Goal: Task Accomplishment & Management: Use online tool/utility

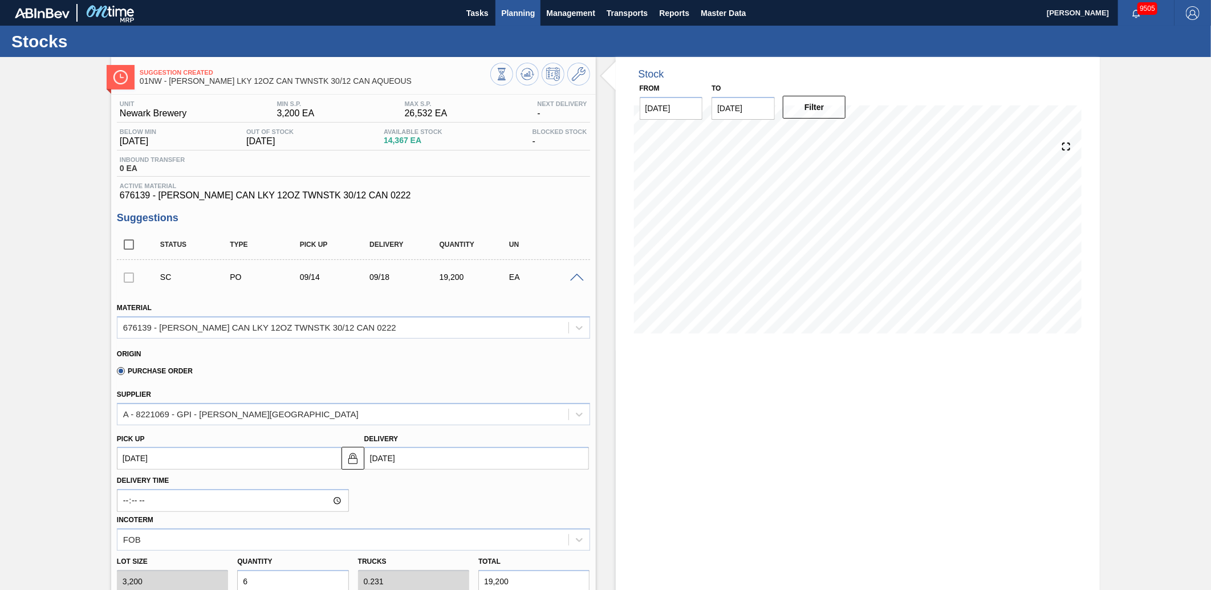
click at [527, 19] on span "Planning" at bounding box center [518, 13] width 34 height 14
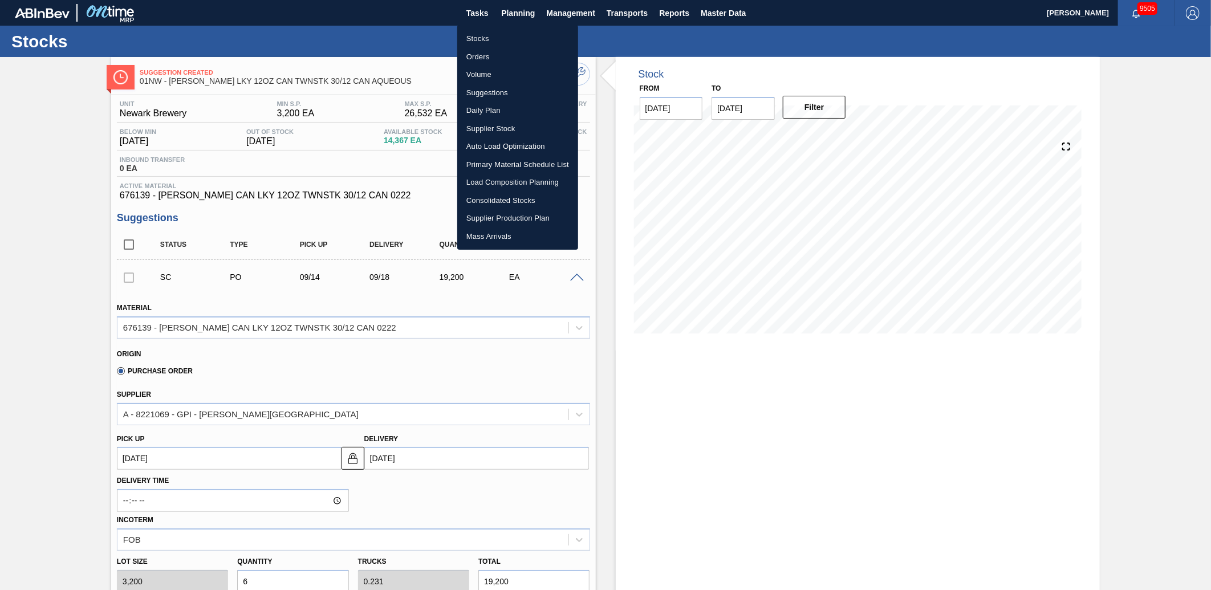
click at [521, 184] on li "Load Composition Planning" at bounding box center [517, 182] width 121 height 18
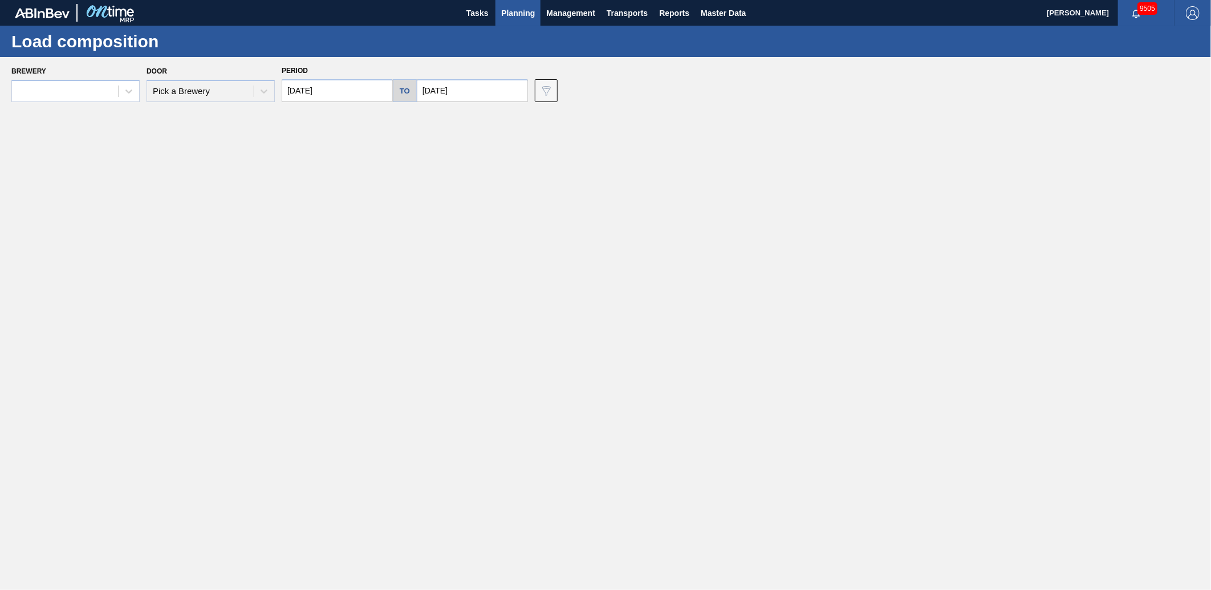
click at [545, 255] on main "Tasks Planning Management Transports Reports Master Data [PERSON_NAME] 9505 Mar…" at bounding box center [605, 295] width 1211 height 590
click at [133, 95] on icon at bounding box center [128, 91] width 11 height 11
click at [228, 95] on div "Door Pick a Brewery" at bounding box center [211, 82] width 128 height 39
click at [287, 90] on input "[DATE]" at bounding box center [337, 90] width 111 height 23
click at [259, 88] on div "Door Pick a Brewery" at bounding box center [211, 82] width 128 height 39
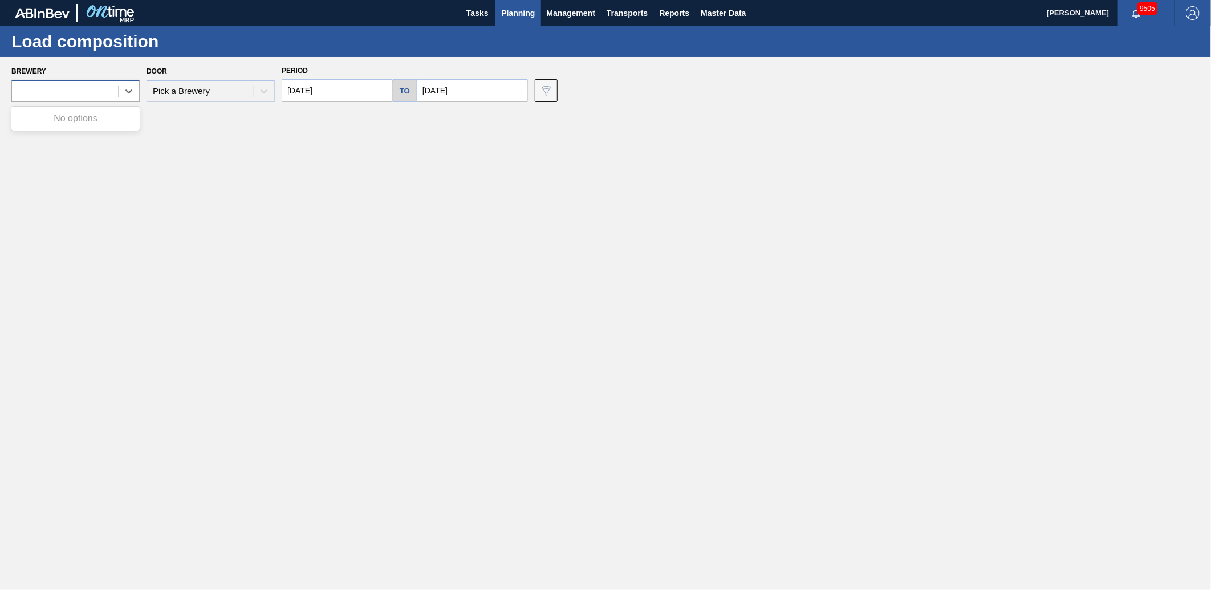
click at [87, 92] on div at bounding box center [65, 91] width 106 height 17
click at [87, 92] on div "Brewery Use Up and Down to choose options, press Enter to select the currently …" at bounding box center [605, 82] width 1211 height 51
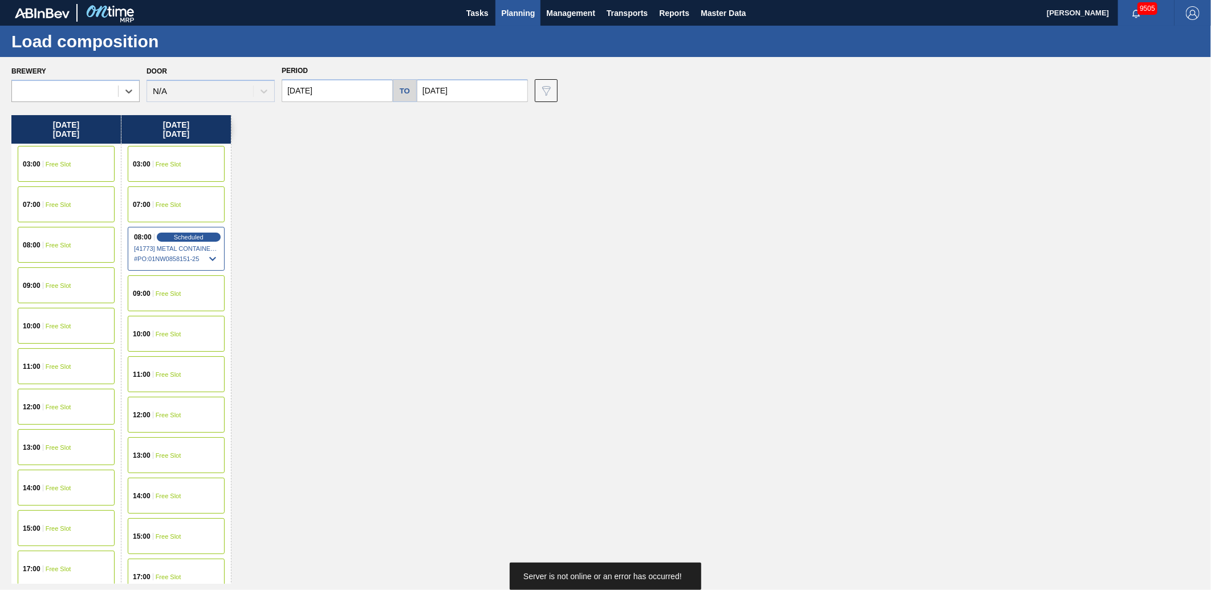
click at [342, 244] on div "[DATE] 03:00 Free Slot 07:00 Free Slot 08:00 Free Slot 09:00 Free Slot 10:00 Fr…" at bounding box center [608, 349] width 1194 height 469
click at [485, 83] on input "[DATE]" at bounding box center [472, 90] width 111 height 23
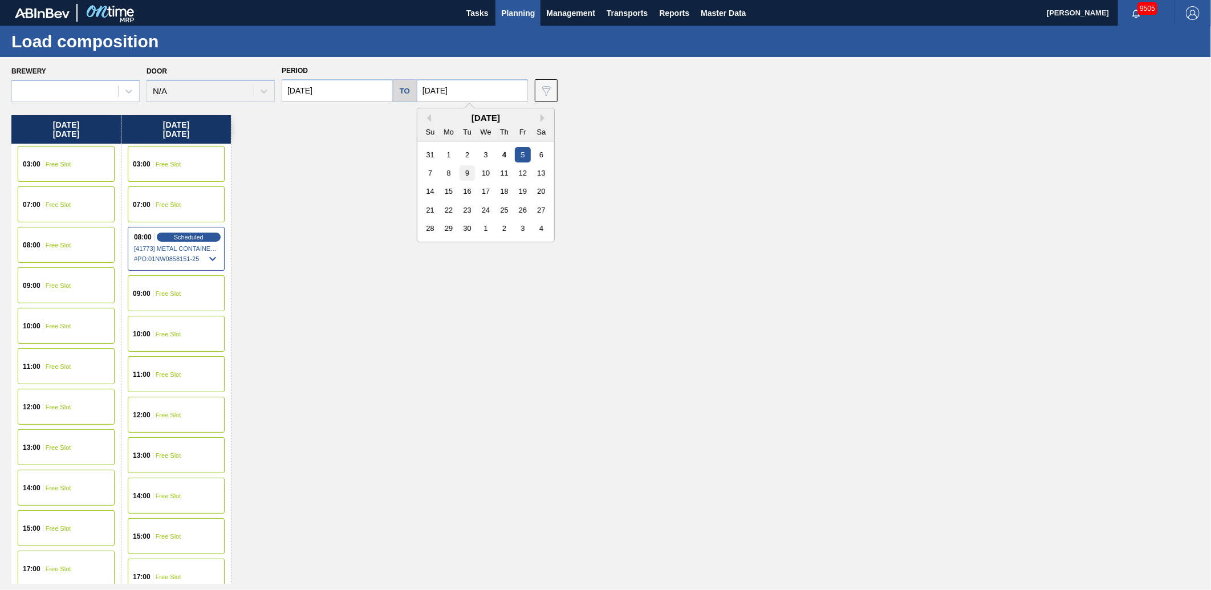
click at [469, 173] on div "9" at bounding box center [467, 172] width 15 height 15
type input "[DATE]"
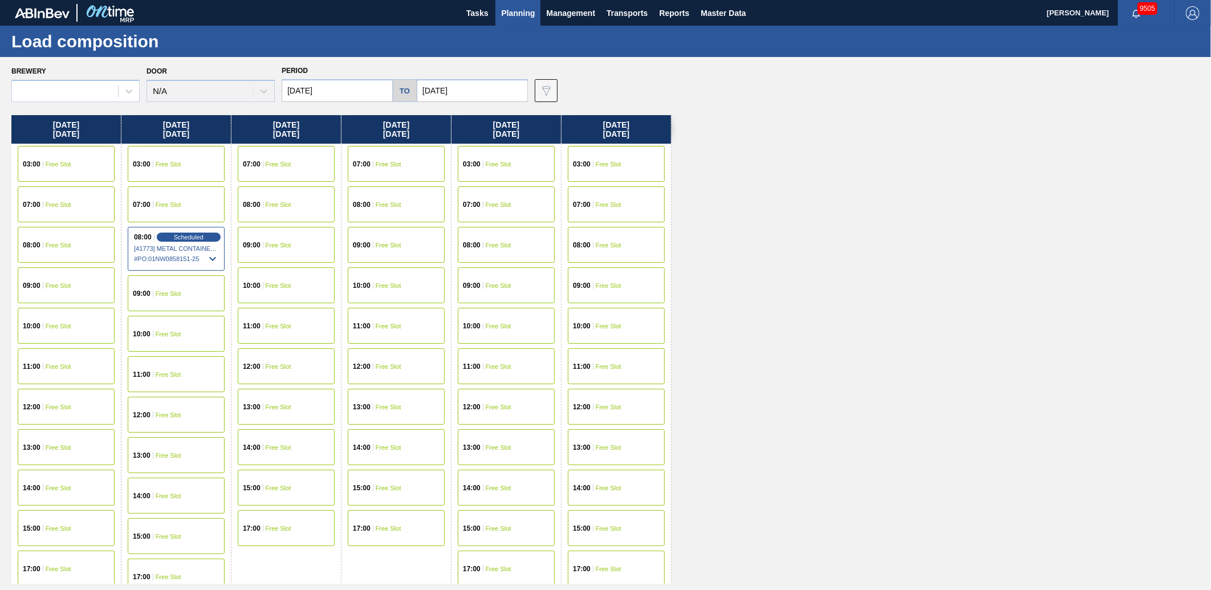
click at [621, 327] on span "Free Slot" at bounding box center [609, 326] width 26 height 7
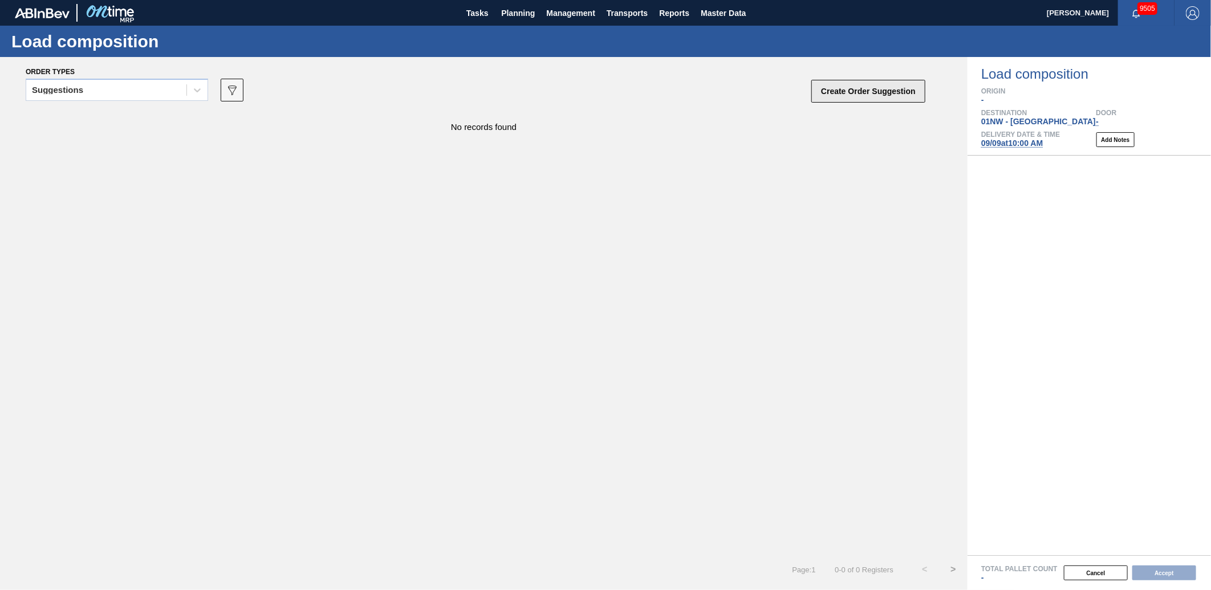
click at [851, 92] on button "Create Order Suggestion" at bounding box center [868, 91] width 114 height 23
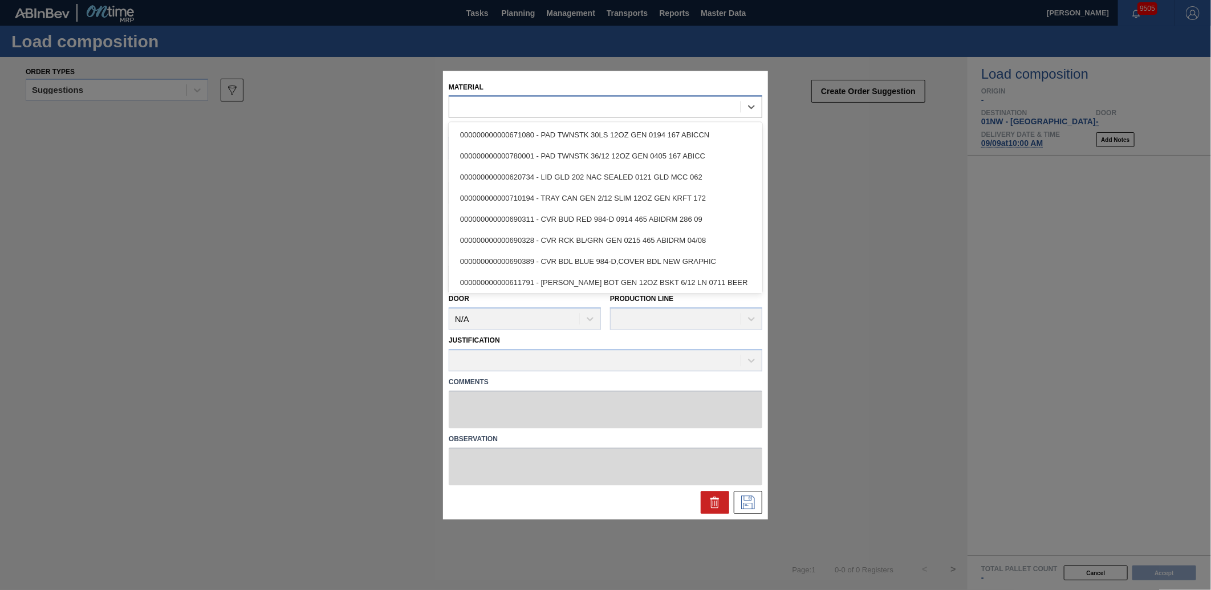
click at [535, 106] on div at bounding box center [594, 107] width 291 height 17
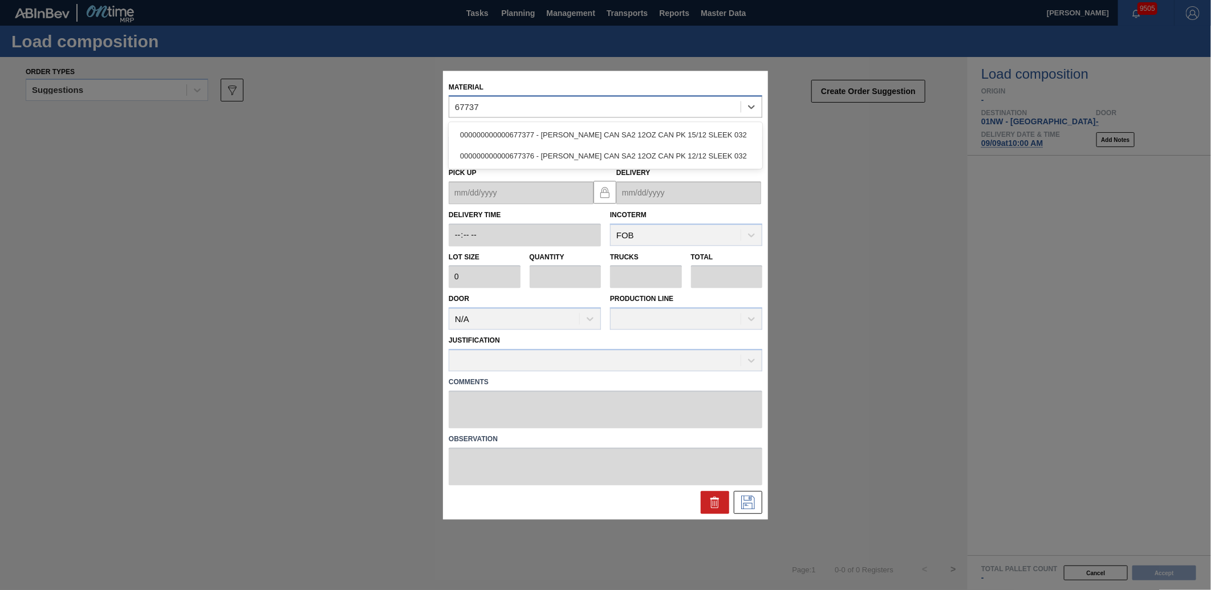
type input "677376"
click at [618, 123] on div "000000000000677376 - [PERSON_NAME] CAN SA2 12OZ CAN PK 12/12 SLEEK 032" at bounding box center [606, 136] width 314 height 26
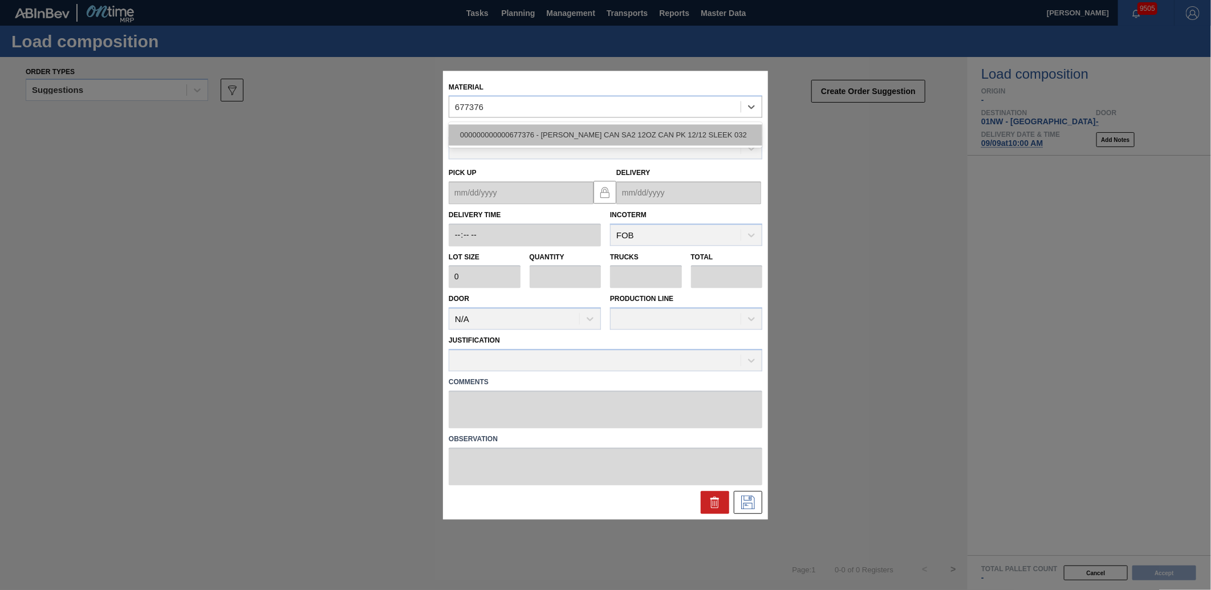
click at [618, 129] on div "000000000000677376 - [PERSON_NAME] CAN SA2 12OZ CAN PK 12/12 SLEEK 032" at bounding box center [606, 135] width 314 height 21
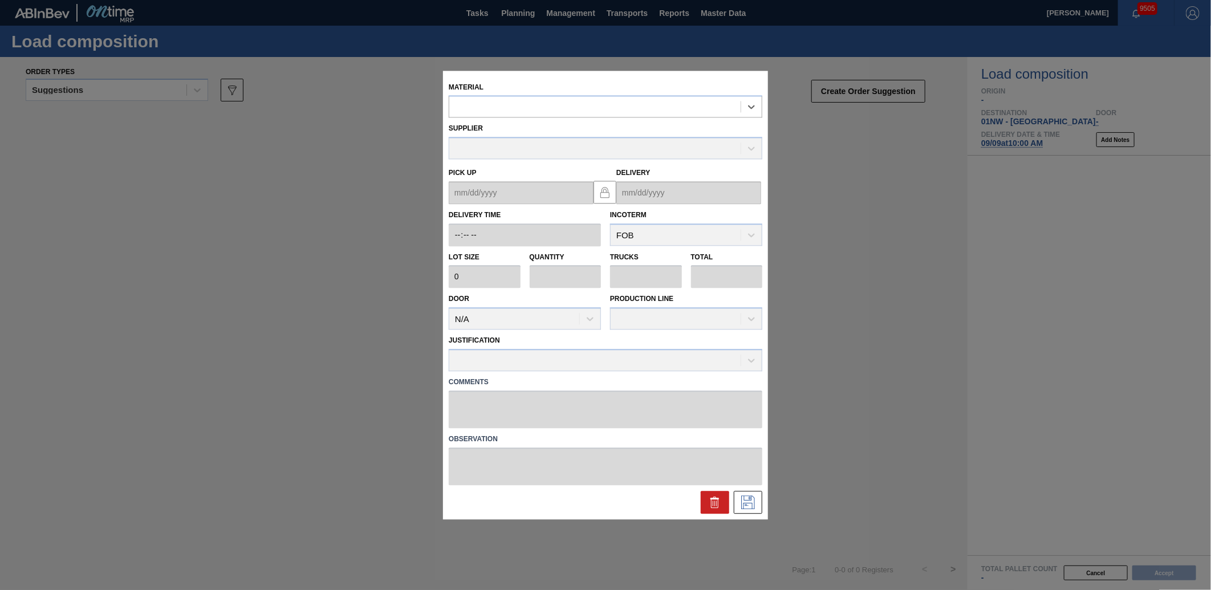
type input "5,400"
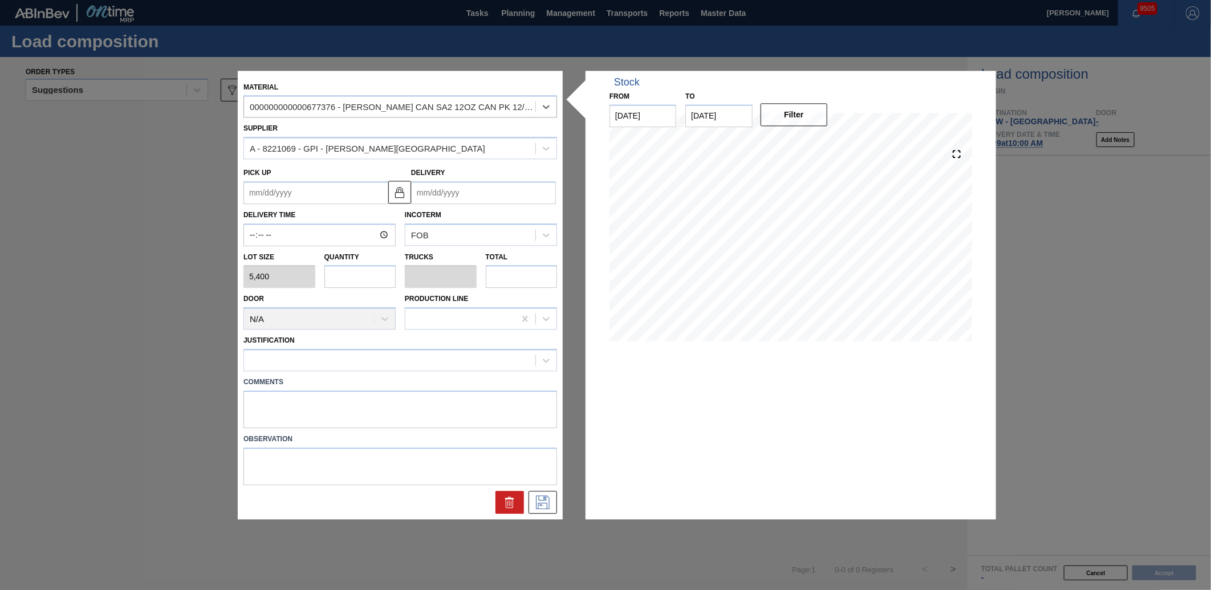
click at [367, 290] on div "Door N/A Production Line" at bounding box center [400, 310] width 323 height 42
click at [365, 283] on input "text" at bounding box center [360, 277] width 72 height 23
type input "3"
type input "0.115"
type input "16,200"
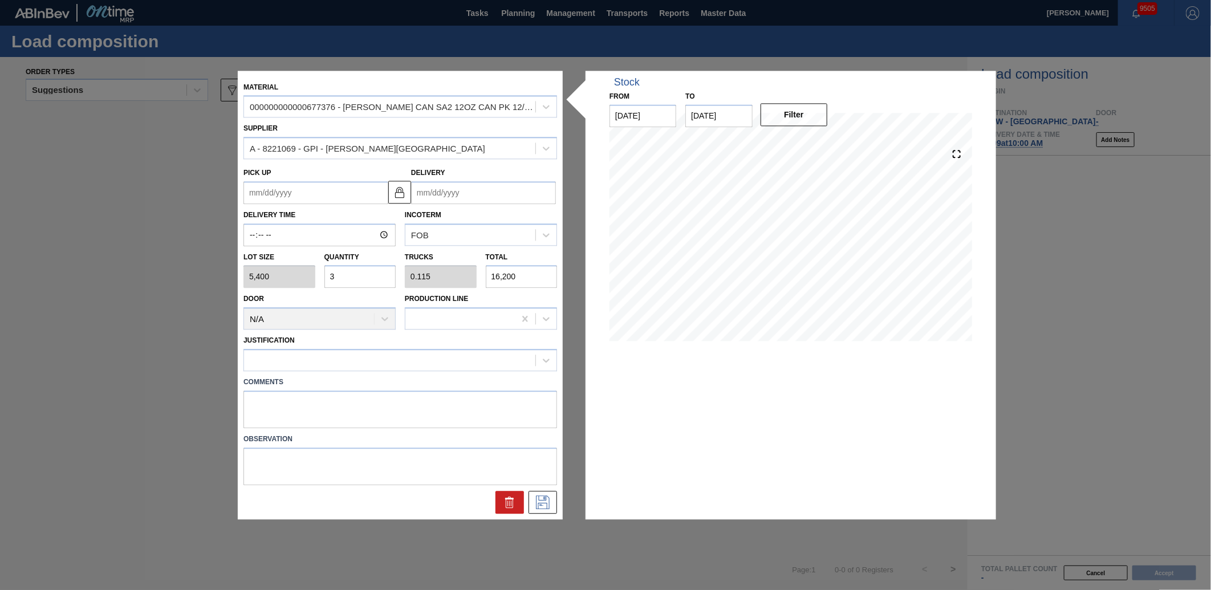
type input "3"
click at [462, 186] on input "Delivery" at bounding box center [483, 192] width 145 height 23
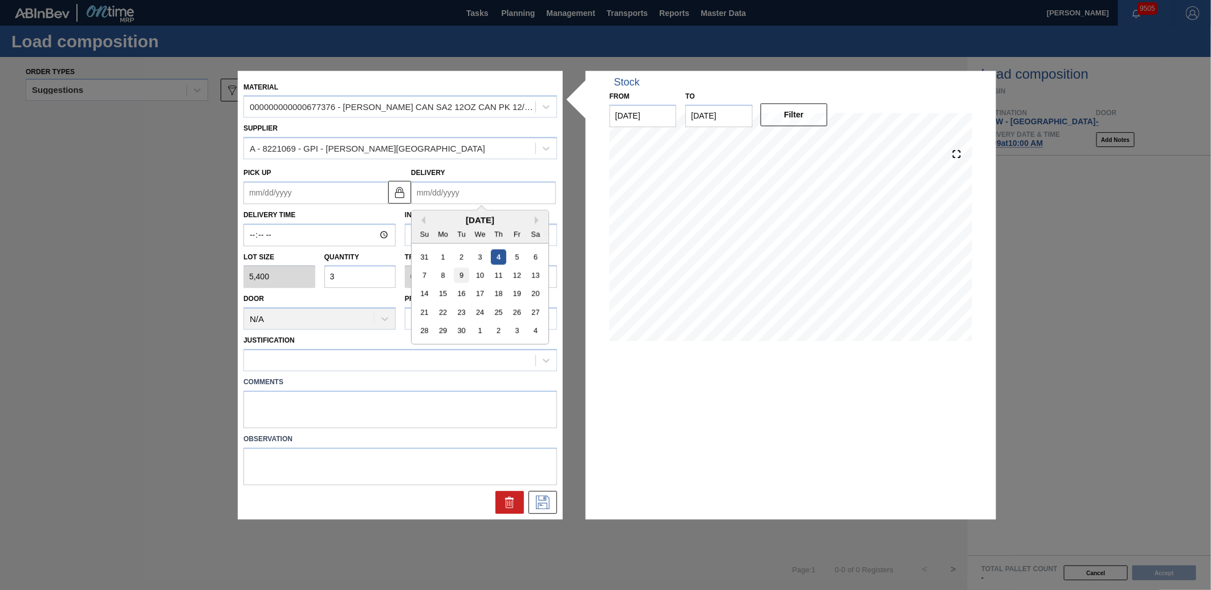
click at [466, 271] on div "9" at bounding box center [461, 274] width 15 height 15
type up "[DATE]"
type input "[DATE]"
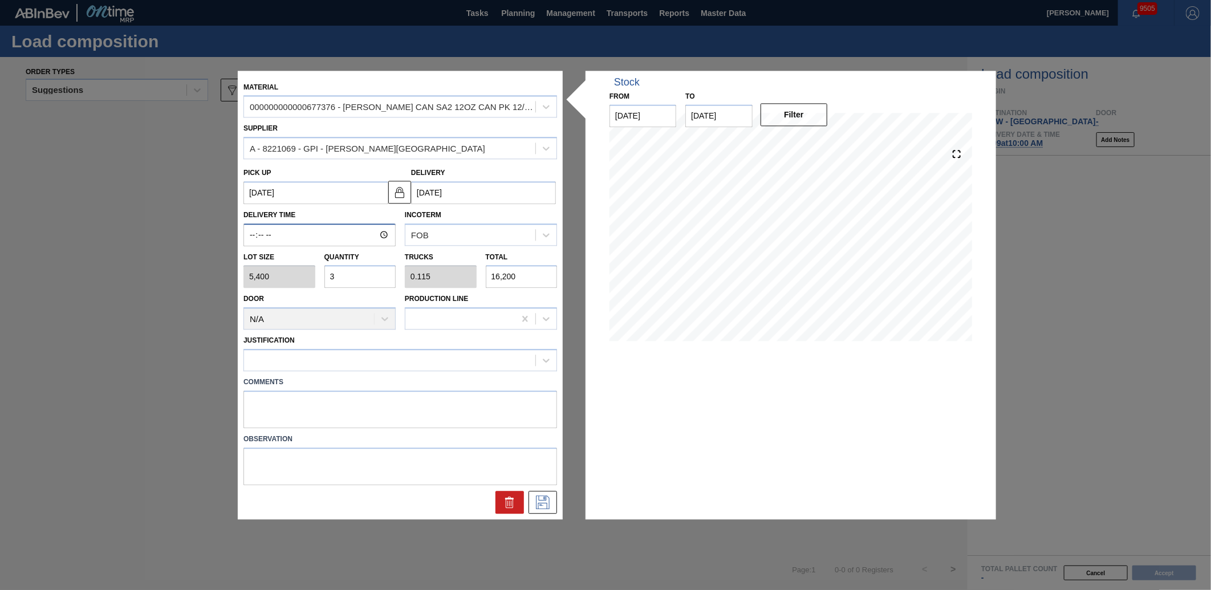
click at [260, 233] on input "Delivery Time" at bounding box center [319, 235] width 152 height 23
click at [253, 233] on input "Delivery Time" at bounding box center [319, 235] width 152 height 23
type input "10:00"
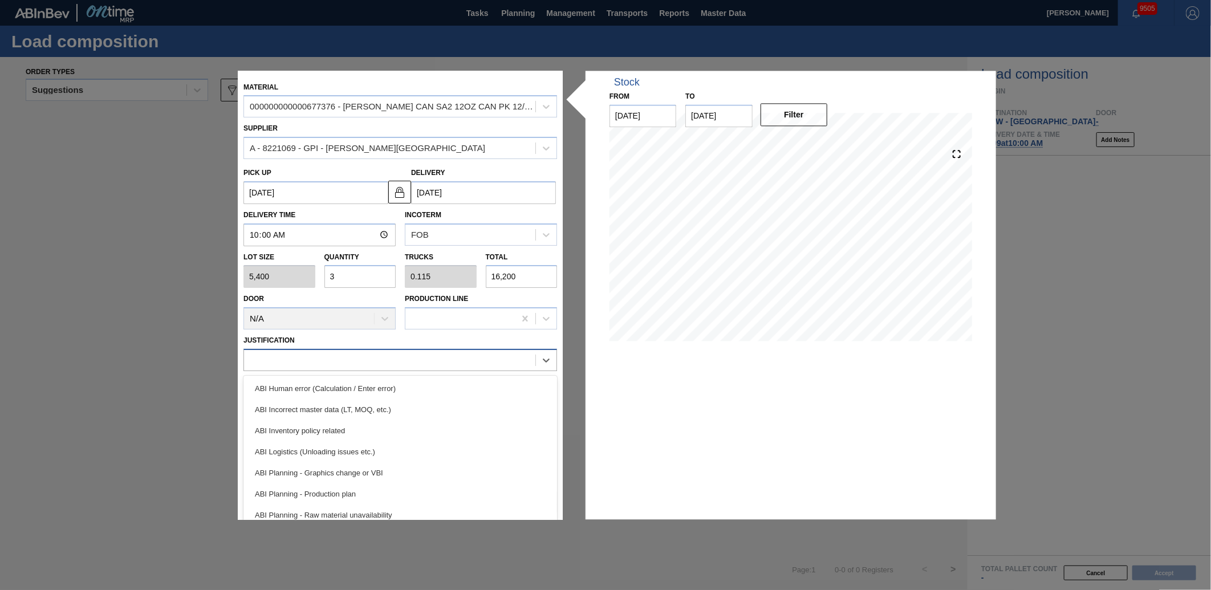
click at [397, 357] on div at bounding box center [389, 360] width 291 height 17
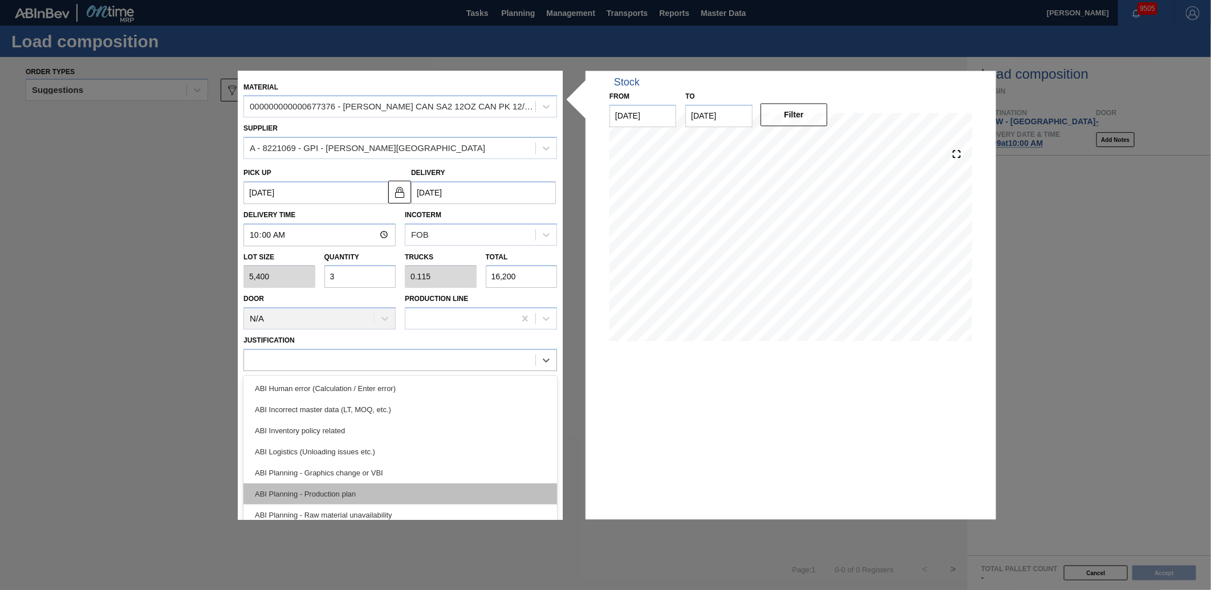
click at [321, 490] on div "ABI Planning - Production plan" at bounding box center [400, 494] width 314 height 21
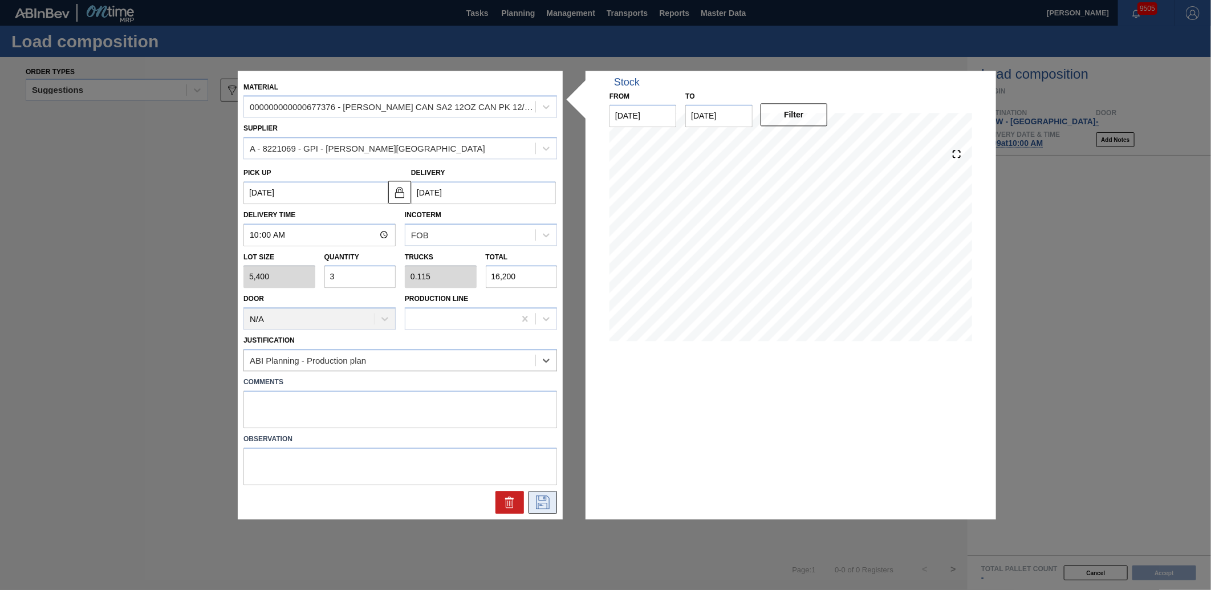
click at [539, 502] on icon at bounding box center [543, 502] width 18 height 14
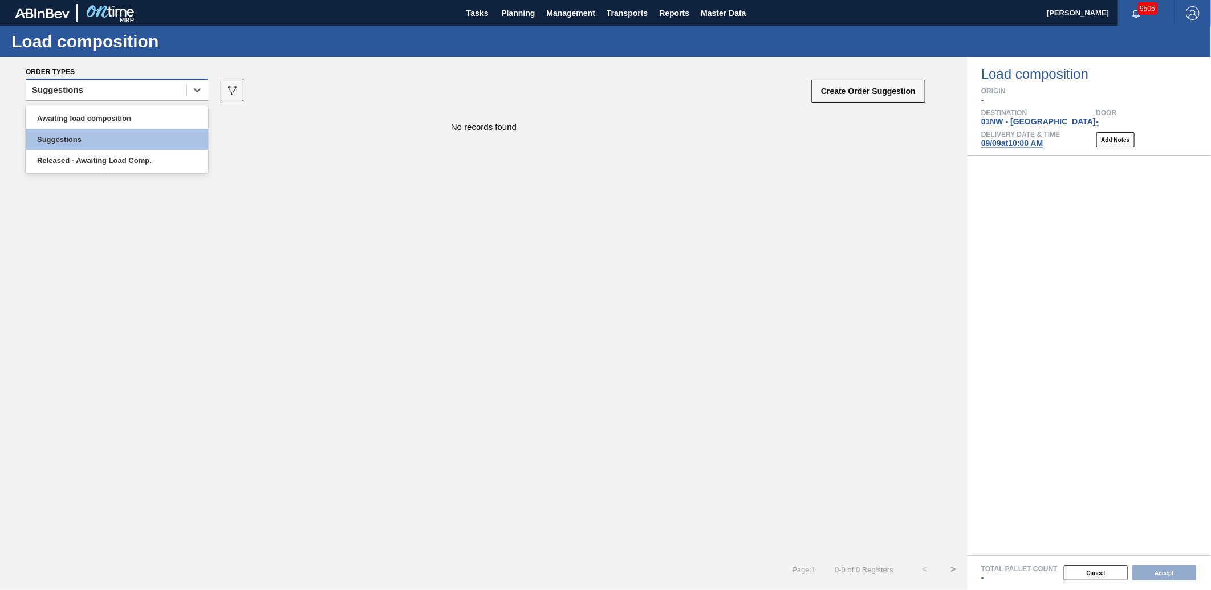
click at [186, 94] on div "Suggestions" at bounding box center [106, 90] width 160 height 17
click at [145, 119] on div "Awaiting load composition" at bounding box center [117, 118] width 182 height 21
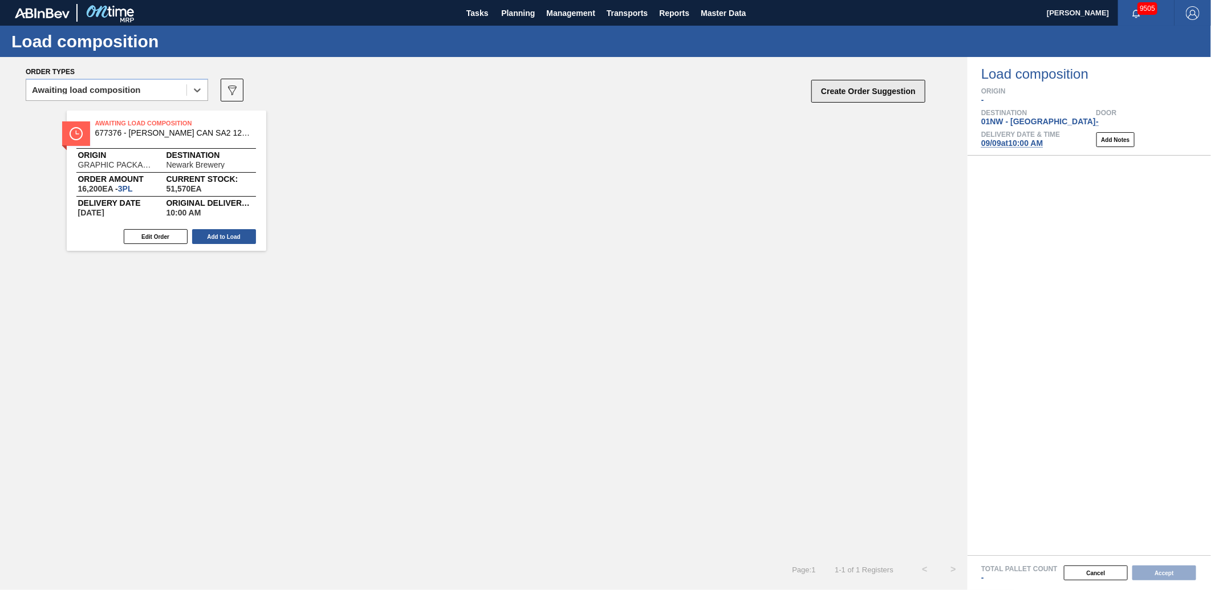
click at [854, 88] on button "Create Order Suggestion" at bounding box center [868, 91] width 114 height 23
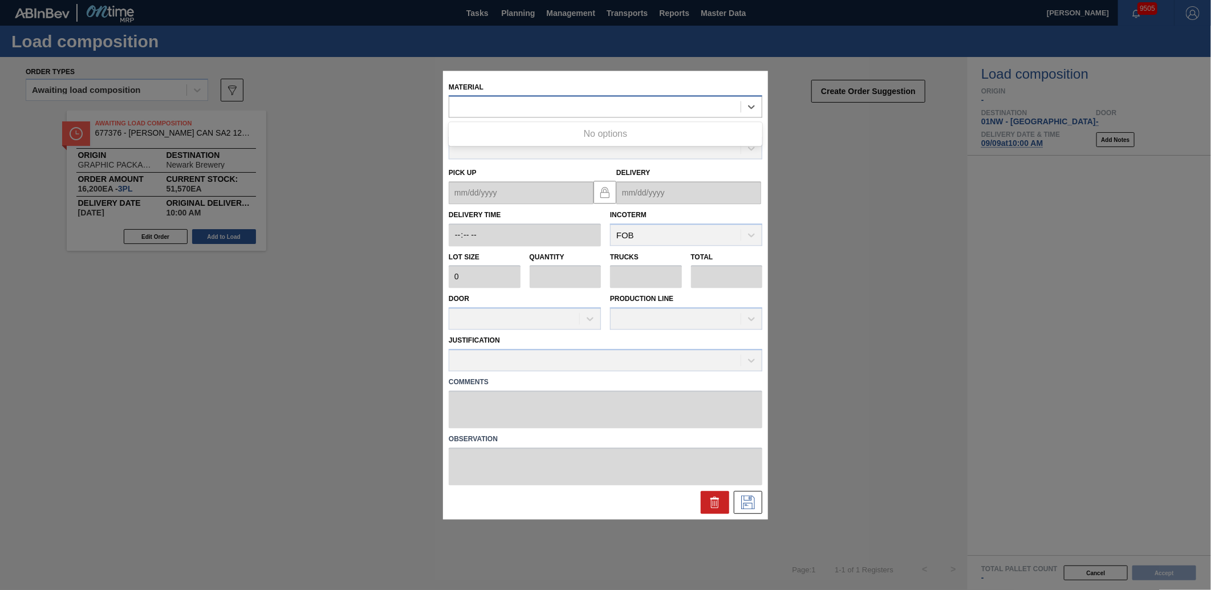
click at [529, 109] on div at bounding box center [594, 107] width 291 height 17
type input "676139"
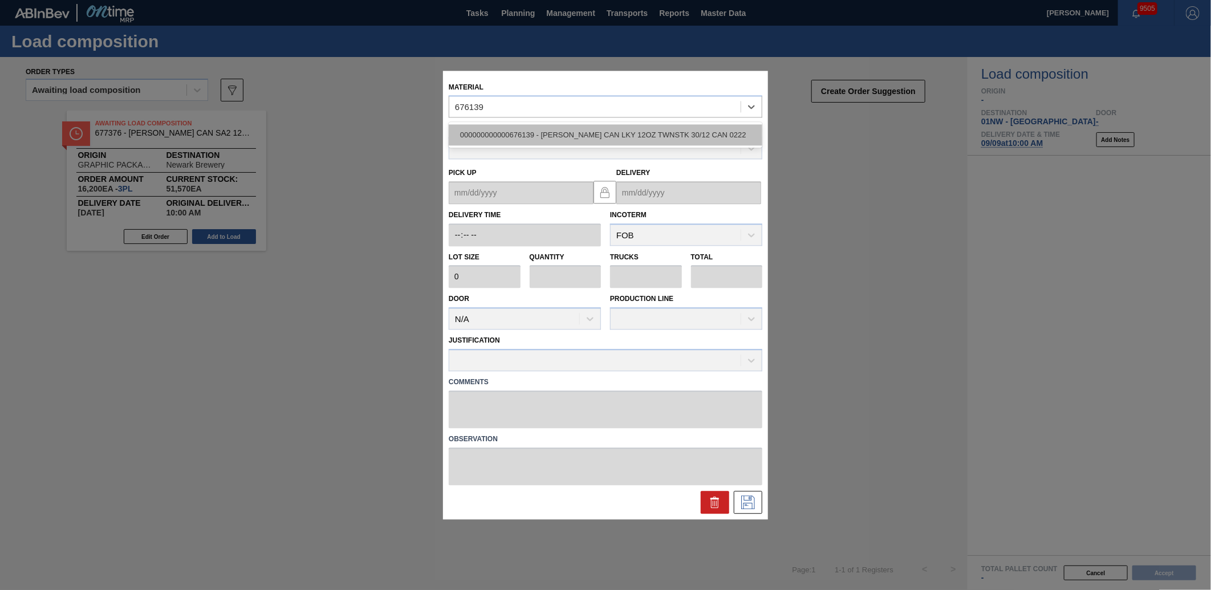
click at [635, 140] on div "000000000000676139 - [PERSON_NAME] CAN LKY 12OZ TWNSTK 30/12 CAN 0222" at bounding box center [606, 135] width 314 height 21
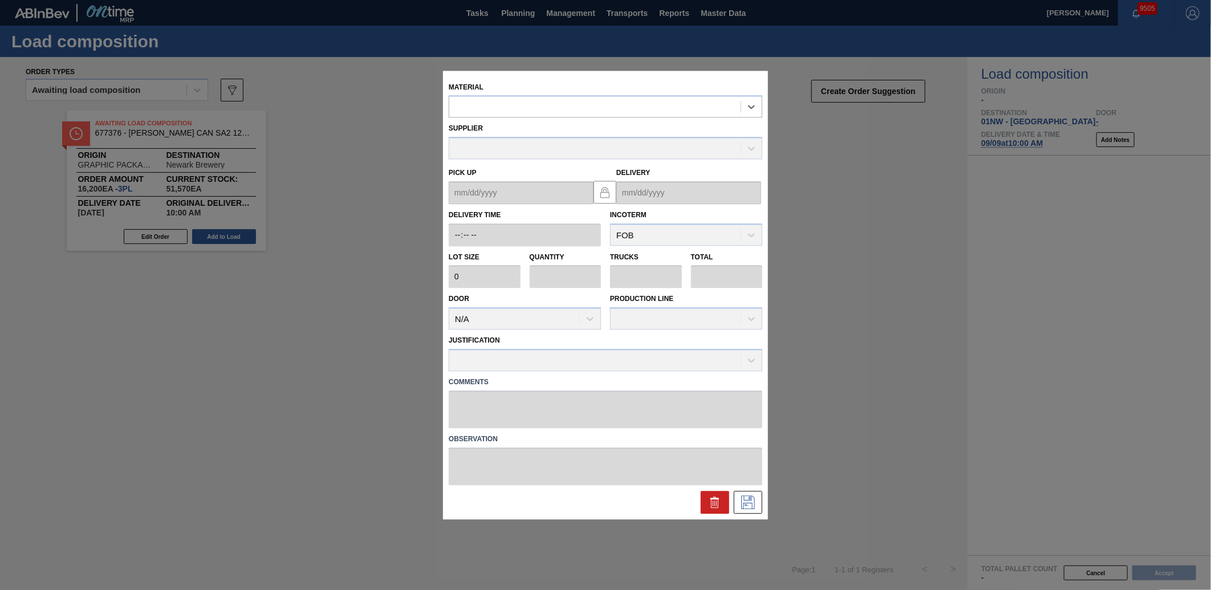
type input "3,200"
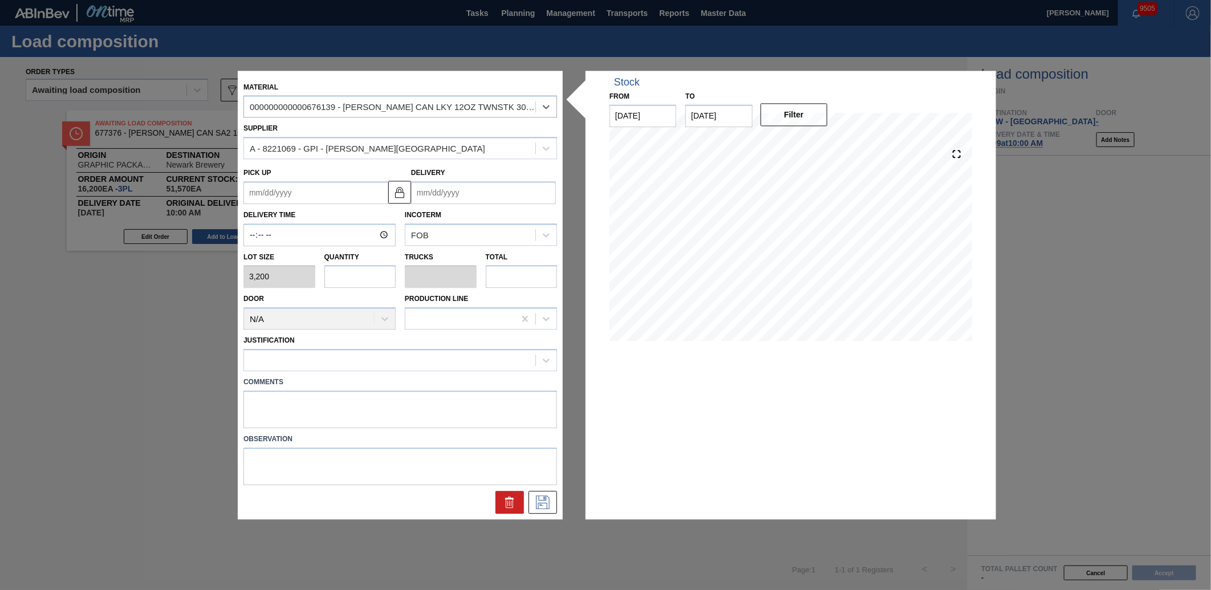
click at [357, 281] on input "text" at bounding box center [360, 277] width 72 height 23
type input "6"
type input "0.231"
type input "19,200"
type input "6"
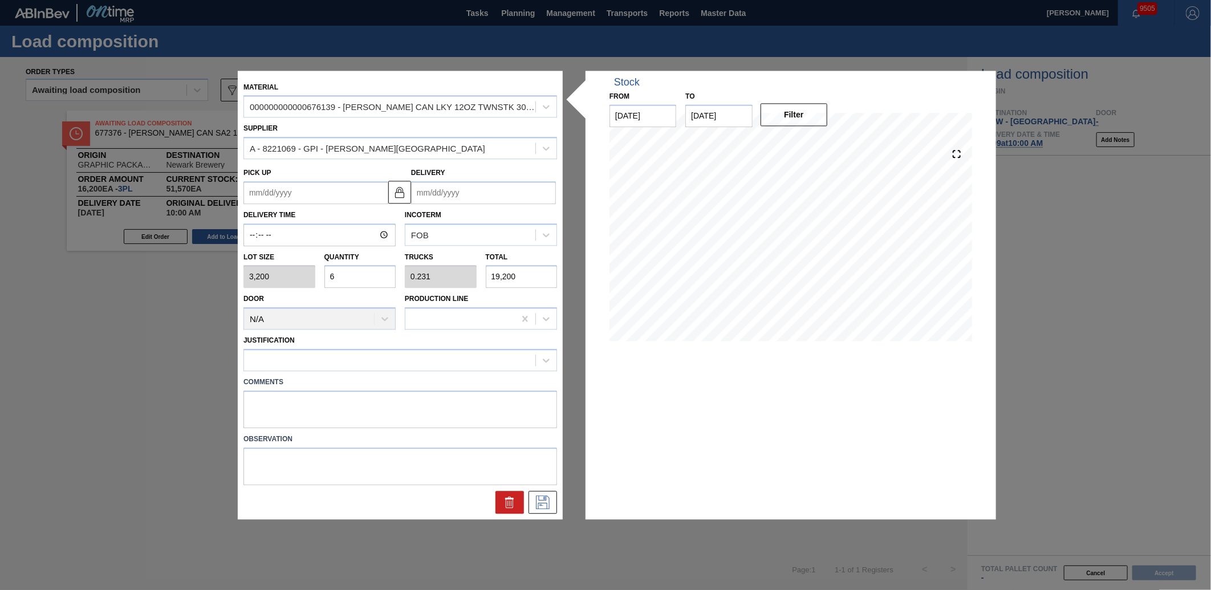
click at [486, 179] on div "Delivery" at bounding box center [483, 184] width 145 height 39
click at [485, 191] on input "Delivery" at bounding box center [483, 192] width 145 height 23
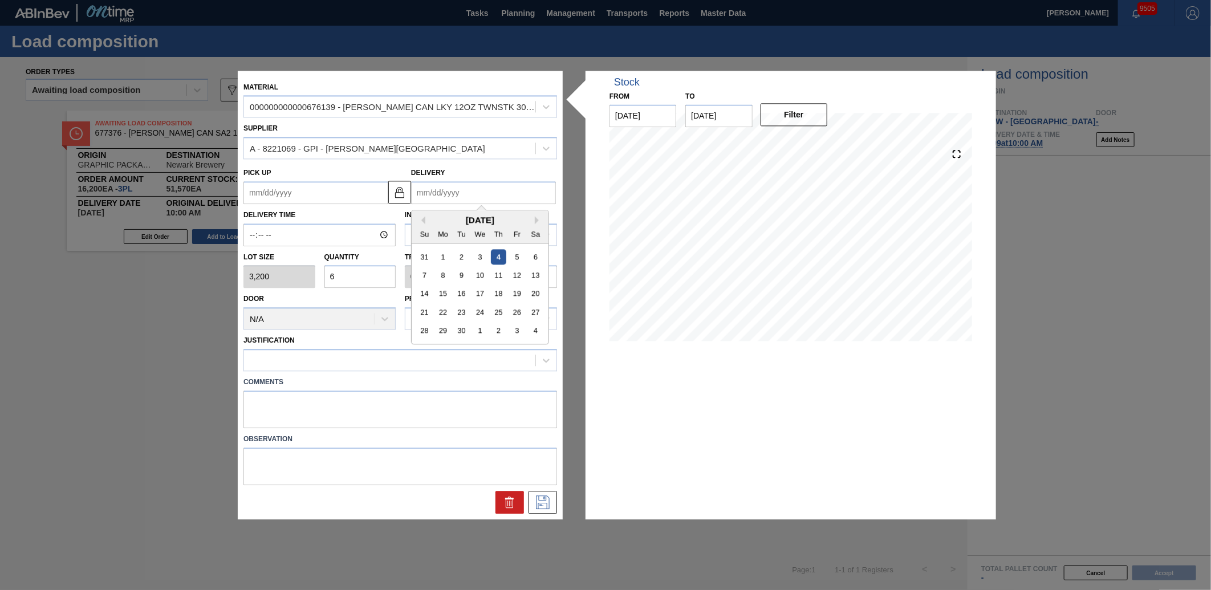
click at [452, 275] on div "7 8 9 10 11 12 13" at bounding box center [479, 275] width 129 height 18
click at [458, 275] on div "9" at bounding box center [461, 274] width 15 height 15
type up "[DATE]"
type input "[DATE]"
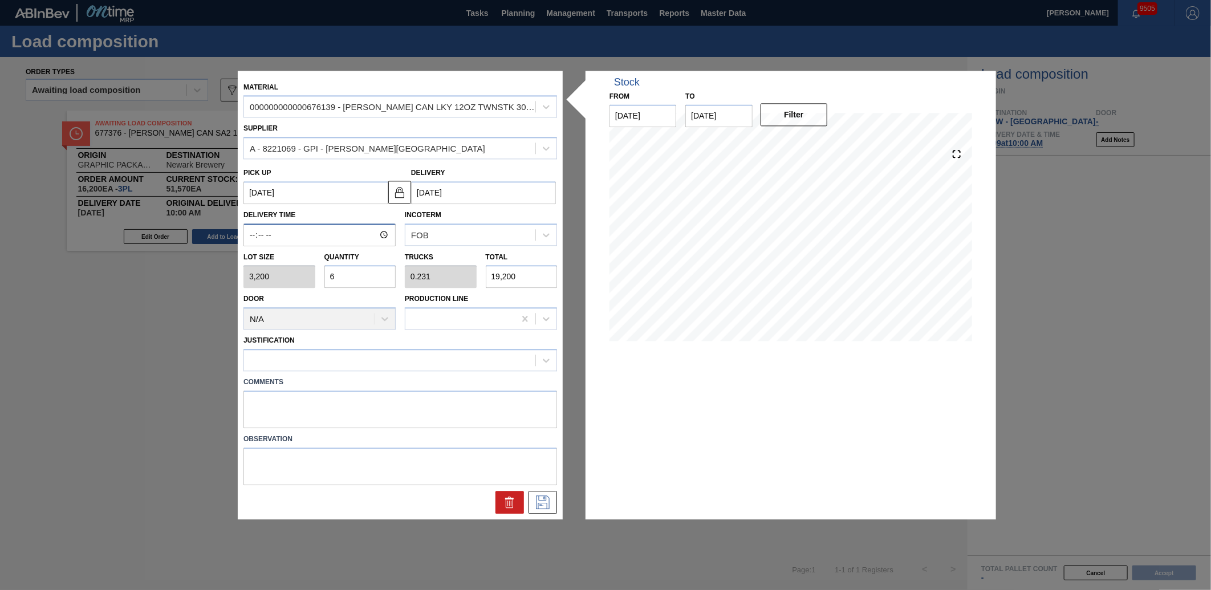
click at [257, 235] on input "Delivery Time" at bounding box center [319, 235] width 152 height 23
type input "10:00"
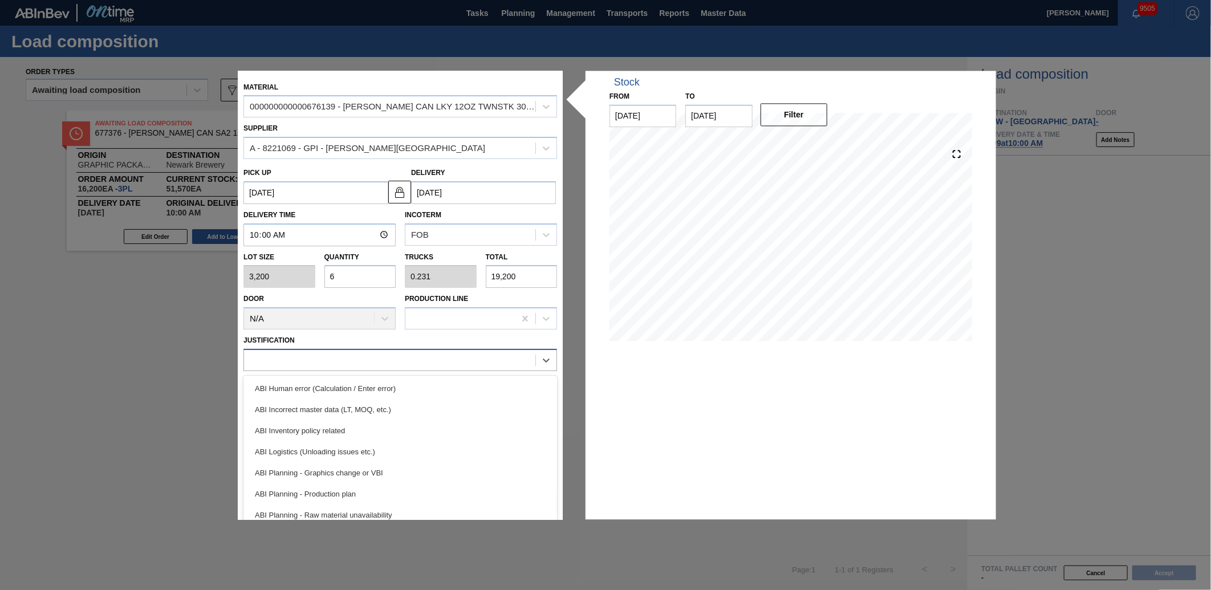
click at [286, 355] on div at bounding box center [389, 360] width 291 height 17
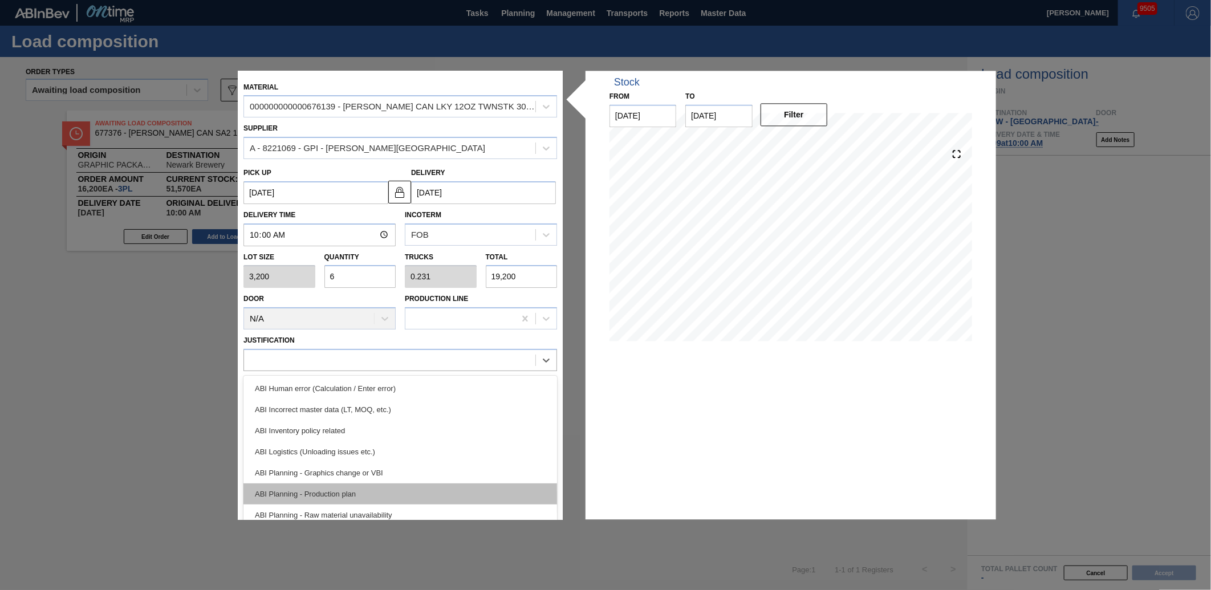
click at [319, 498] on div "ABI Planning - Production plan" at bounding box center [400, 494] width 314 height 21
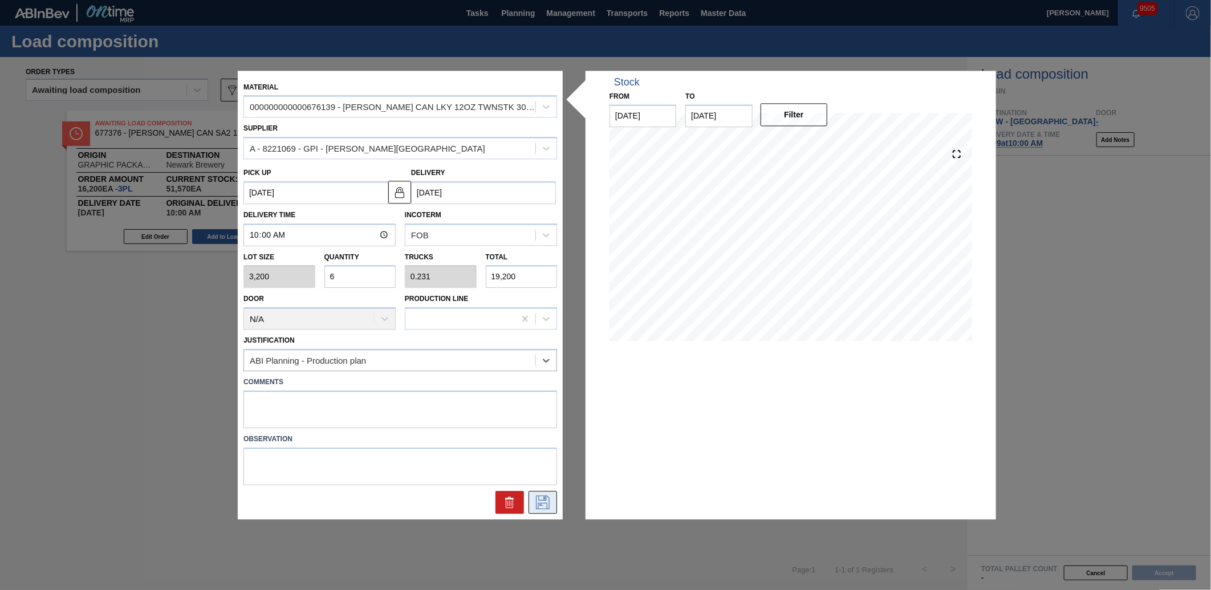
click at [541, 493] on button at bounding box center [543, 502] width 29 height 23
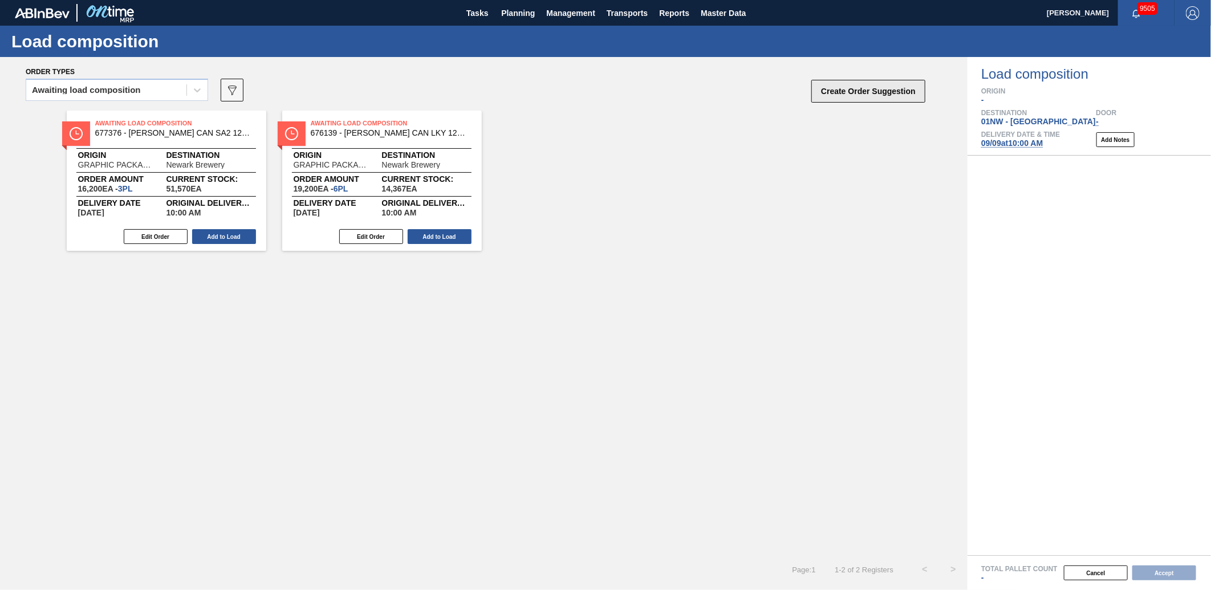
click at [868, 86] on button "Create Order Suggestion" at bounding box center [868, 91] width 114 height 23
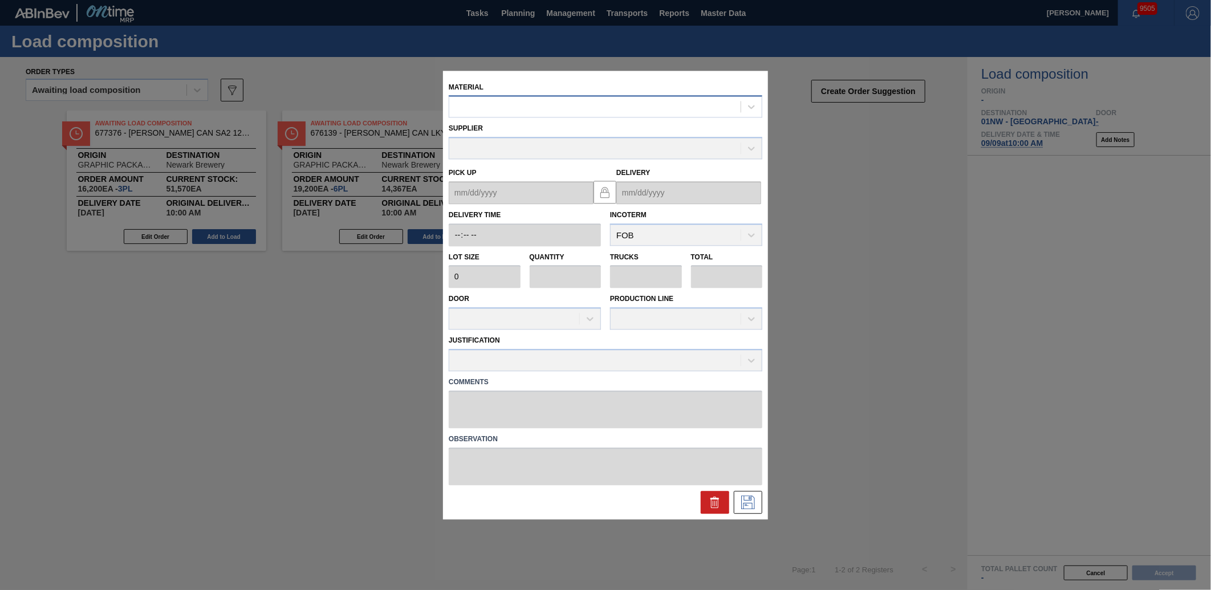
click at [560, 109] on div at bounding box center [594, 107] width 291 height 17
type input "676140"
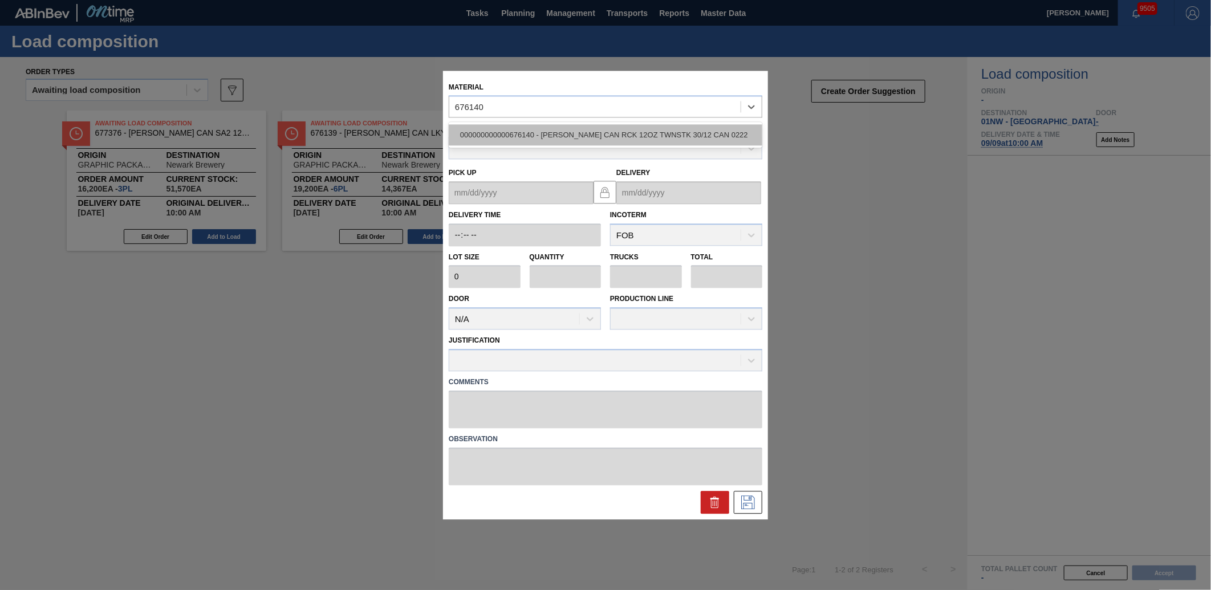
click at [526, 136] on div "000000000000676140 - [PERSON_NAME] CAN RCK 12OZ TWNSTK 30/12 CAN 0222" at bounding box center [606, 135] width 314 height 21
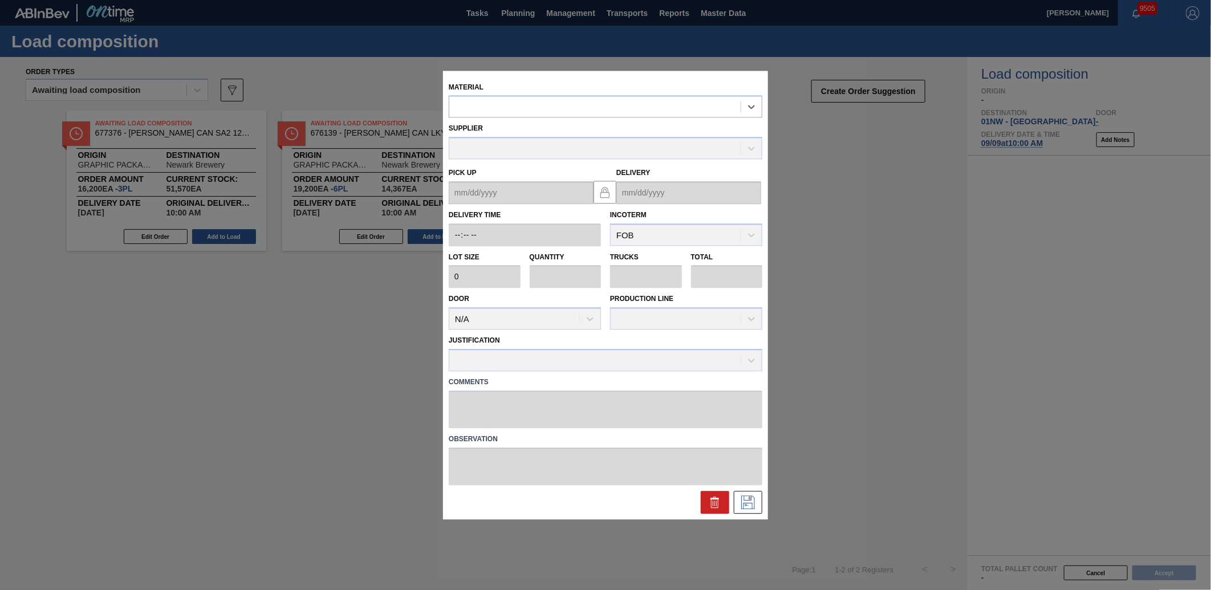
type input "3,200"
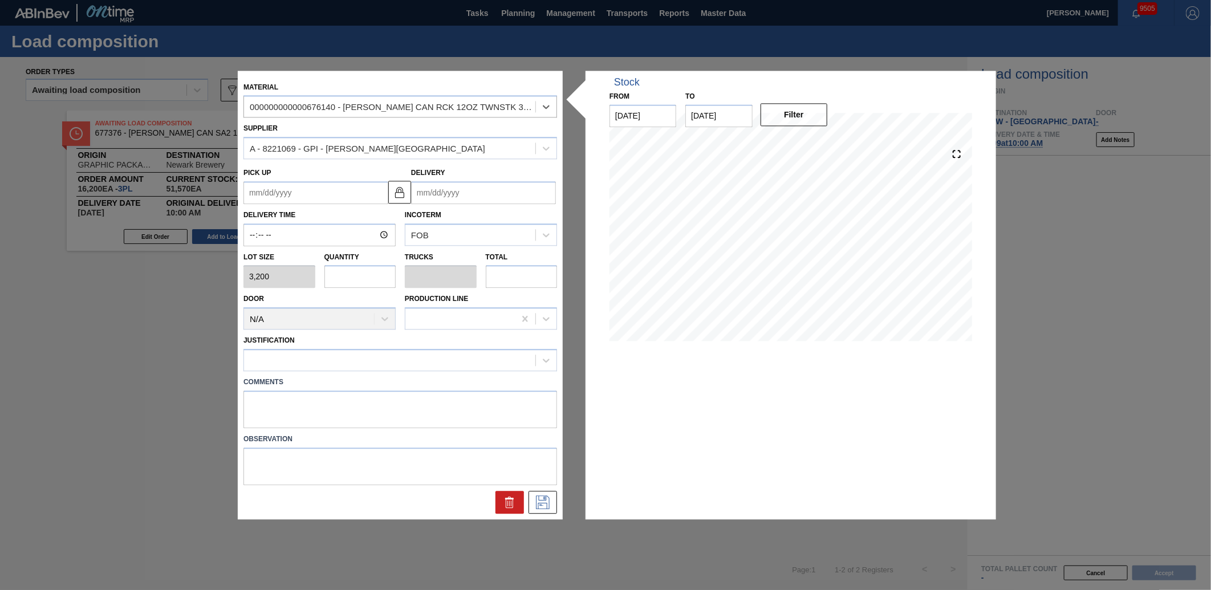
click at [345, 277] on input "text" at bounding box center [360, 277] width 72 height 23
type input "1"
type input "0.038"
type input "3,200"
type input "1"
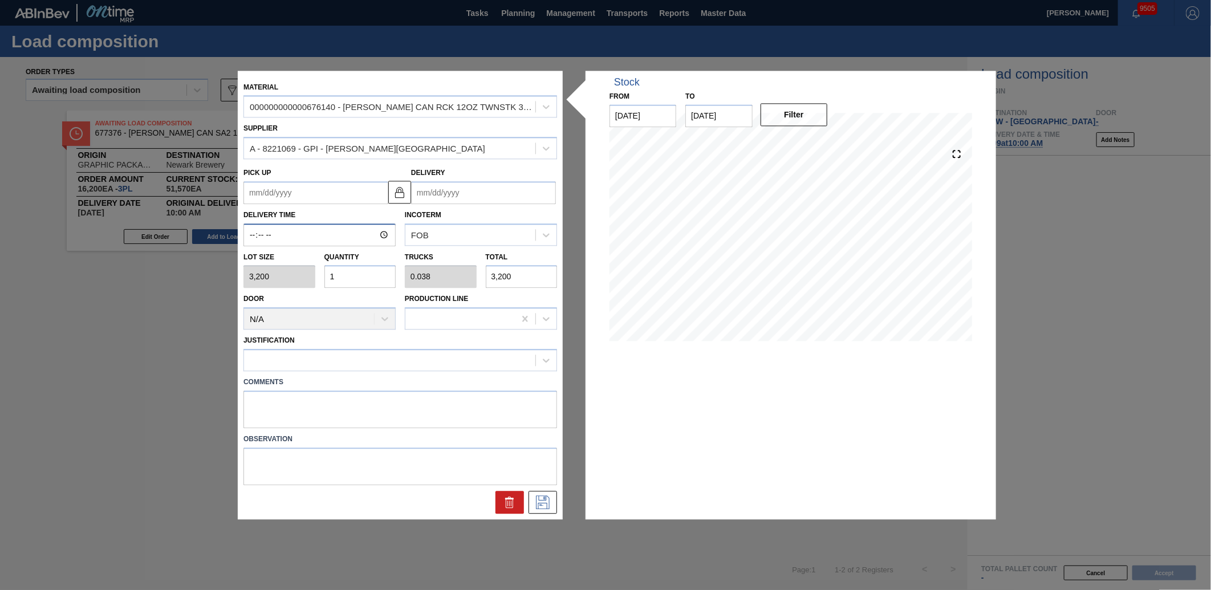
click at [249, 235] on input "Delivery Time" at bounding box center [319, 235] width 152 height 23
type input "10:00"
click at [428, 195] on input "Delivery" at bounding box center [483, 192] width 145 height 23
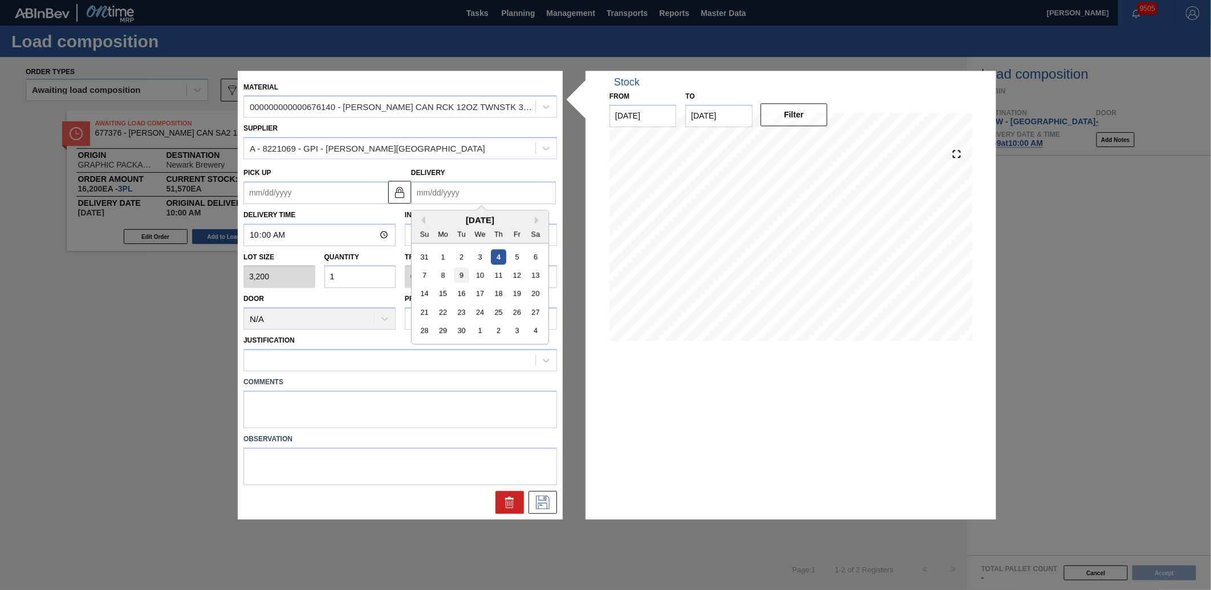
click at [462, 277] on div "9" at bounding box center [461, 274] width 15 height 15
type up "[DATE]"
type input "[DATE]"
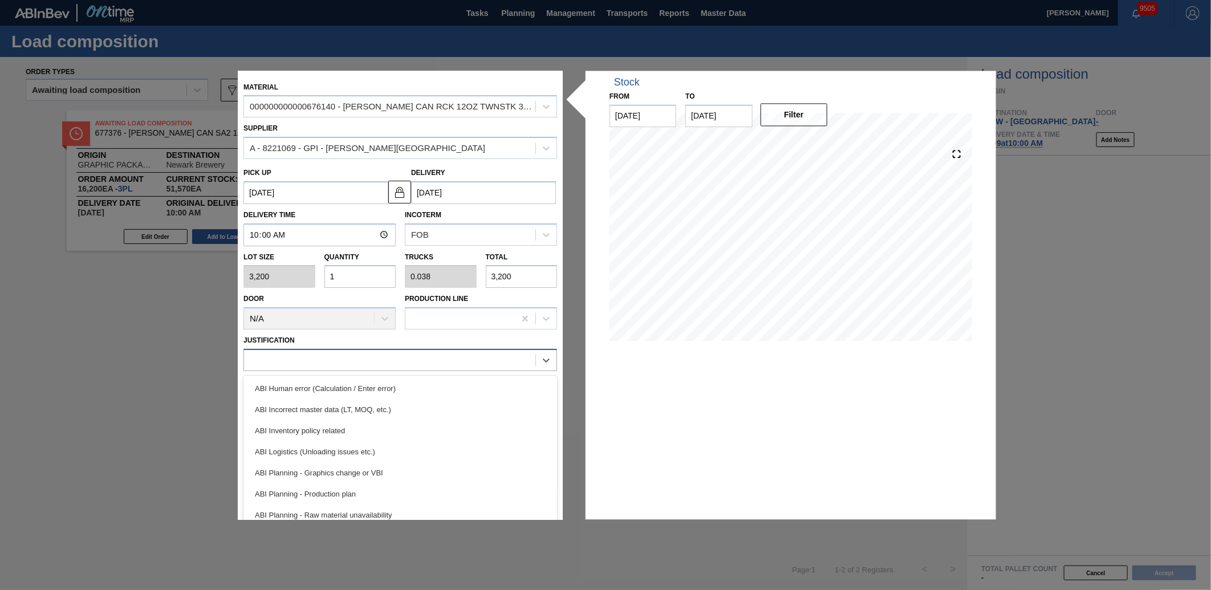
click at [282, 354] on div at bounding box center [389, 360] width 291 height 17
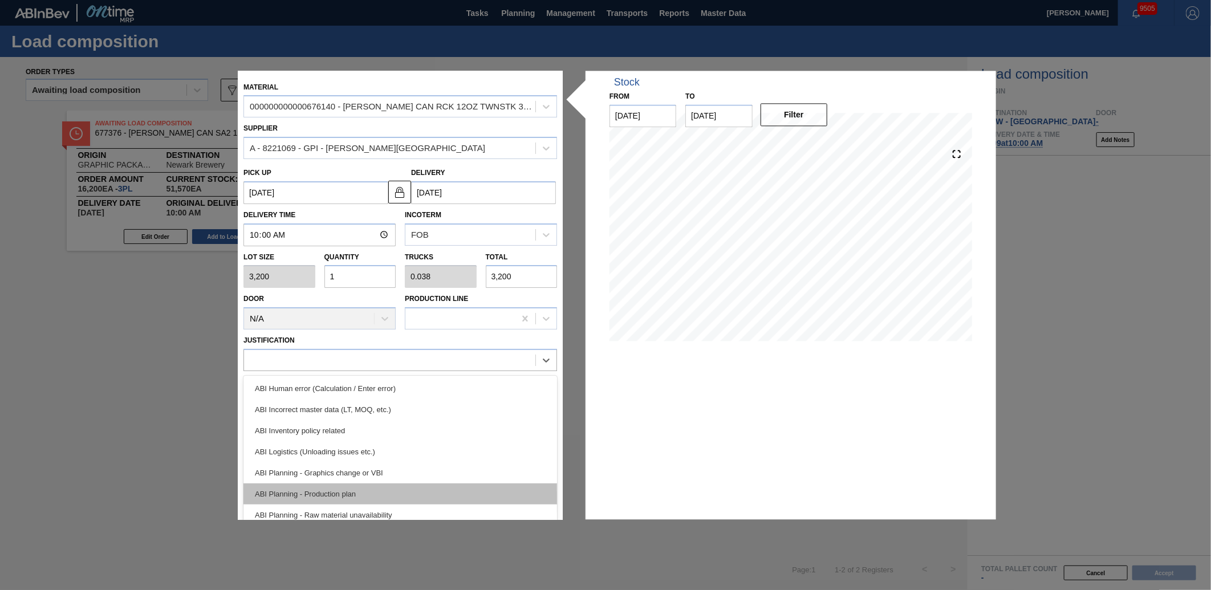
click at [314, 488] on div "ABI Planning - Production plan" at bounding box center [400, 494] width 314 height 21
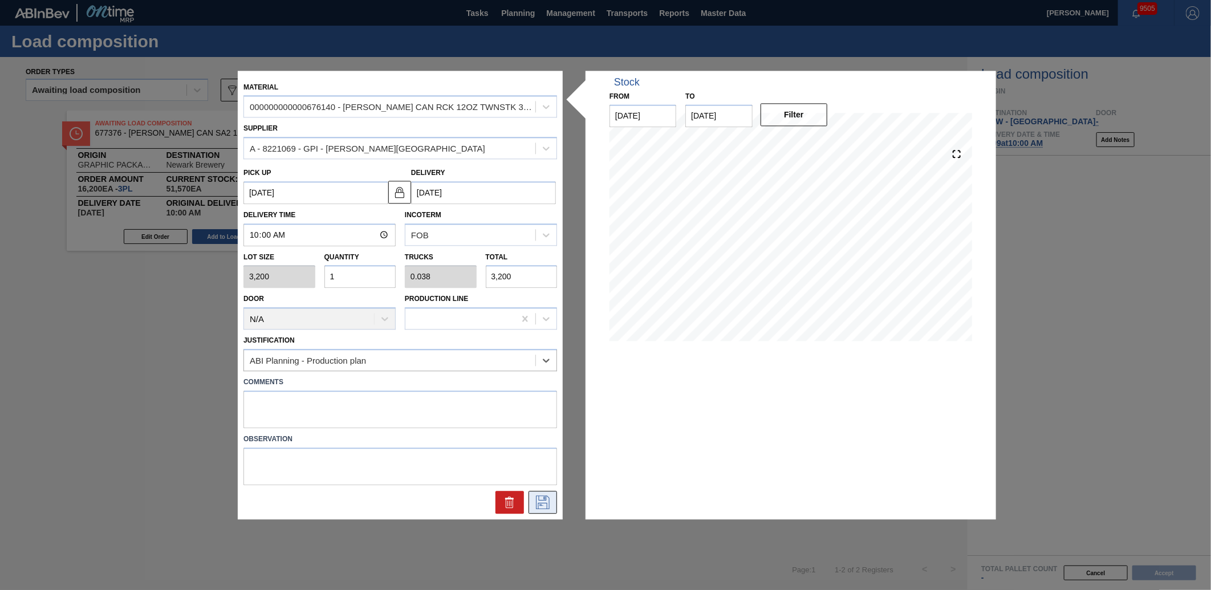
click at [544, 502] on icon at bounding box center [543, 502] width 18 height 14
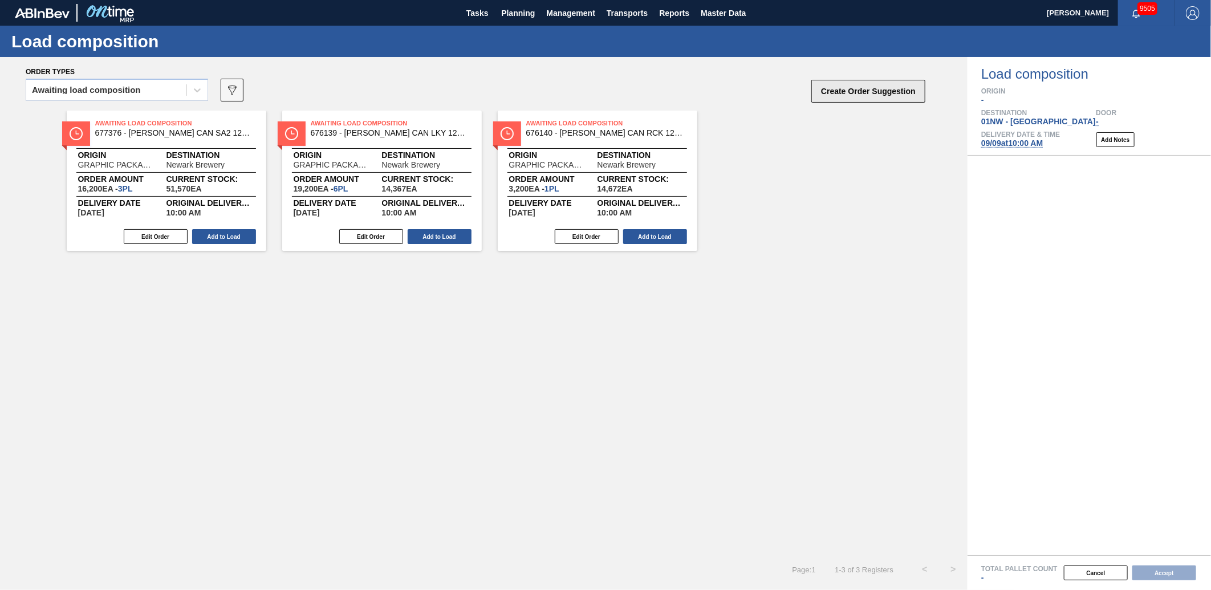
click at [830, 101] on button "Create Order Suggestion" at bounding box center [868, 91] width 114 height 23
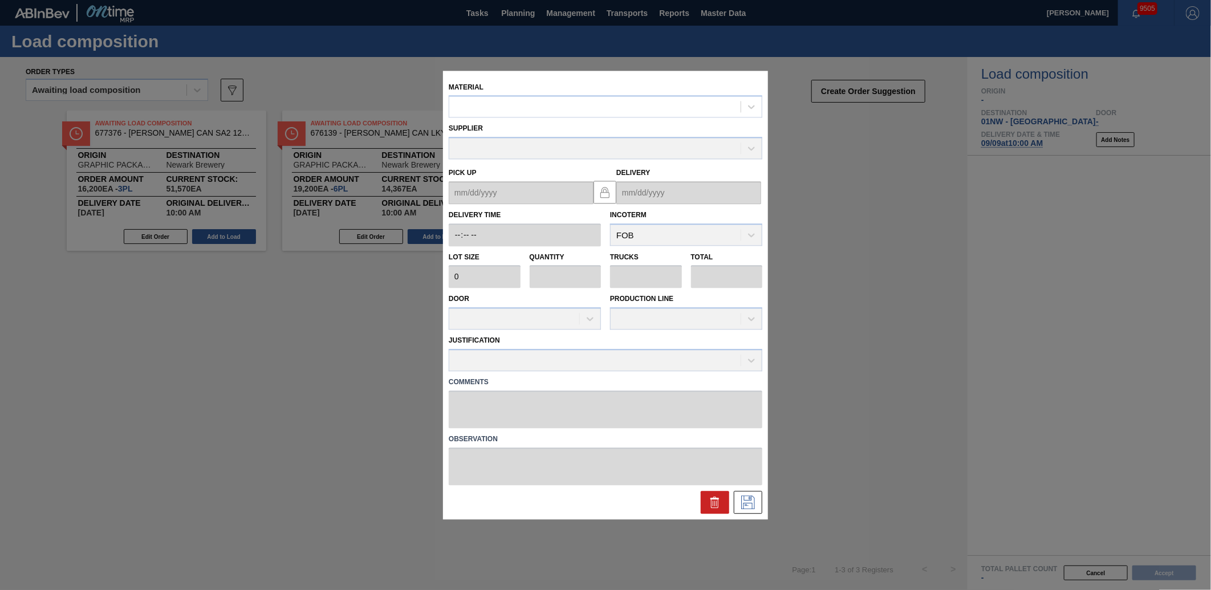
click at [546, 120] on div "Supplier" at bounding box center [605, 139] width 323 height 42
click at [554, 109] on div at bounding box center [594, 107] width 291 height 17
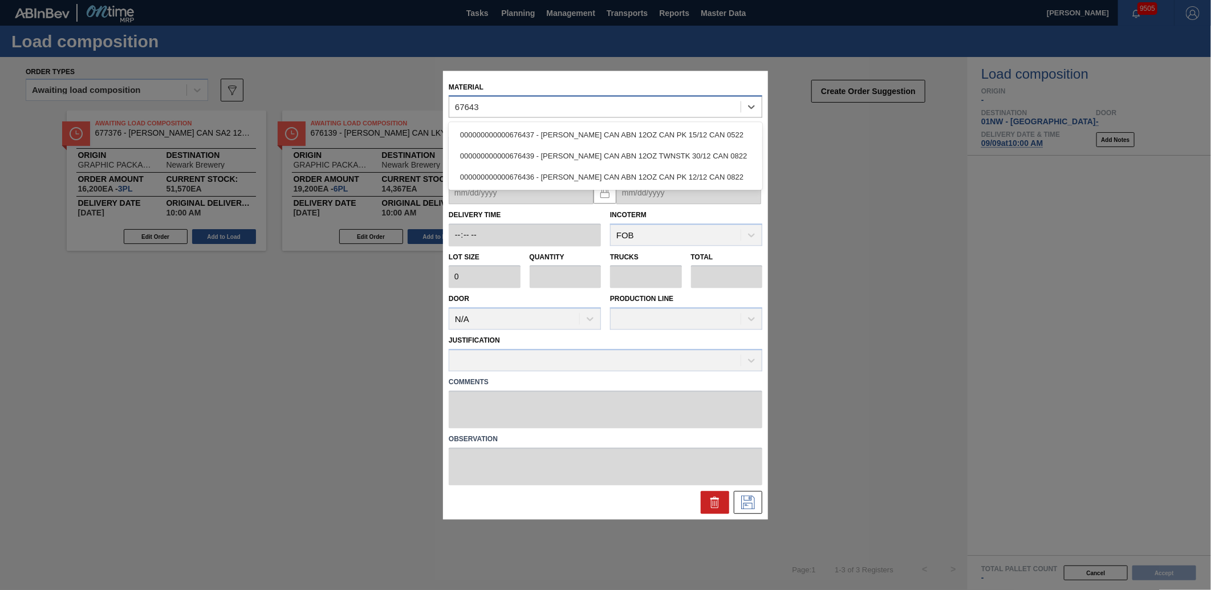
type input "676439"
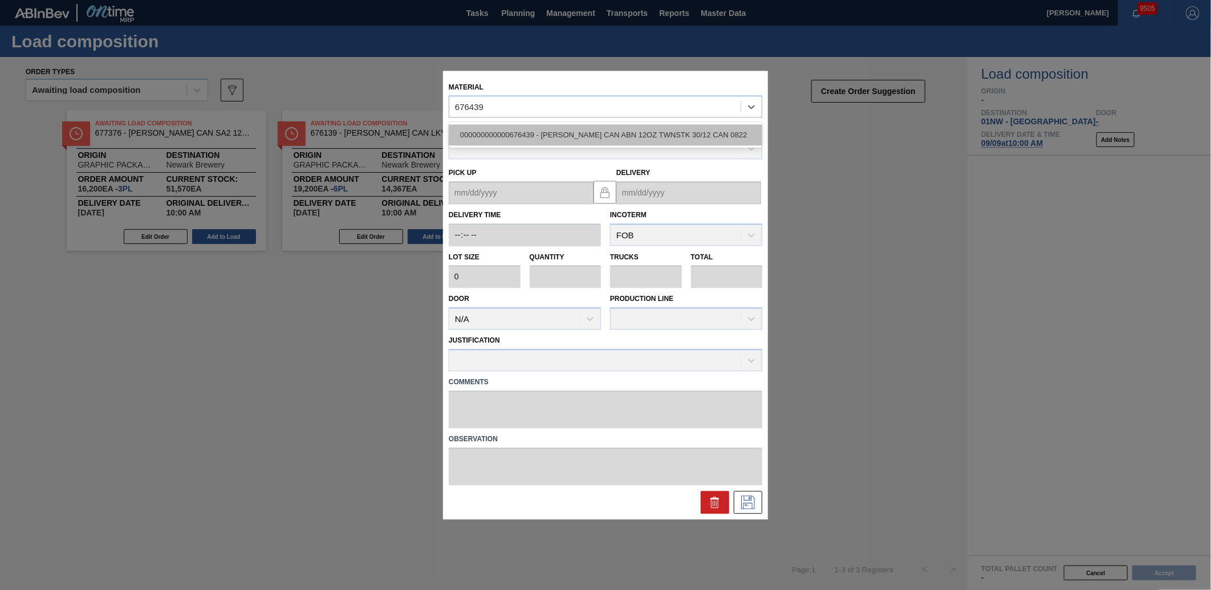
click at [586, 129] on div "000000000000676439 - [PERSON_NAME] CAN ABN 12OZ TWNSTK 30/12 CAN 0822" at bounding box center [606, 135] width 314 height 21
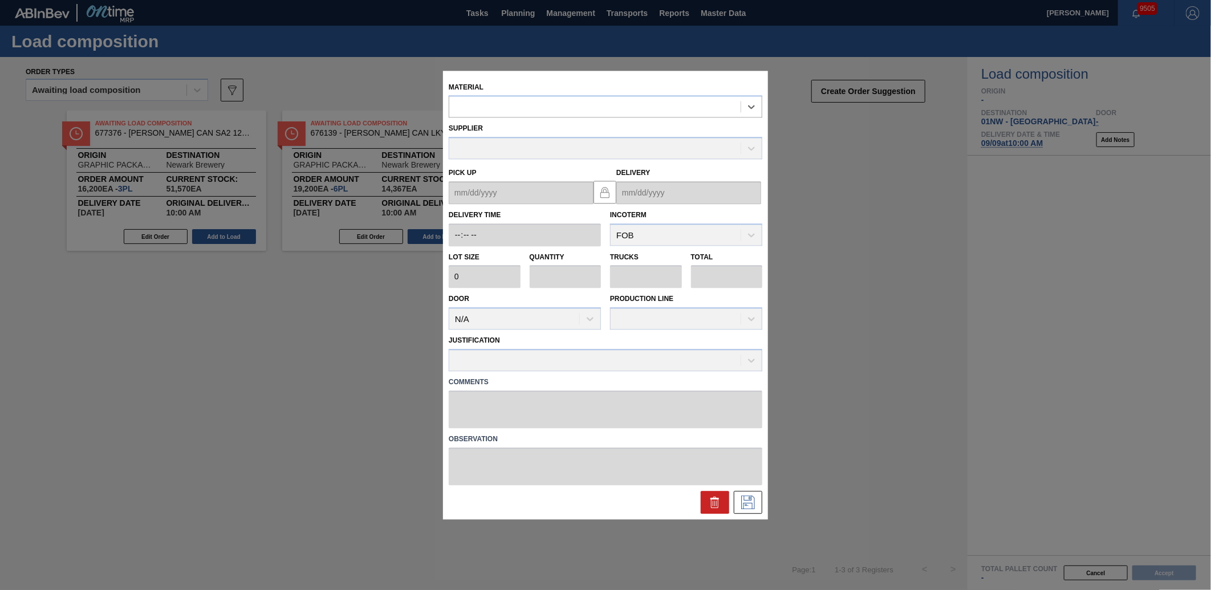
type input "3,200"
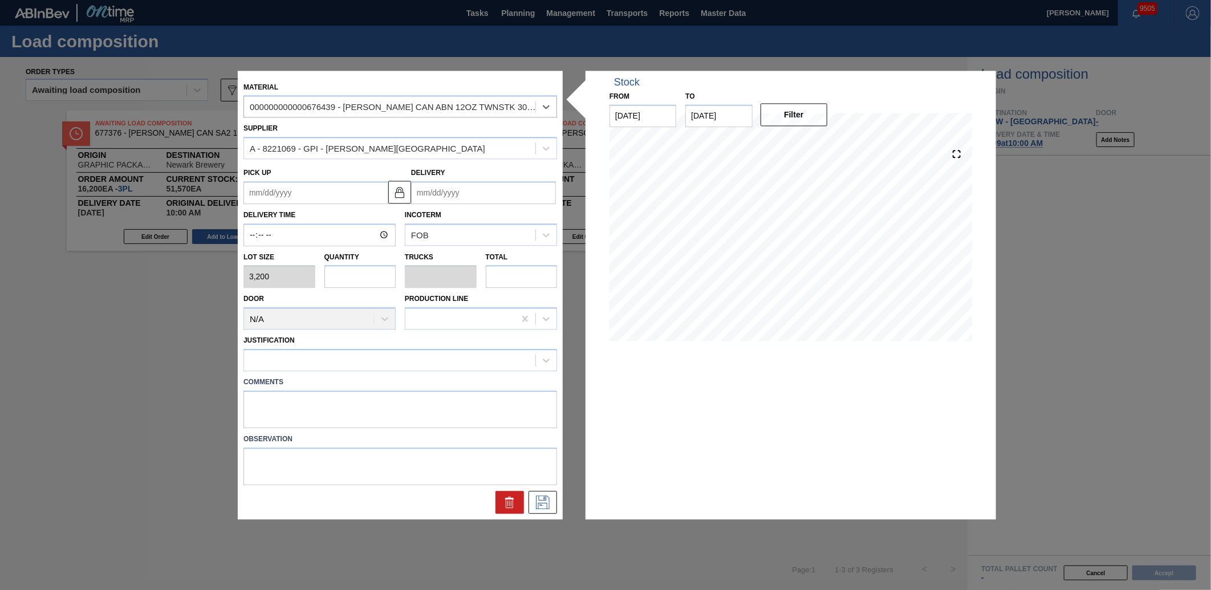
click at [348, 277] on input "text" at bounding box center [360, 277] width 72 height 23
type input "2"
type input "0.077"
type input "6,400"
type input "2"
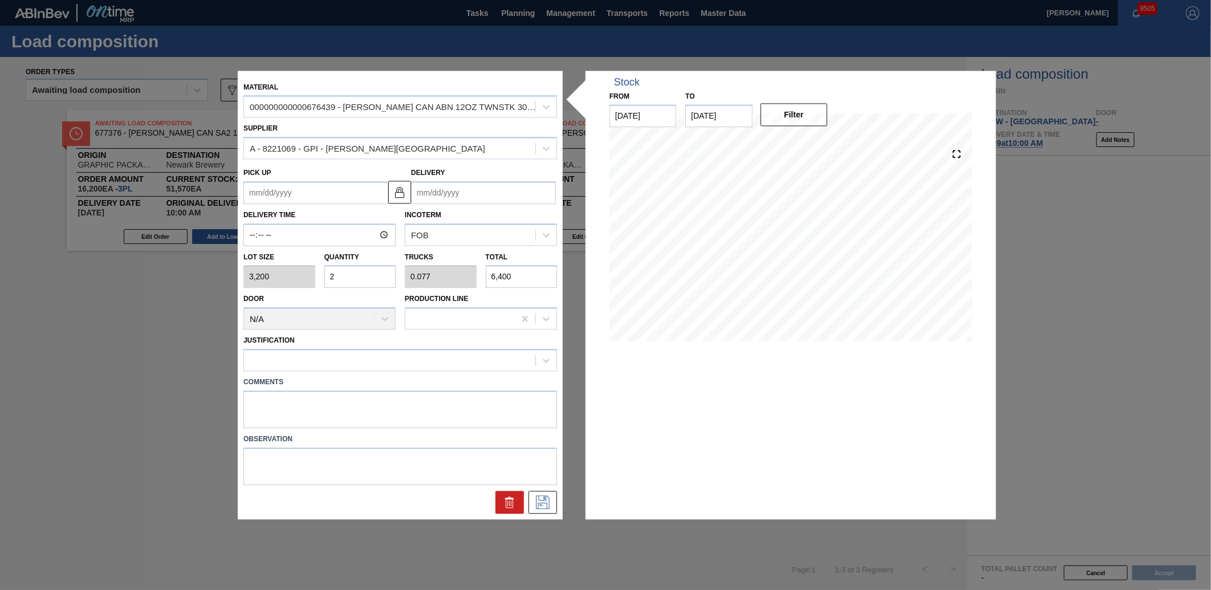
click at [446, 189] on input "Delivery" at bounding box center [483, 192] width 145 height 23
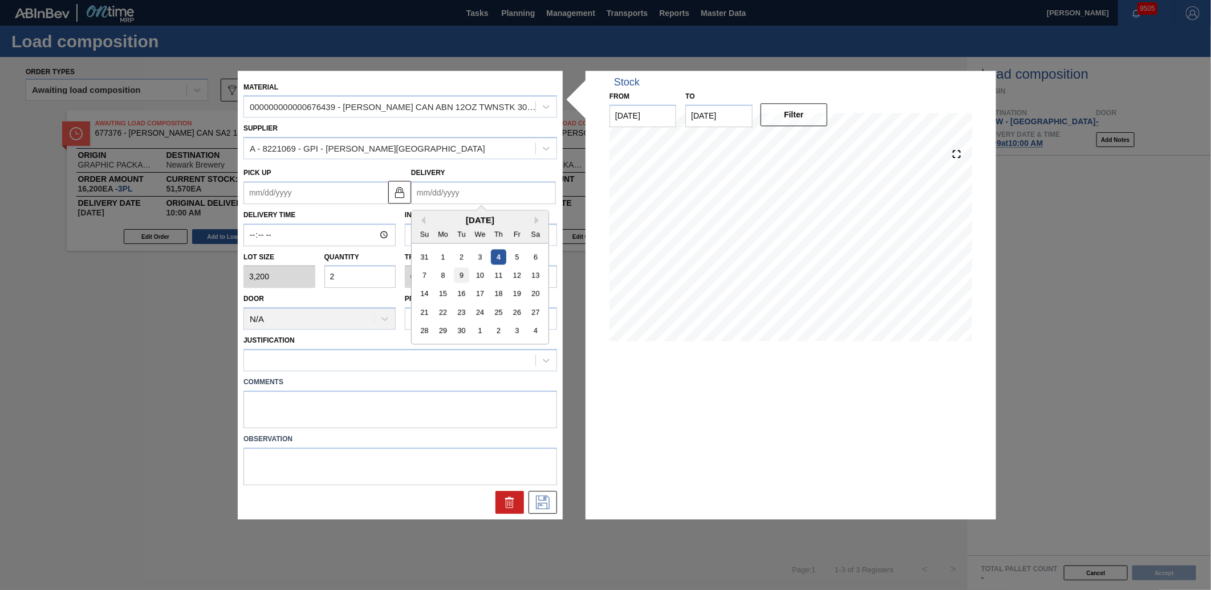
click at [463, 270] on div "9" at bounding box center [461, 274] width 15 height 15
type up "[DATE]"
type input "[DATE]"
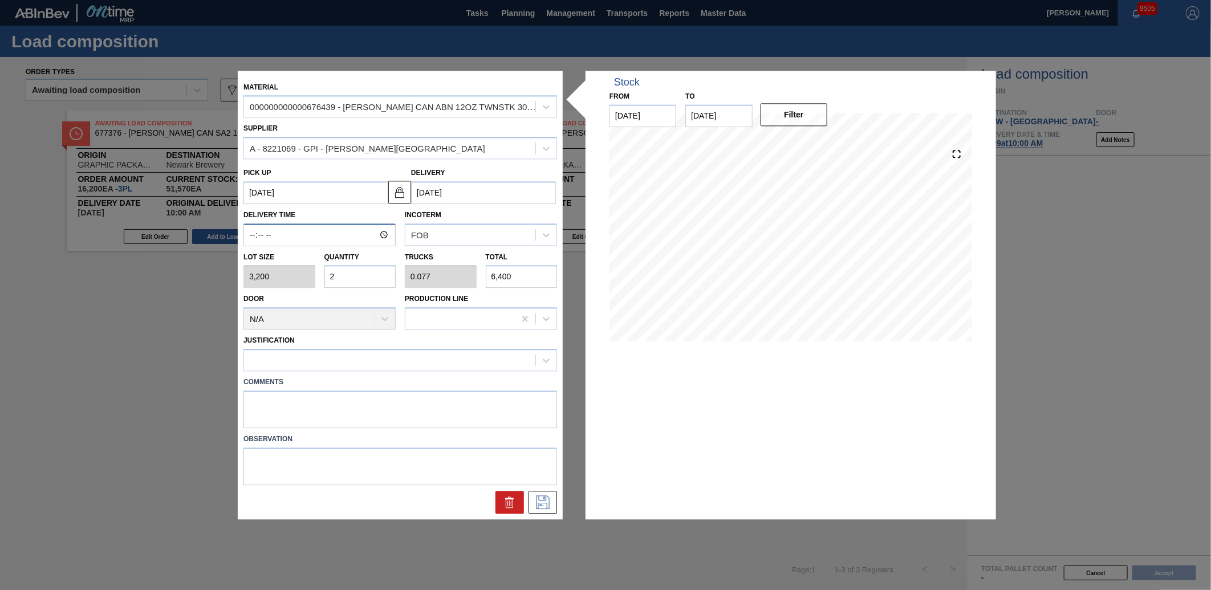
click at [247, 237] on input "Delivery Time" at bounding box center [319, 235] width 152 height 23
type input "10:00"
click at [298, 362] on div at bounding box center [389, 360] width 291 height 17
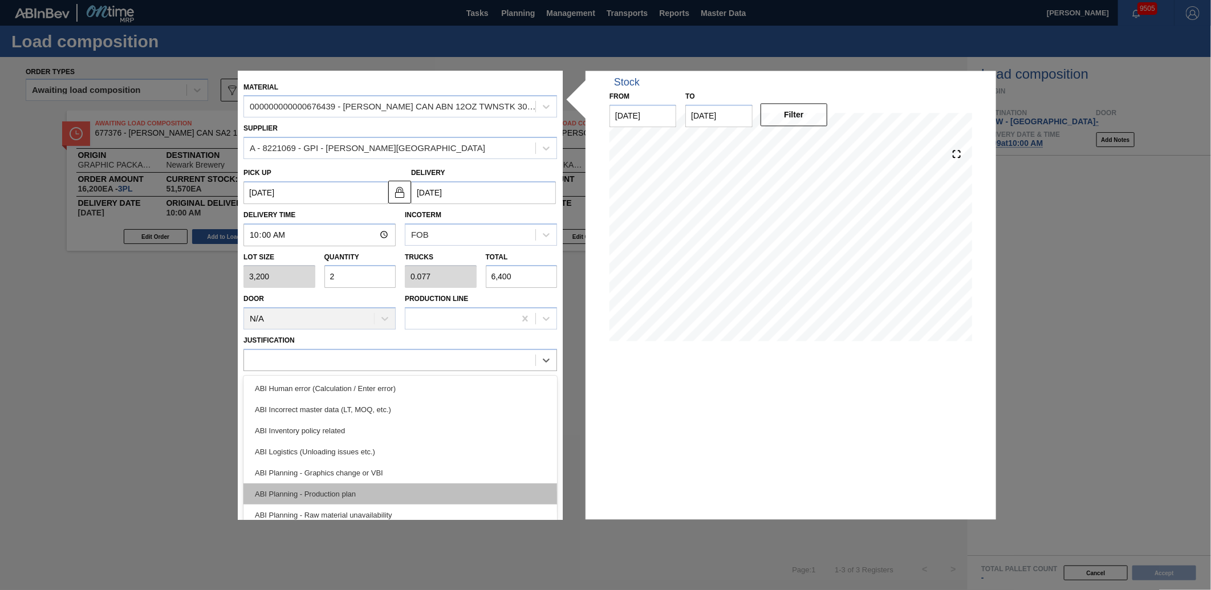
click at [339, 498] on div "ABI Planning - Production plan" at bounding box center [400, 494] width 314 height 21
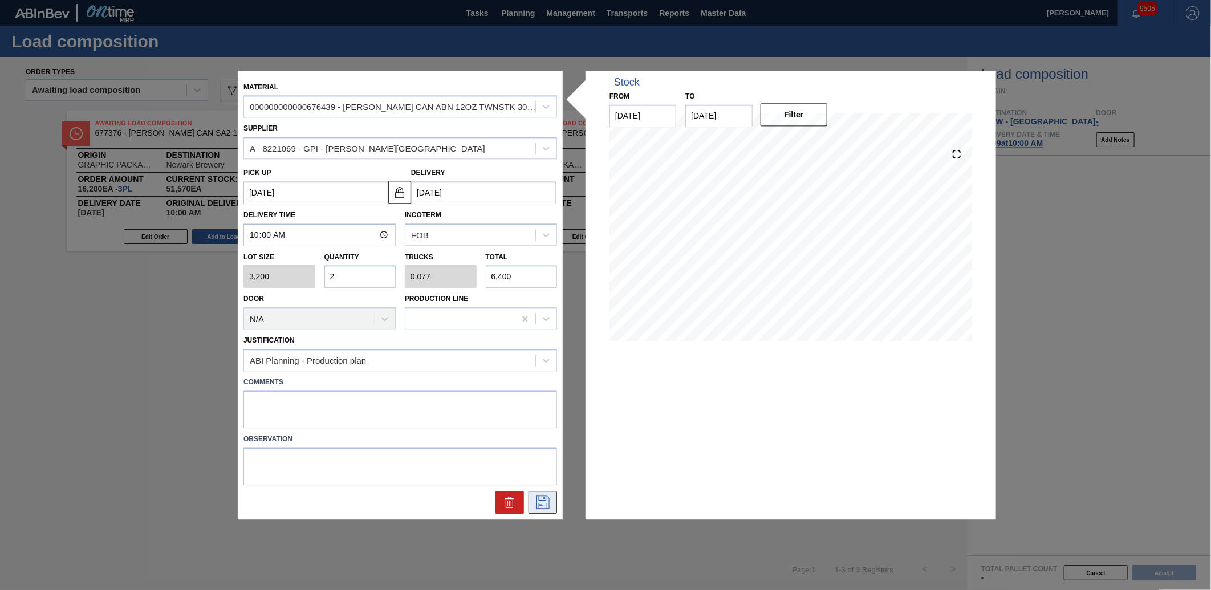
click at [537, 505] on icon at bounding box center [543, 502] width 14 height 14
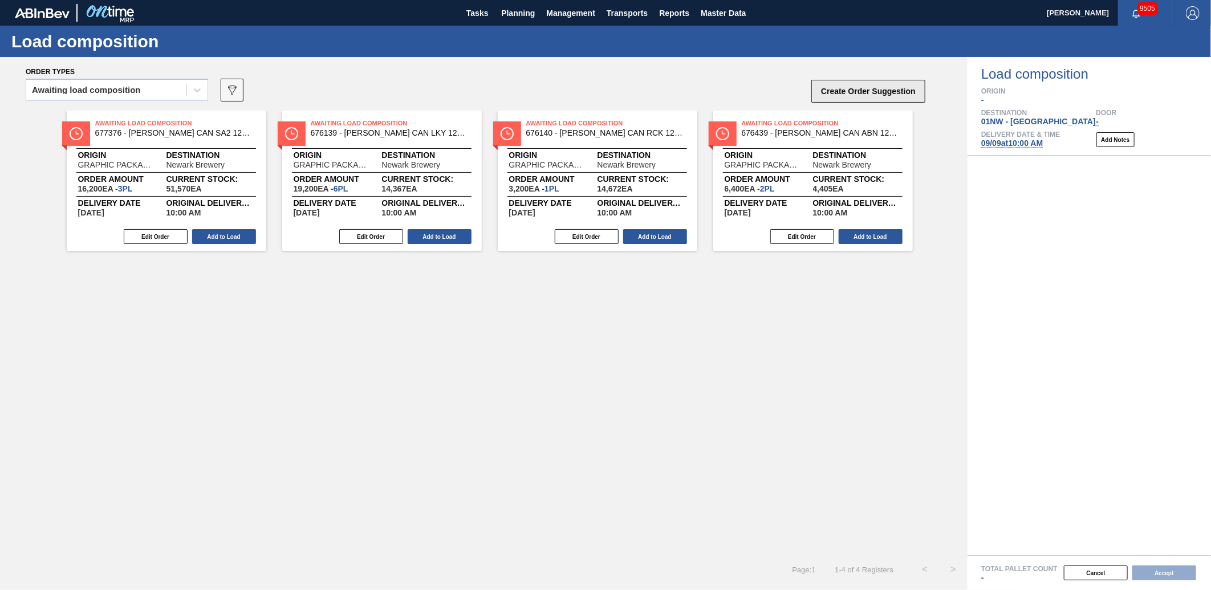
click at [891, 83] on button "Create Order Suggestion" at bounding box center [868, 91] width 114 height 23
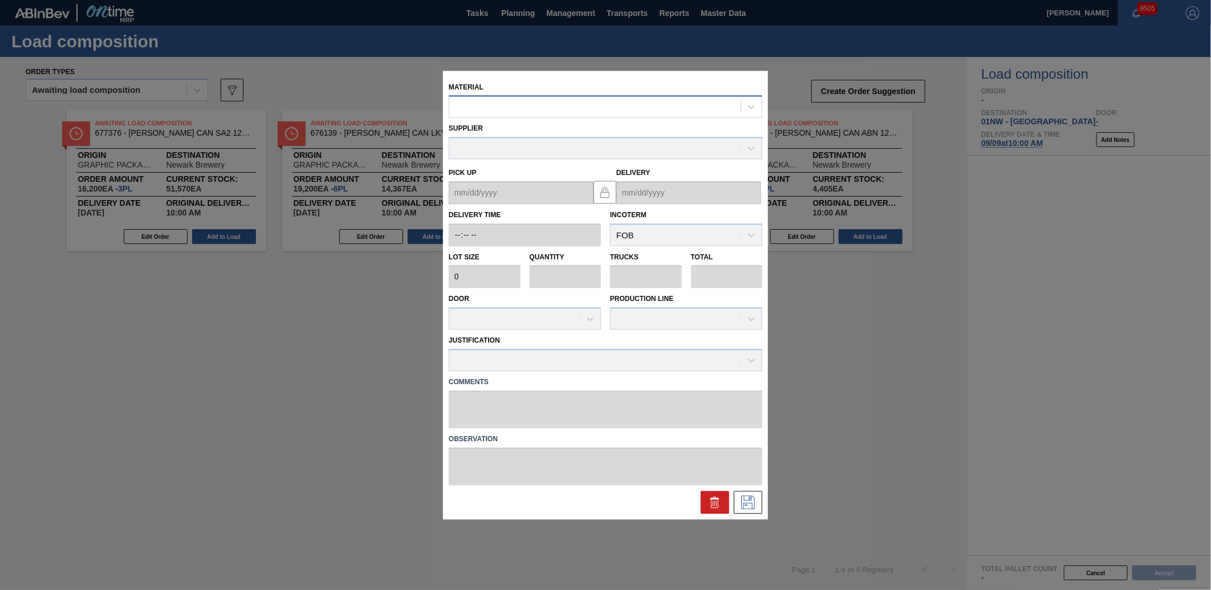
click at [515, 103] on div at bounding box center [594, 107] width 291 height 17
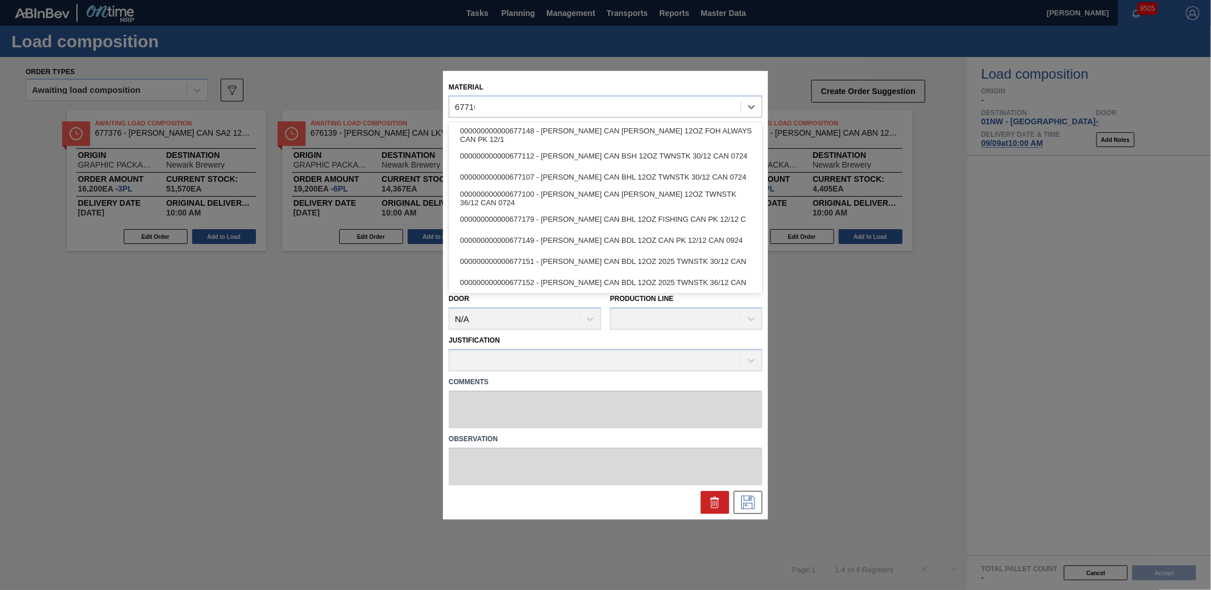
type input "677100"
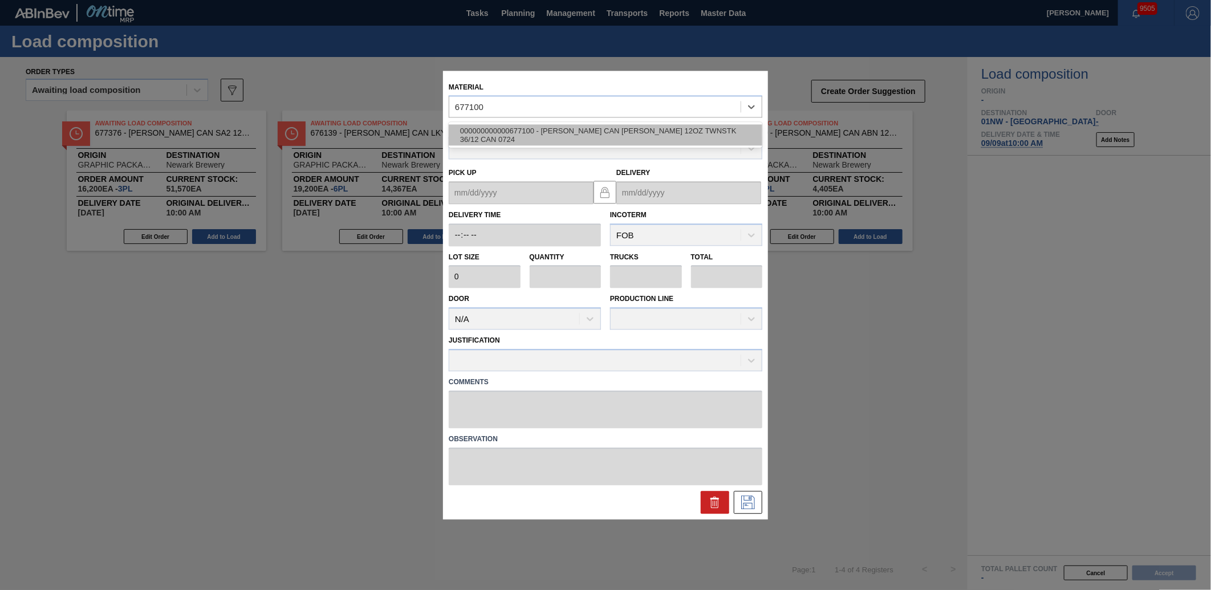
click at [533, 131] on div "000000000000677100 - [PERSON_NAME] CAN [PERSON_NAME] 12OZ TWNSTK 36/12 CAN 0724" at bounding box center [606, 135] width 314 height 21
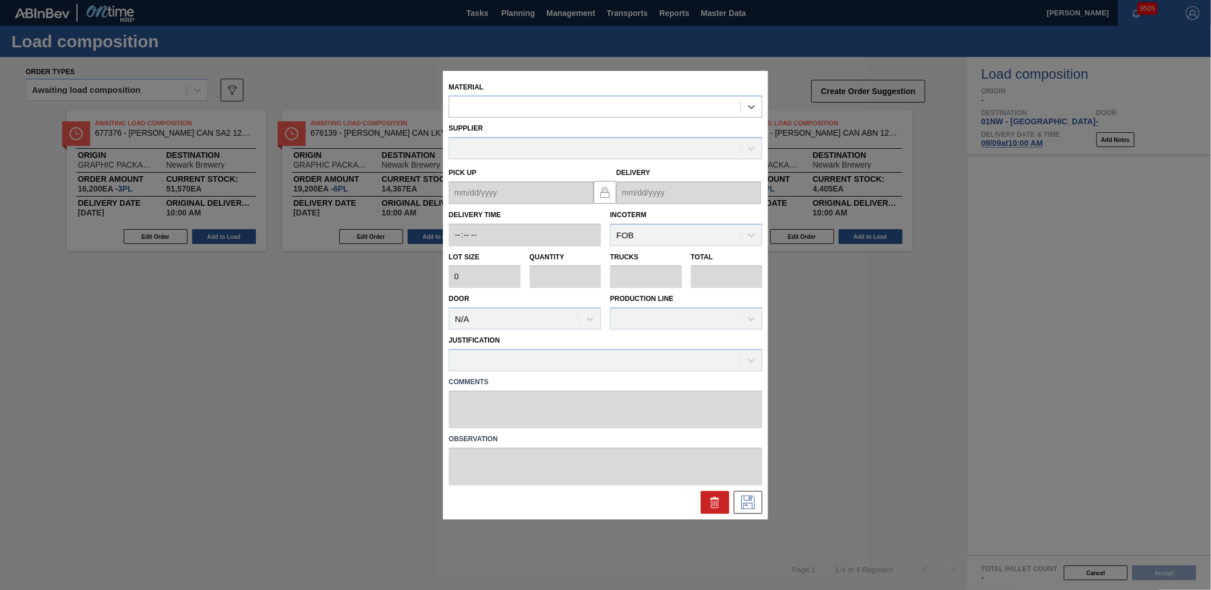
type input "2,400"
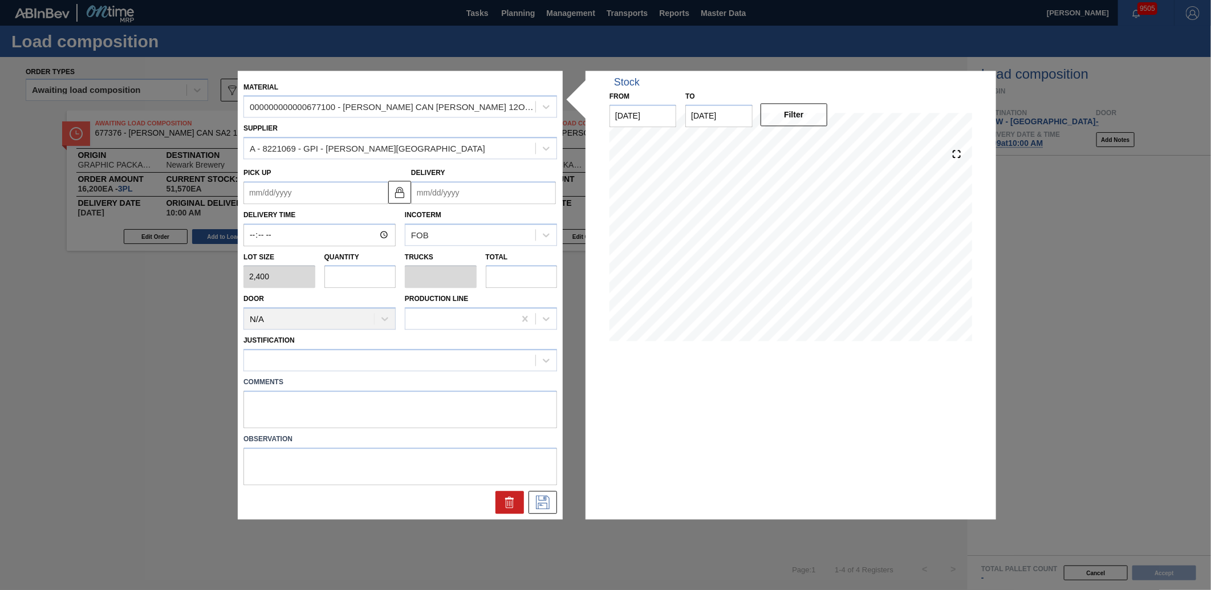
click at [361, 275] on input "text" at bounding box center [360, 277] width 72 height 23
type input "1"
type input "0.038"
type input "2,400"
type input "16"
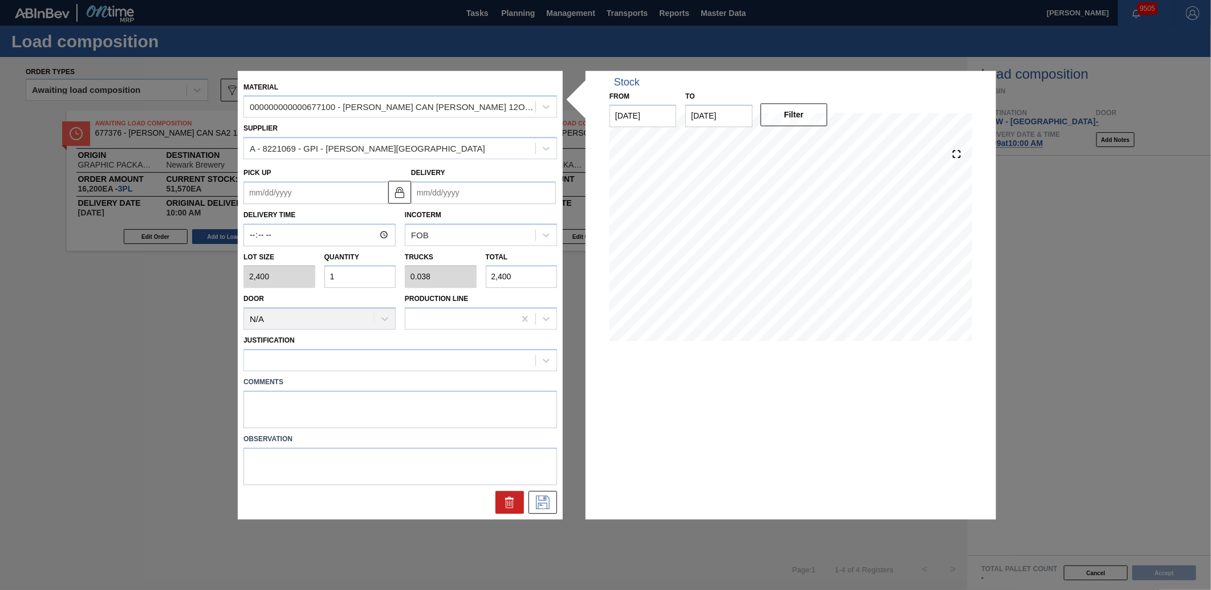
type input "0.615"
type input "38,400"
type input "1"
type input "0.038"
type input "2,400"
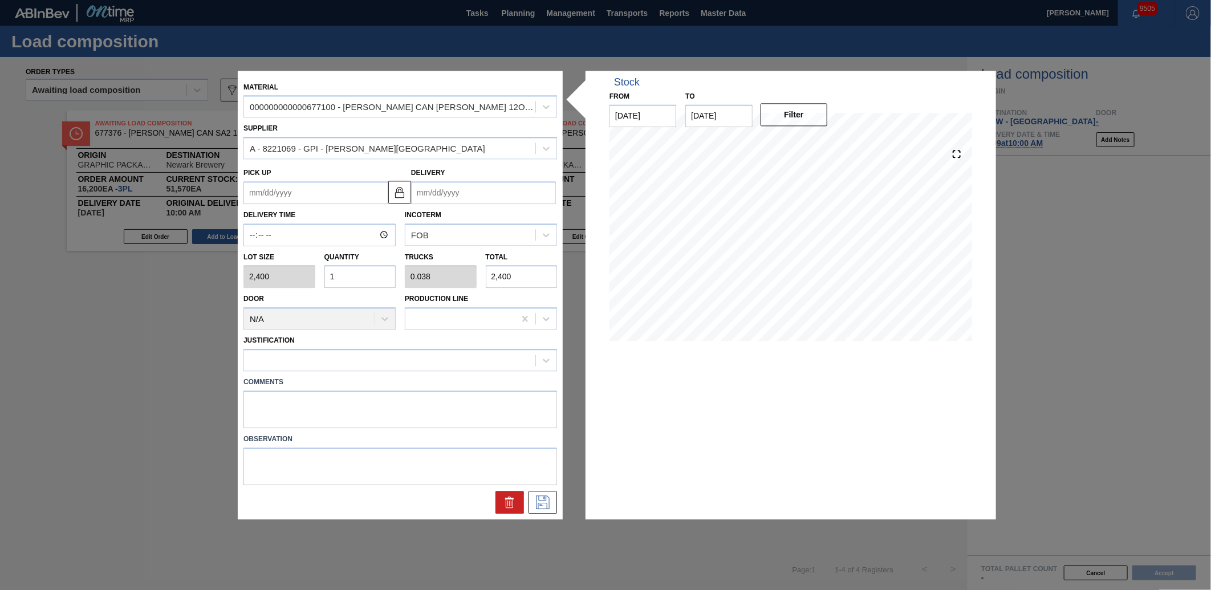
type input "0"
type input "2"
type input "0.077"
type input "4,800"
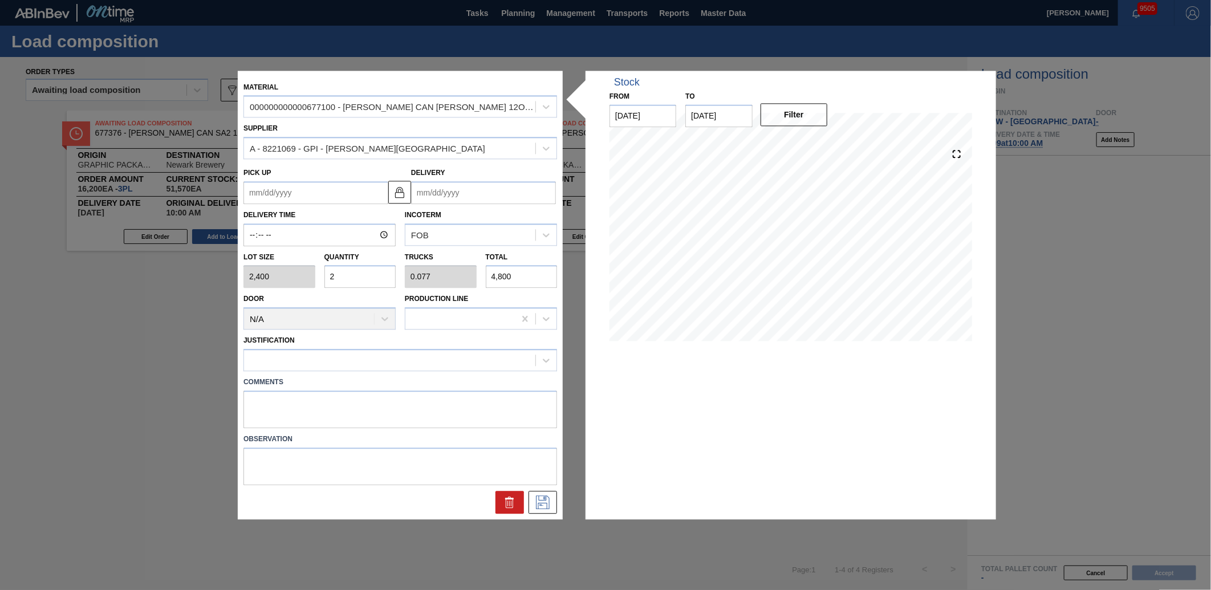
type input "26"
type input "1"
type input "62,400"
type input "26"
click at [454, 198] on input "Delivery" at bounding box center [483, 192] width 145 height 23
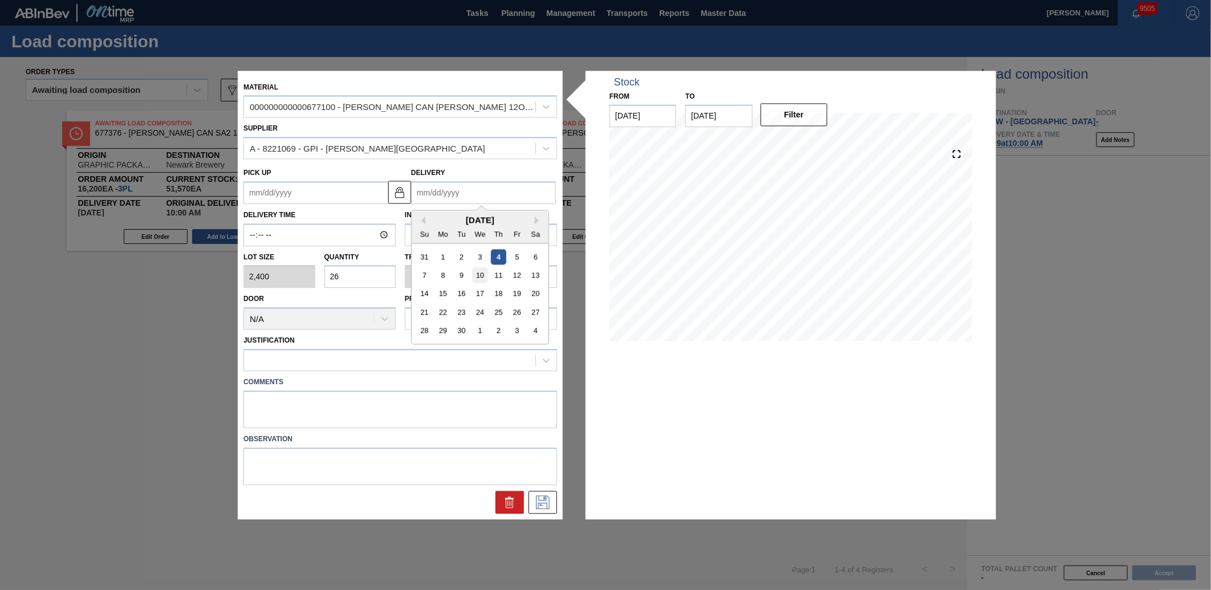
click at [486, 278] on div "10" at bounding box center [479, 274] width 15 height 15
type up "[DATE]"
type input "[DATE]"
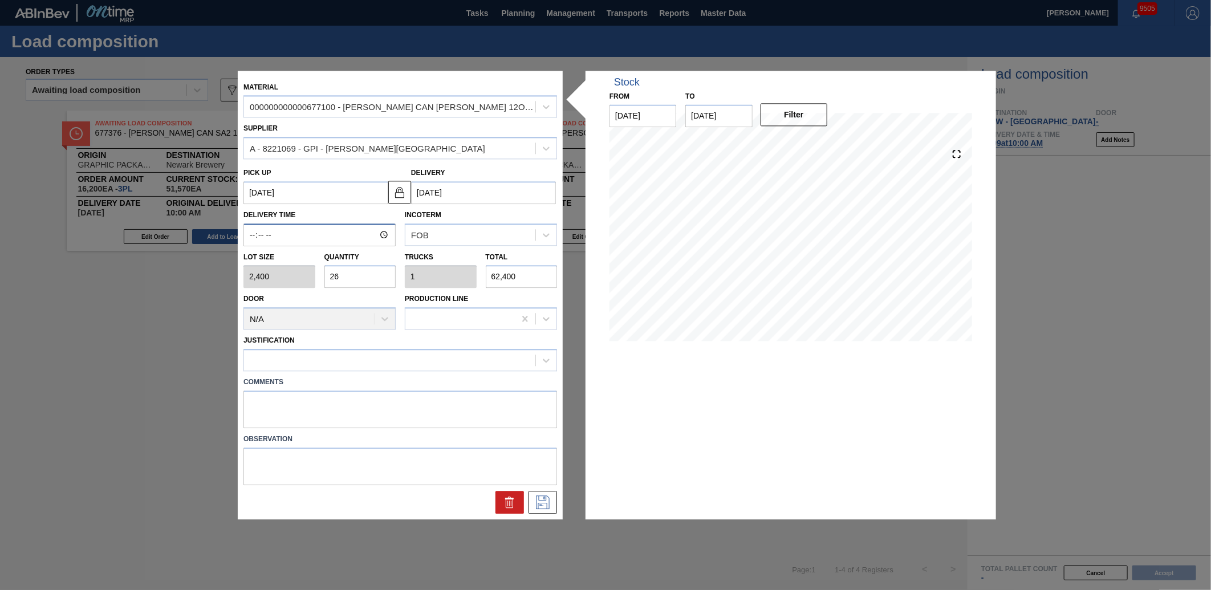
click at [253, 240] on input "Delivery Time" at bounding box center [319, 235] width 152 height 23
type input "10:00"
click at [476, 369] on div at bounding box center [400, 360] width 314 height 22
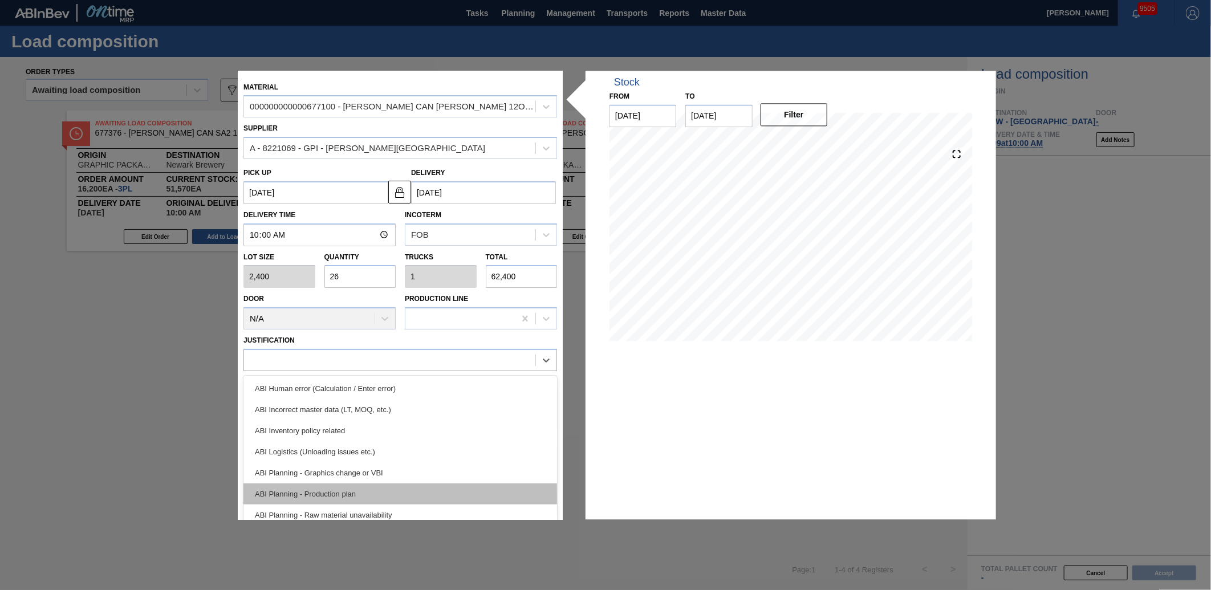
click at [342, 490] on div "ABI Planning - Production plan" at bounding box center [400, 494] width 314 height 21
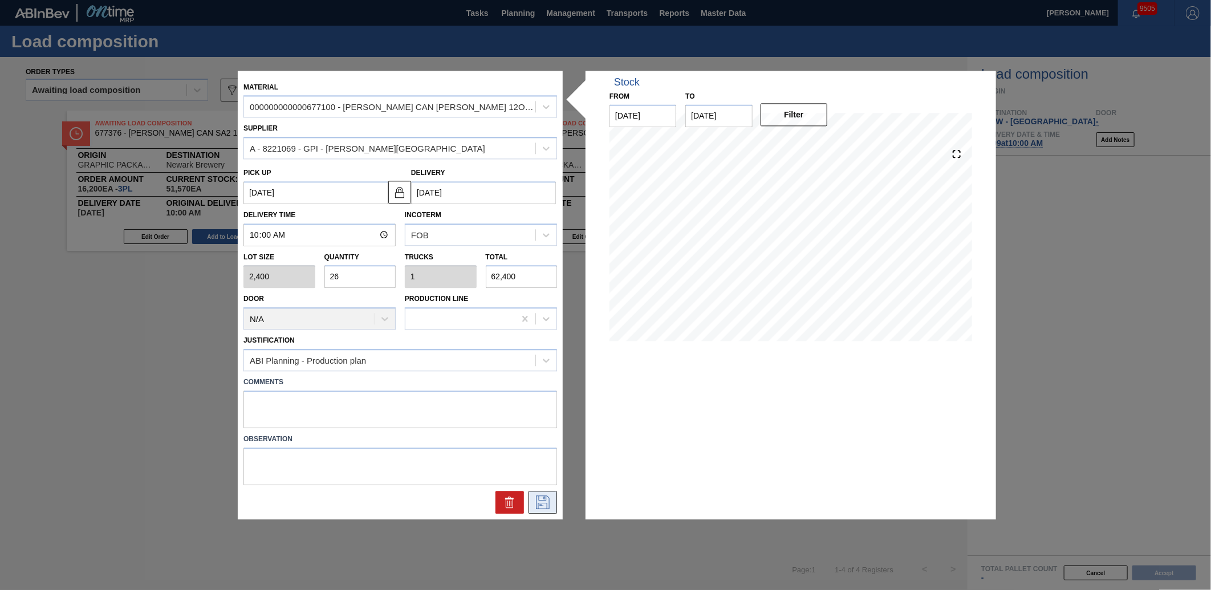
click at [550, 506] on icon at bounding box center [543, 502] width 18 height 14
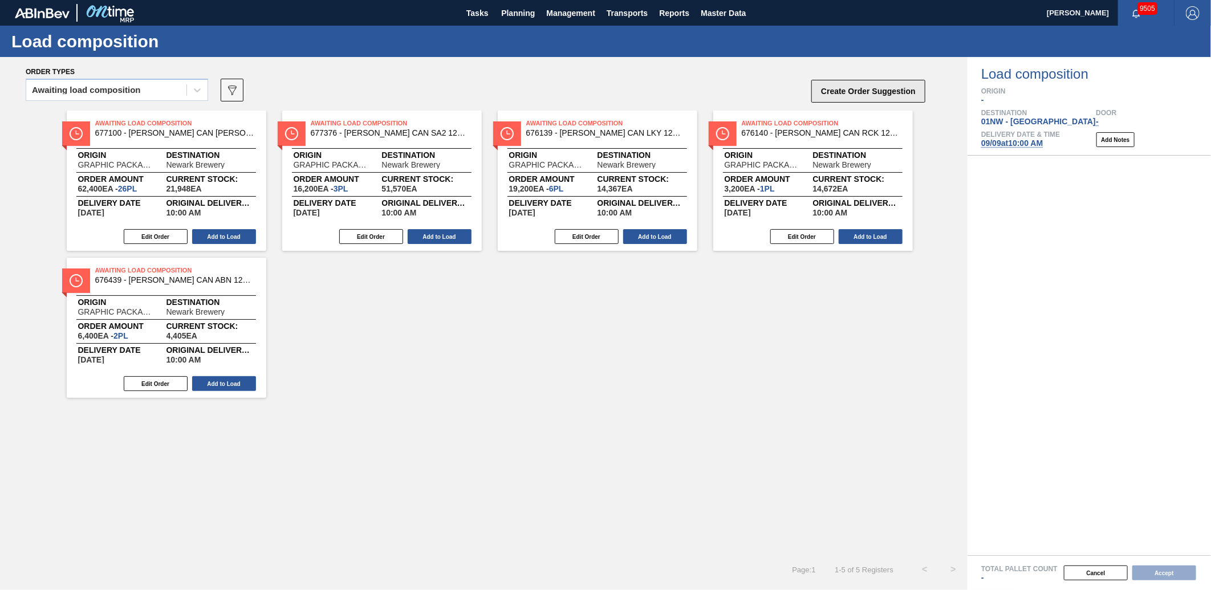
click at [887, 95] on button "Create Order Suggestion" at bounding box center [868, 91] width 114 height 23
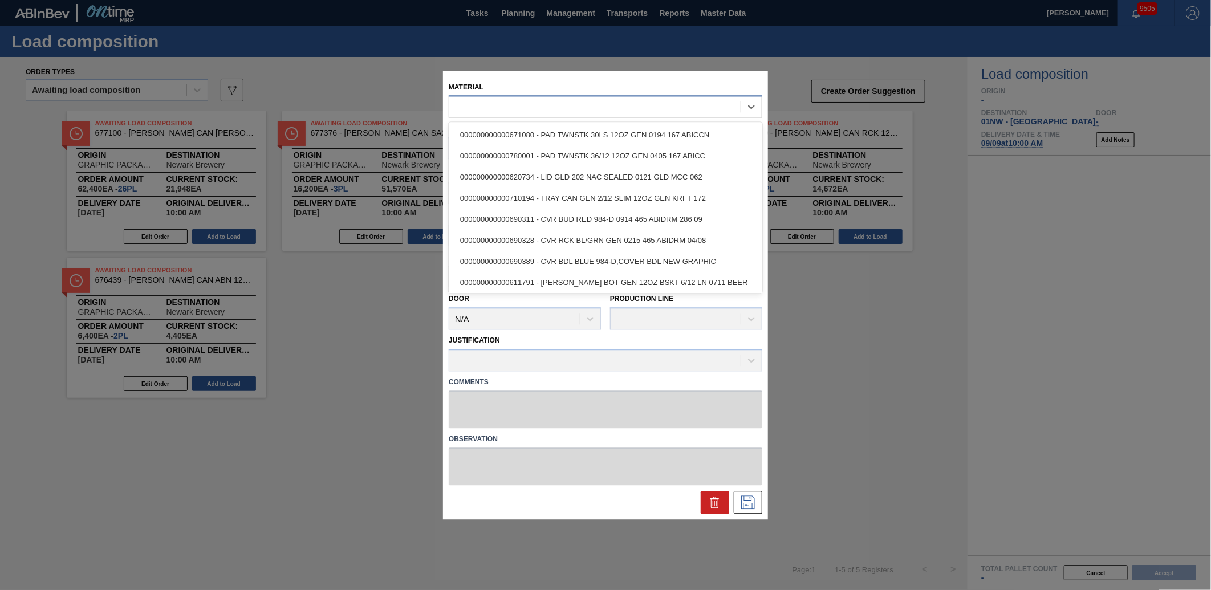
click at [511, 103] on div at bounding box center [594, 107] width 291 height 17
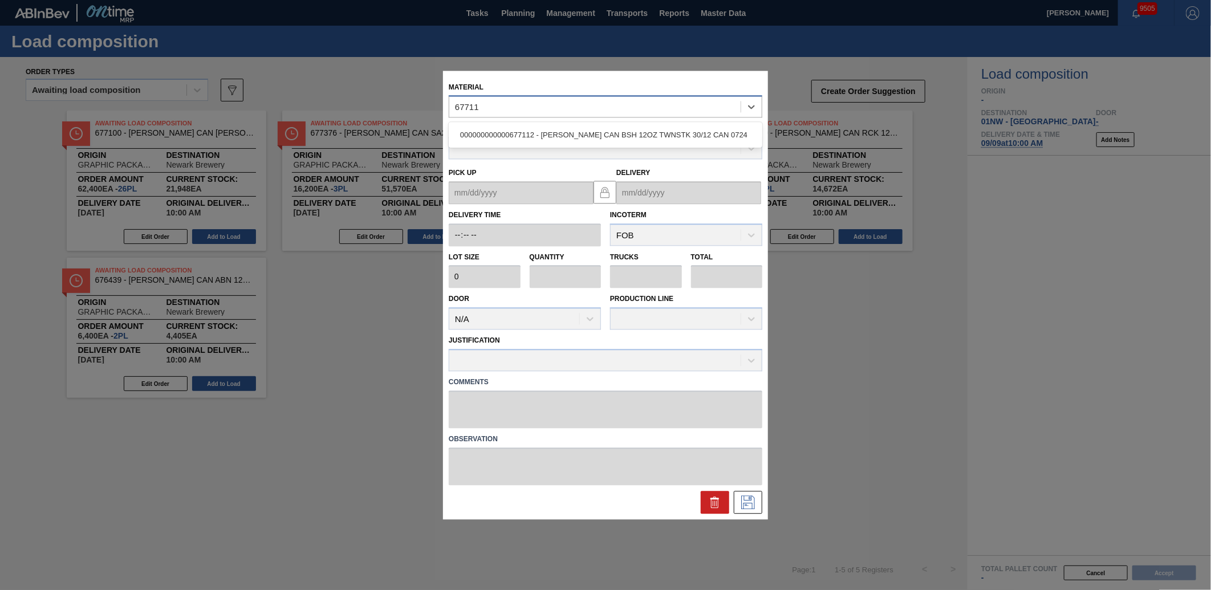
type input "677112"
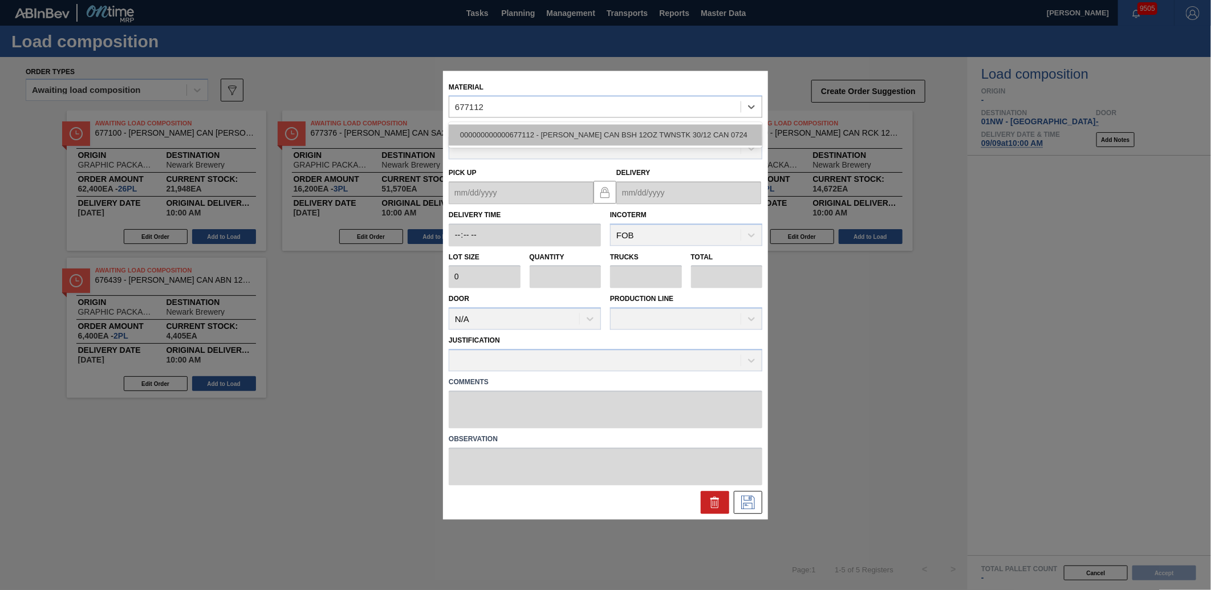
click at [485, 135] on div "000000000000677112 - [PERSON_NAME] CAN BSH 12OZ TWNSTK 30/12 CAN 0724" at bounding box center [606, 135] width 314 height 21
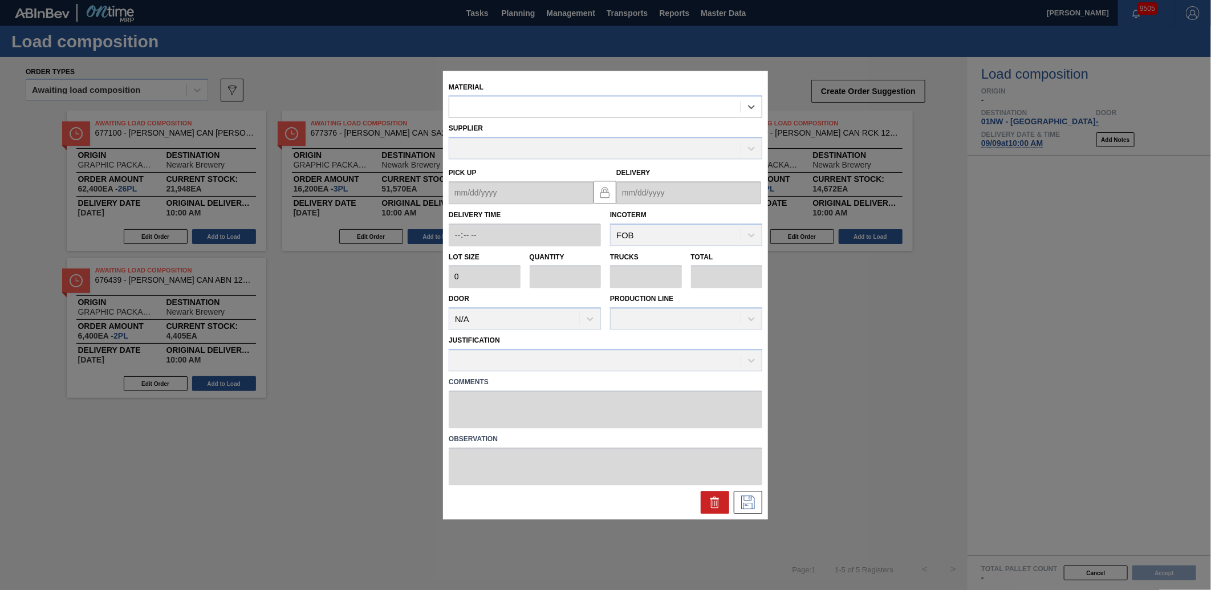
type input "3,200"
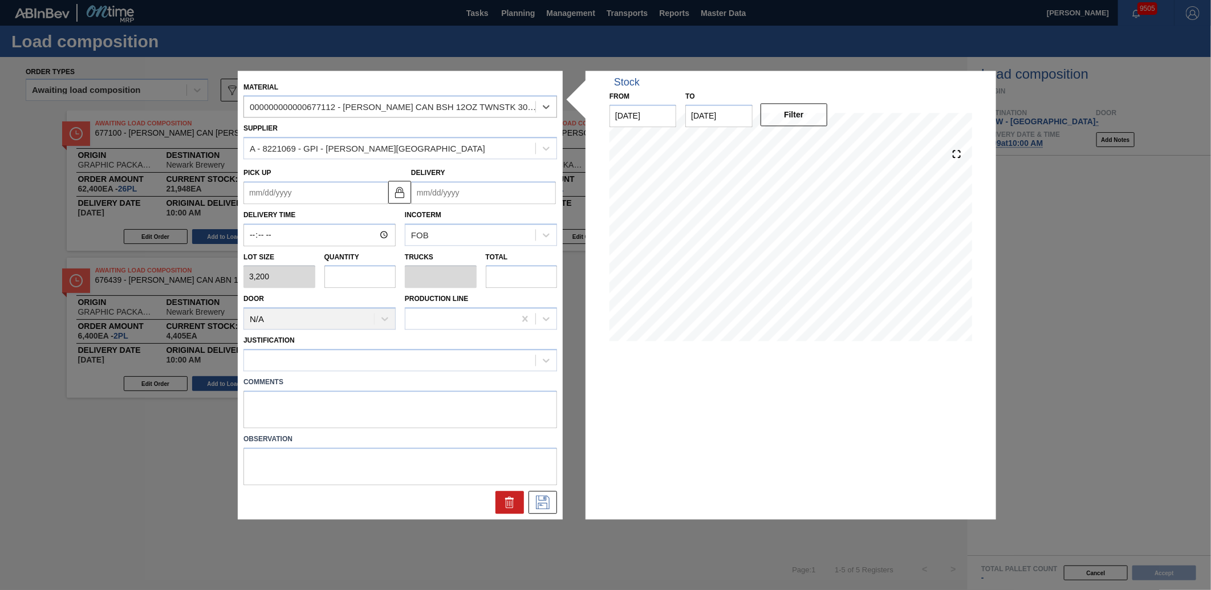
click at [356, 274] on input "text" at bounding box center [360, 277] width 72 height 23
type input "2"
type input "0.077"
type input "6,400"
type input "2"
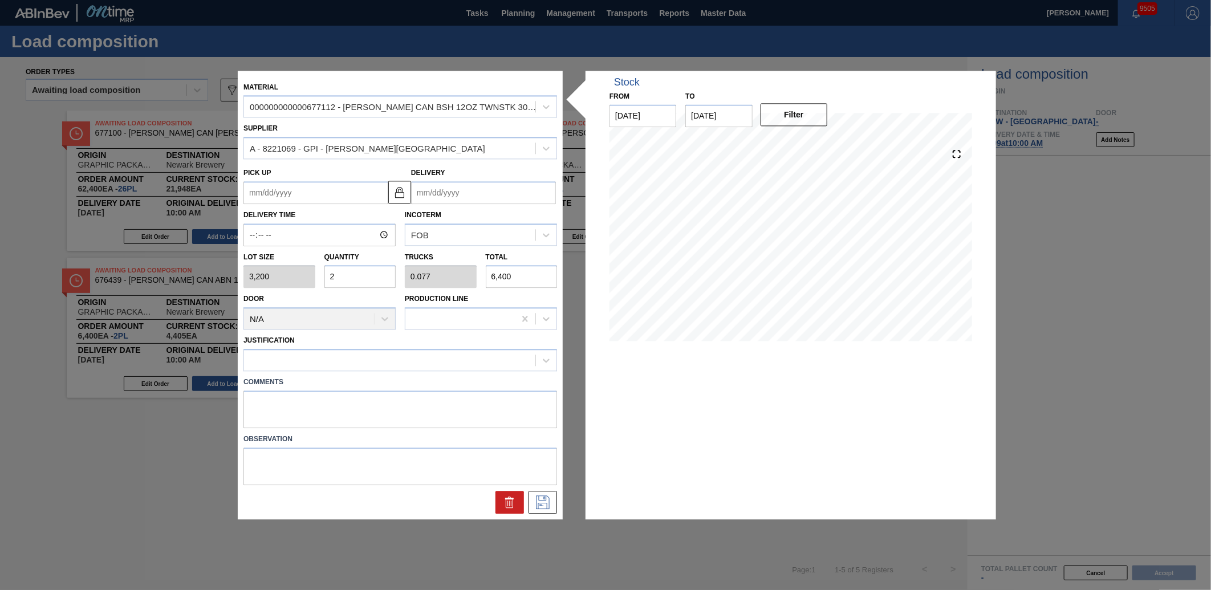
click at [454, 194] on input "Delivery" at bounding box center [483, 192] width 145 height 23
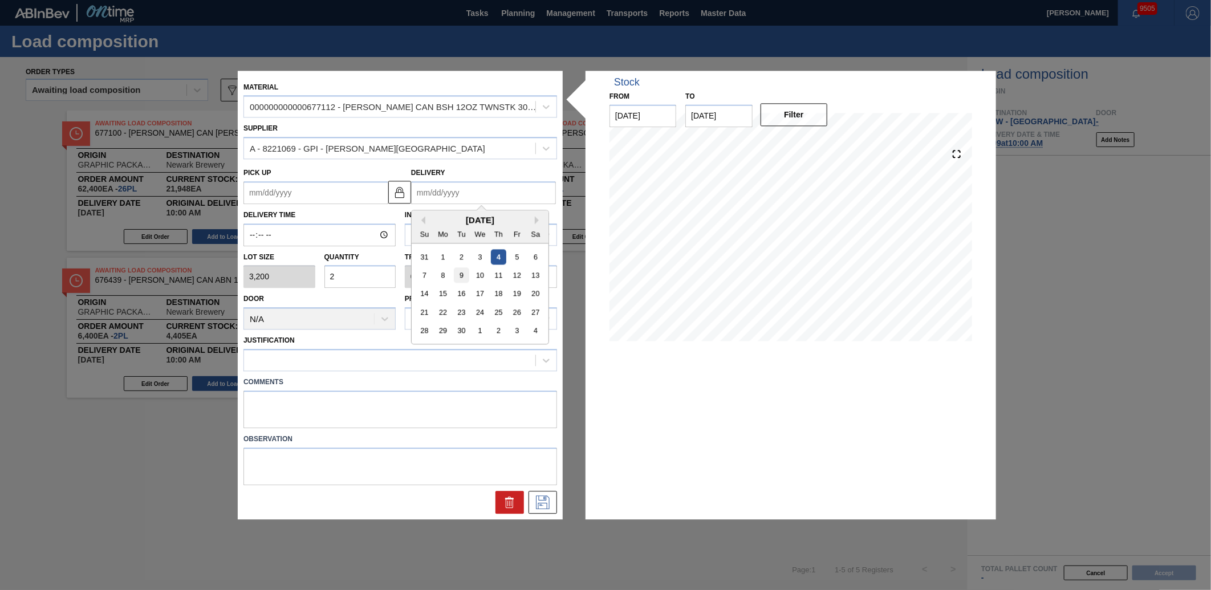
click at [457, 276] on div "9" at bounding box center [461, 274] width 15 height 15
type up "[DATE]"
type input "[DATE]"
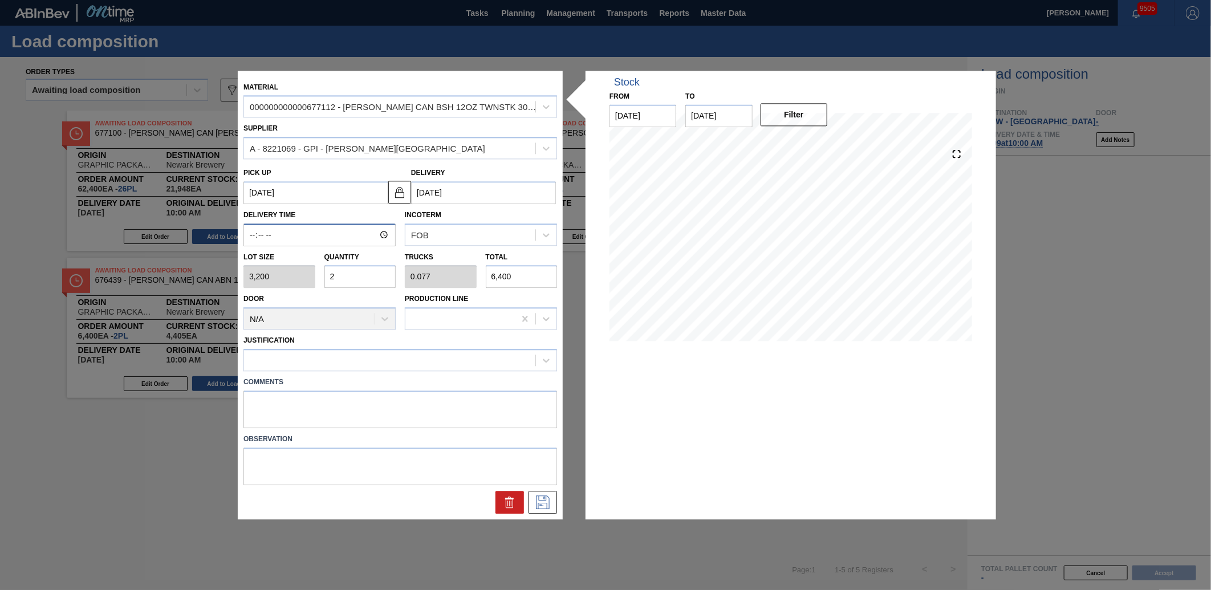
click at [257, 235] on input "Delivery Time" at bounding box center [319, 235] width 152 height 23
click at [254, 235] on input "Delivery Time" at bounding box center [319, 235] width 152 height 23
type input "10:00"
click at [413, 356] on div at bounding box center [389, 360] width 291 height 17
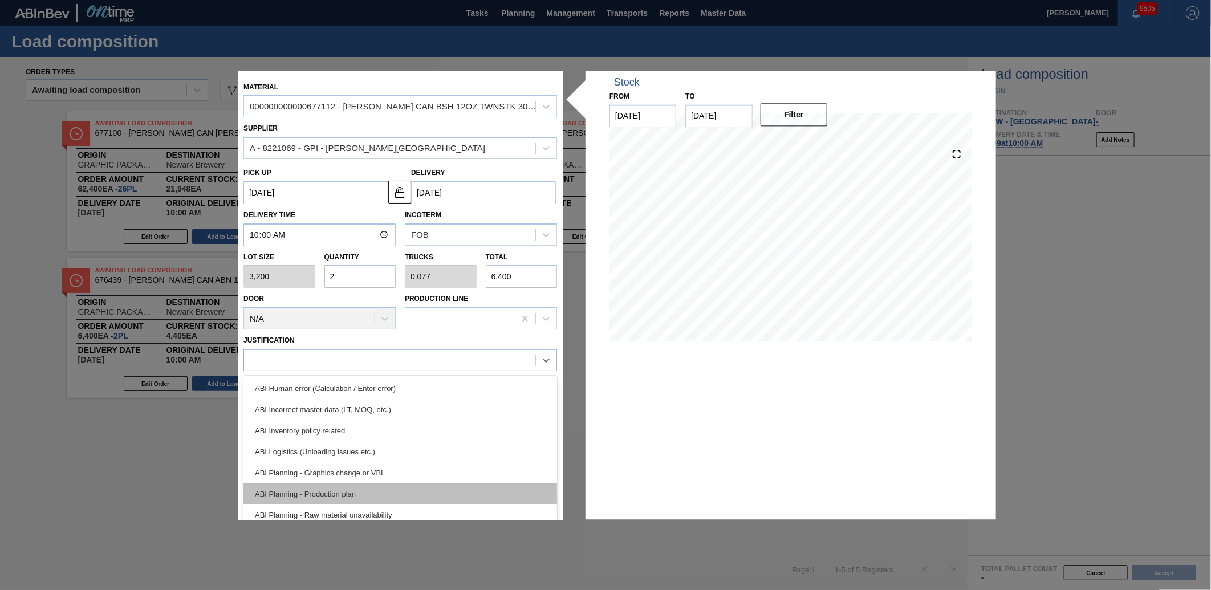
click at [327, 502] on div "ABI Planning - Production plan" at bounding box center [400, 494] width 314 height 21
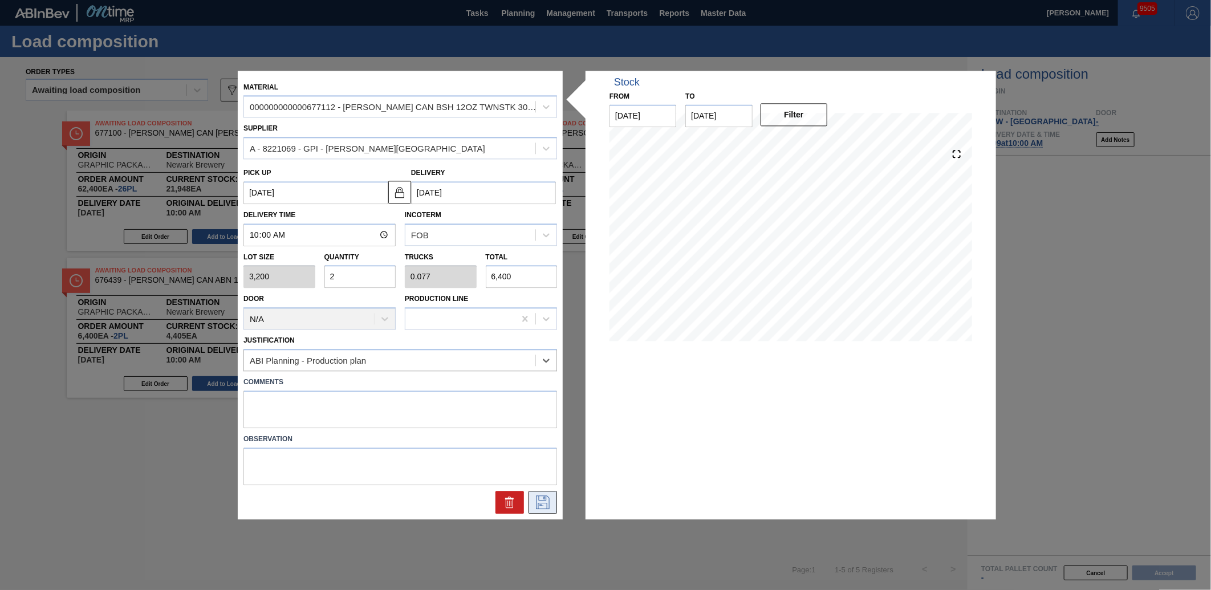
click at [549, 498] on icon at bounding box center [543, 502] width 18 height 14
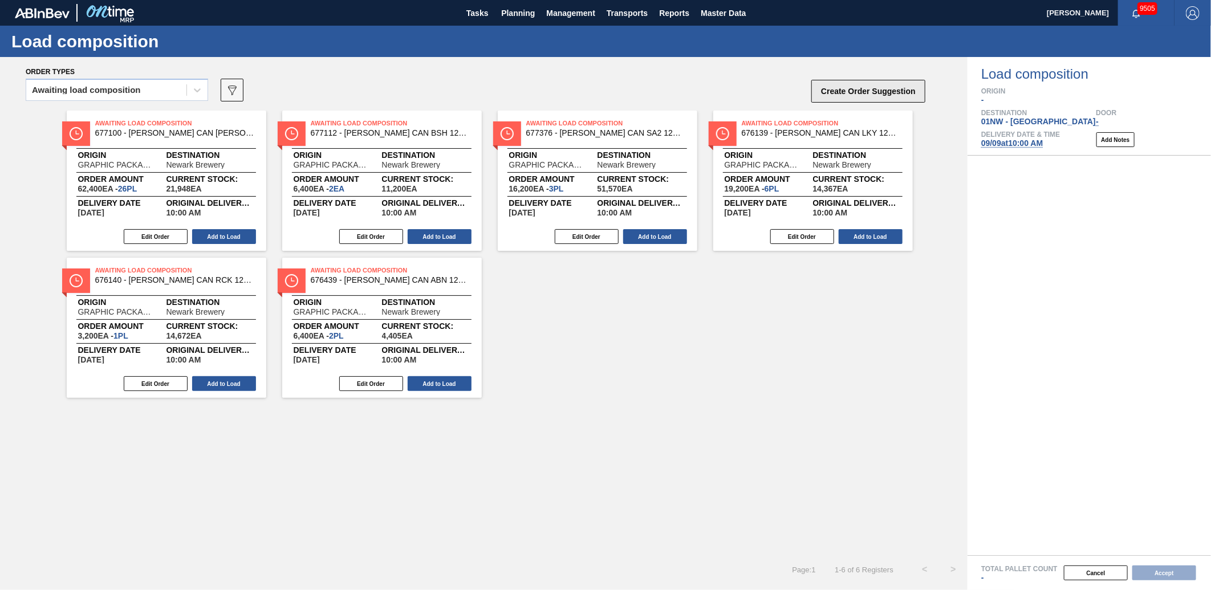
click at [881, 86] on button "Create Order Suggestion" at bounding box center [868, 91] width 114 height 23
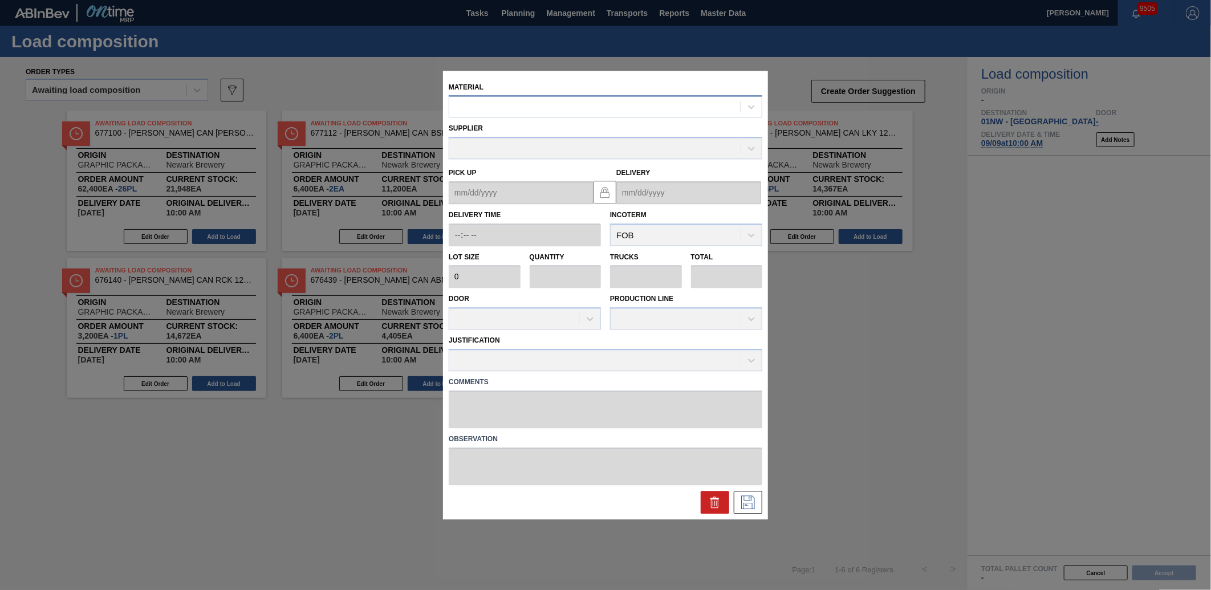
click at [529, 111] on div at bounding box center [594, 107] width 291 height 17
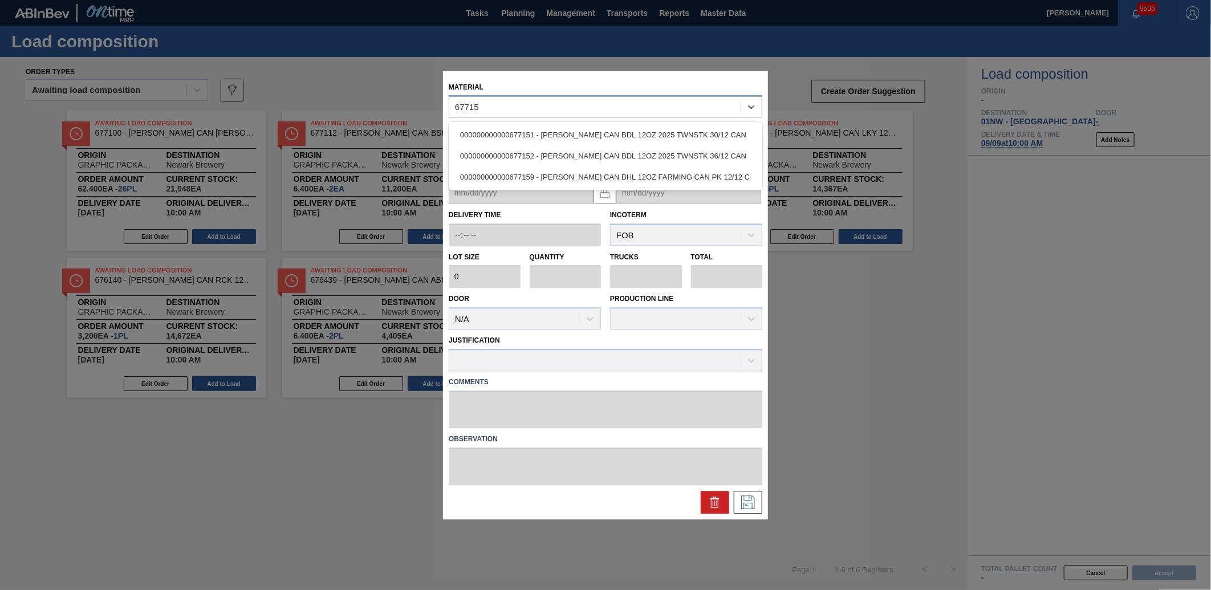
type input "677151"
click at [554, 135] on div "000000000000677151 - [PERSON_NAME] CAN BDL 12OZ 2025 TWNSTK 30/12 CAN" at bounding box center [606, 135] width 314 height 21
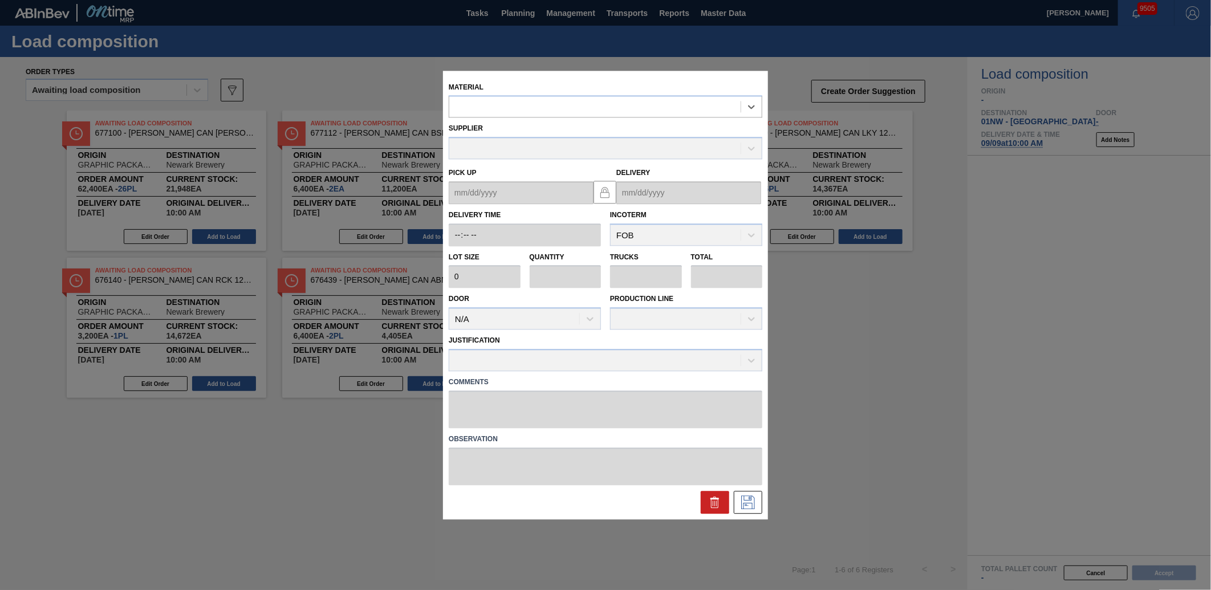
type input "3,200"
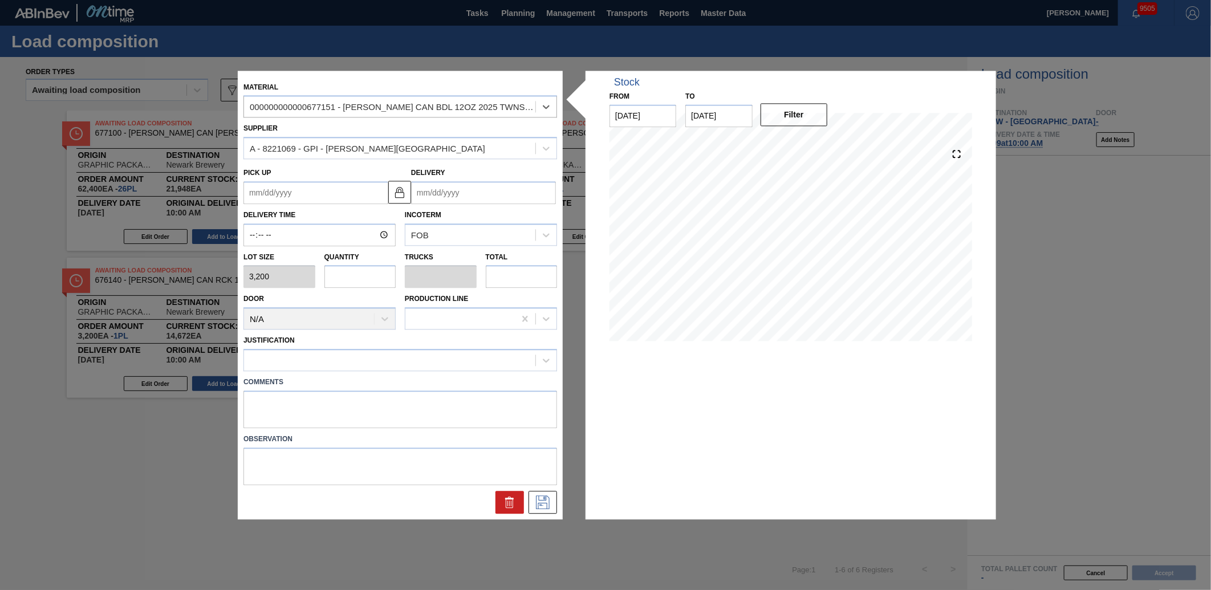
click at [348, 280] on input "text" at bounding box center [360, 277] width 72 height 23
type input "2"
type input "0.077"
type input "6,400"
type input "2"
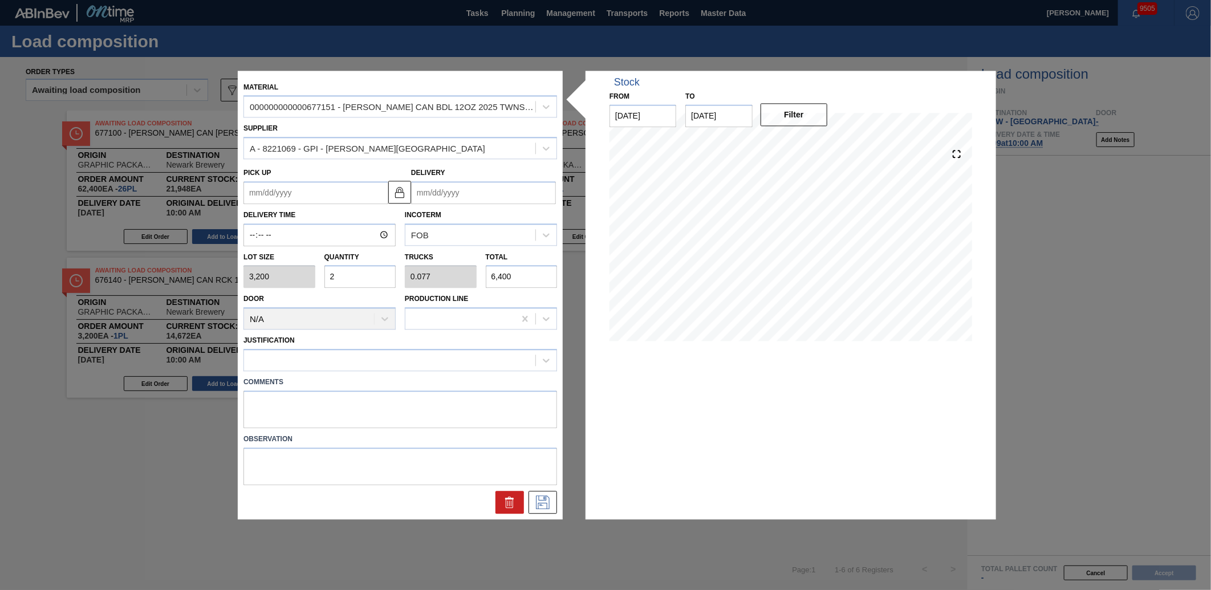
click at [442, 187] on input "Delivery" at bounding box center [483, 192] width 145 height 23
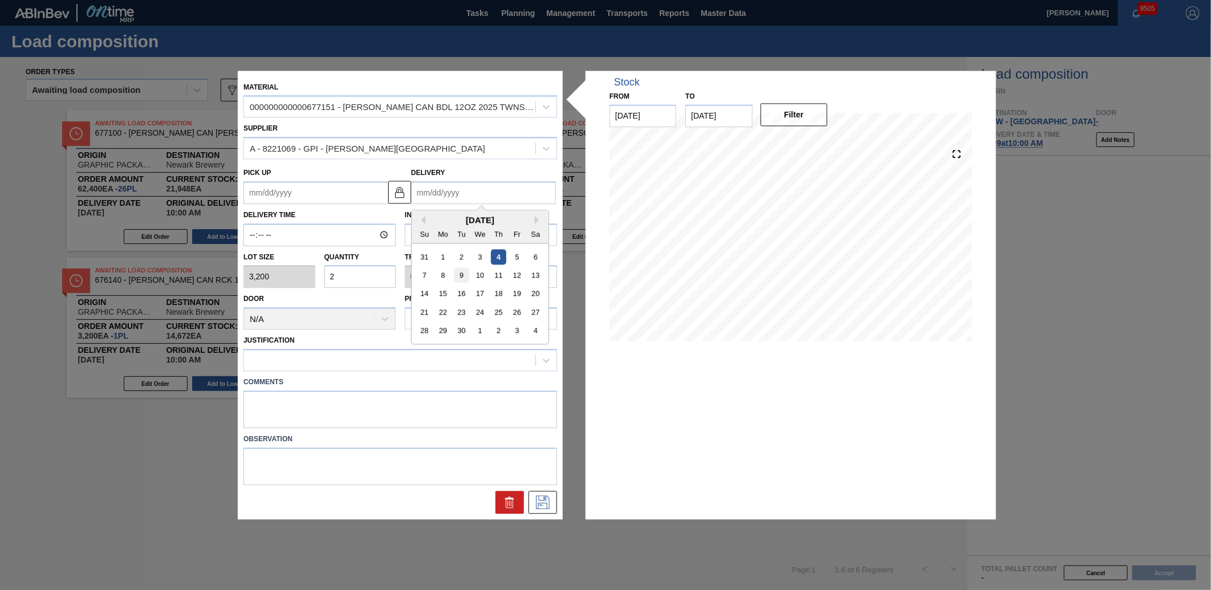
click at [459, 275] on div "9" at bounding box center [461, 274] width 15 height 15
type up "[DATE]"
type input "[DATE]"
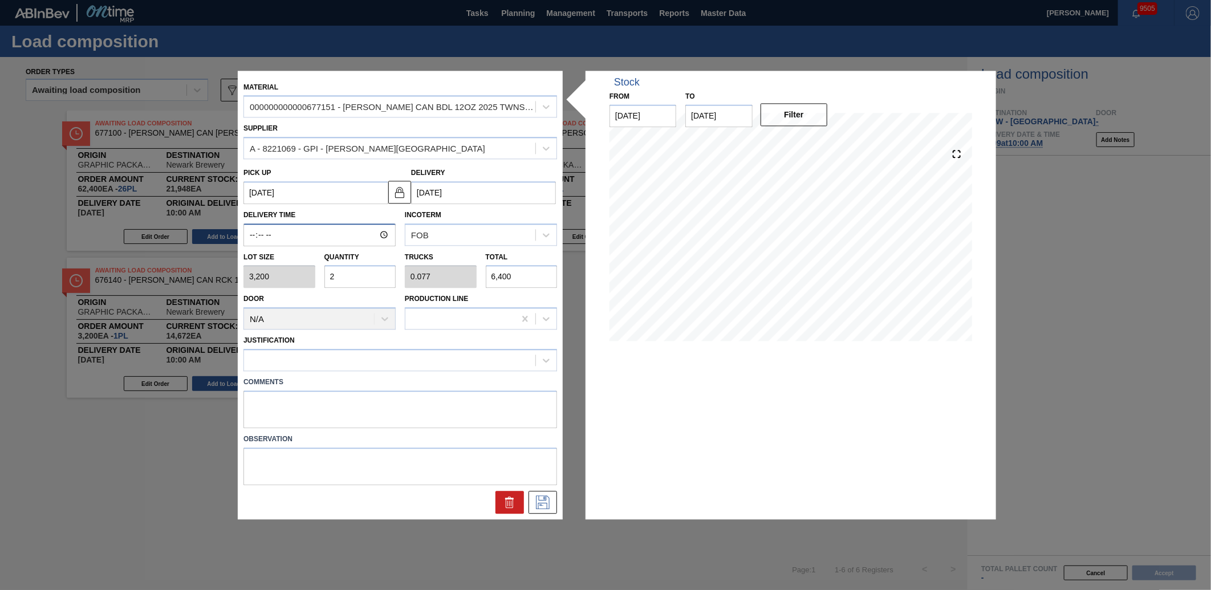
click at [250, 226] on input "Delivery Time" at bounding box center [319, 235] width 152 height 23
type input "10:00"
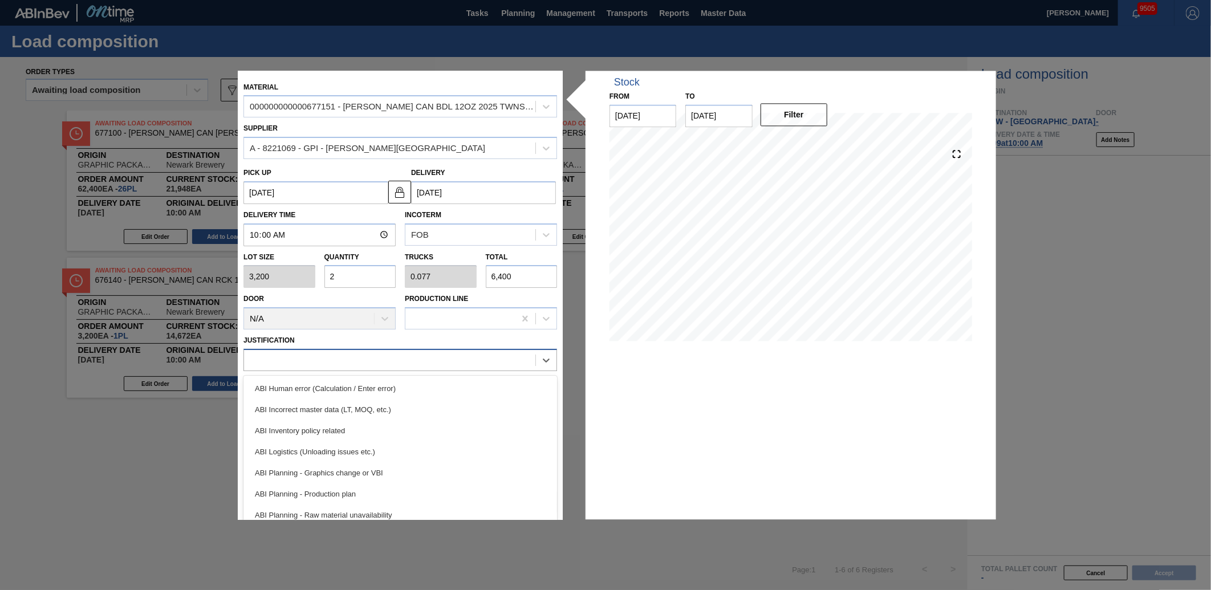
click at [396, 354] on div at bounding box center [389, 360] width 291 height 17
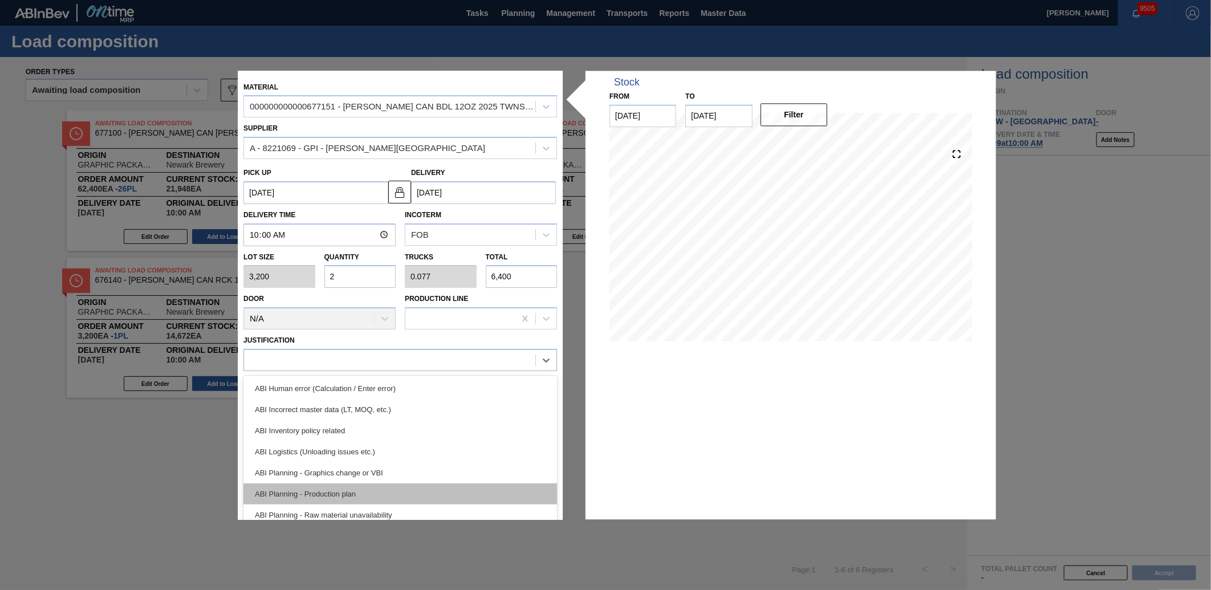
click at [341, 490] on div "ABI Planning - Production plan" at bounding box center [400, 494] width 314 height 21
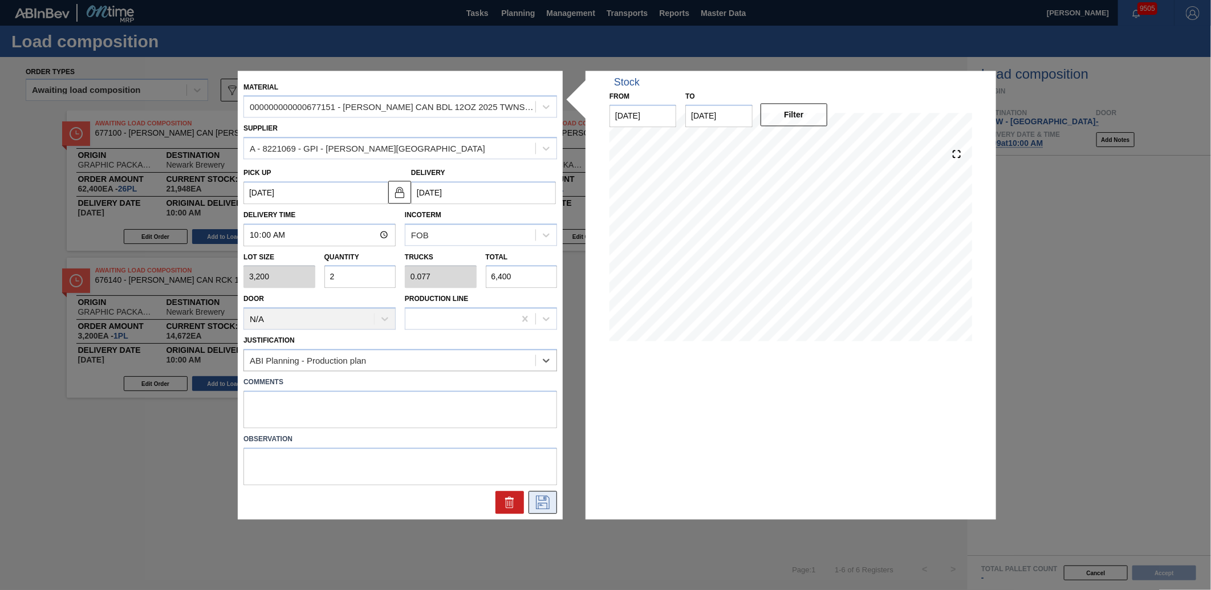
click at [556, 503] on button at bounding box center [543, 502] width 29 height 23
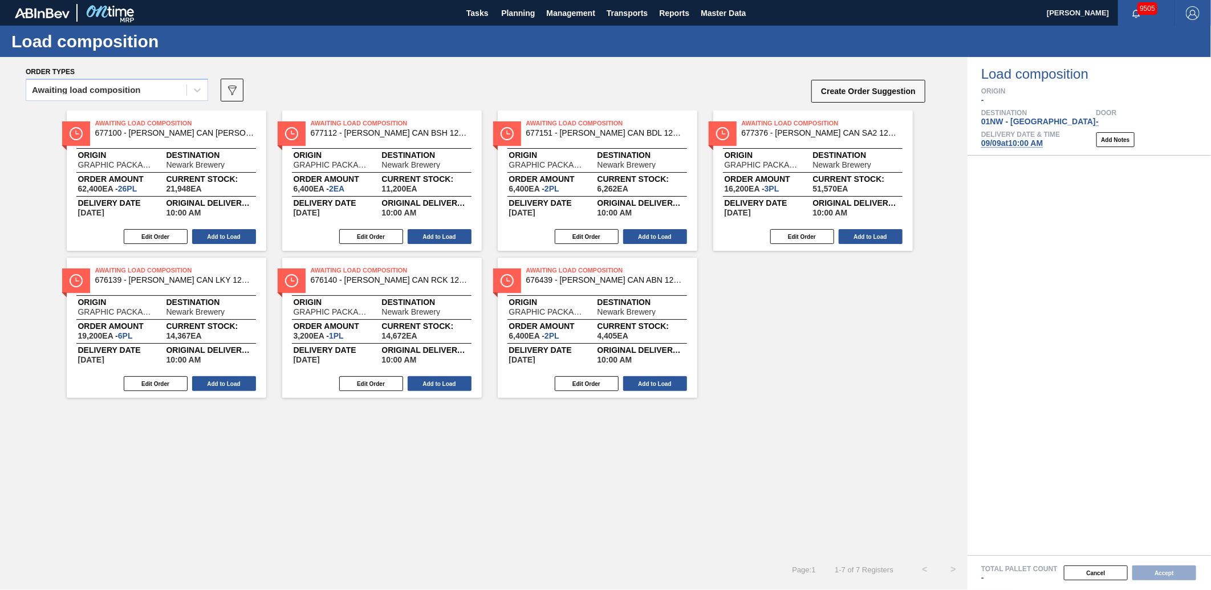
click at [868, 75] on div "Order types" at bounding box center [476, 71] width 901 height 10
click at [871, 80] on button "Create Order Suggestion" at bounding box center [868, 91] width 114 height 23
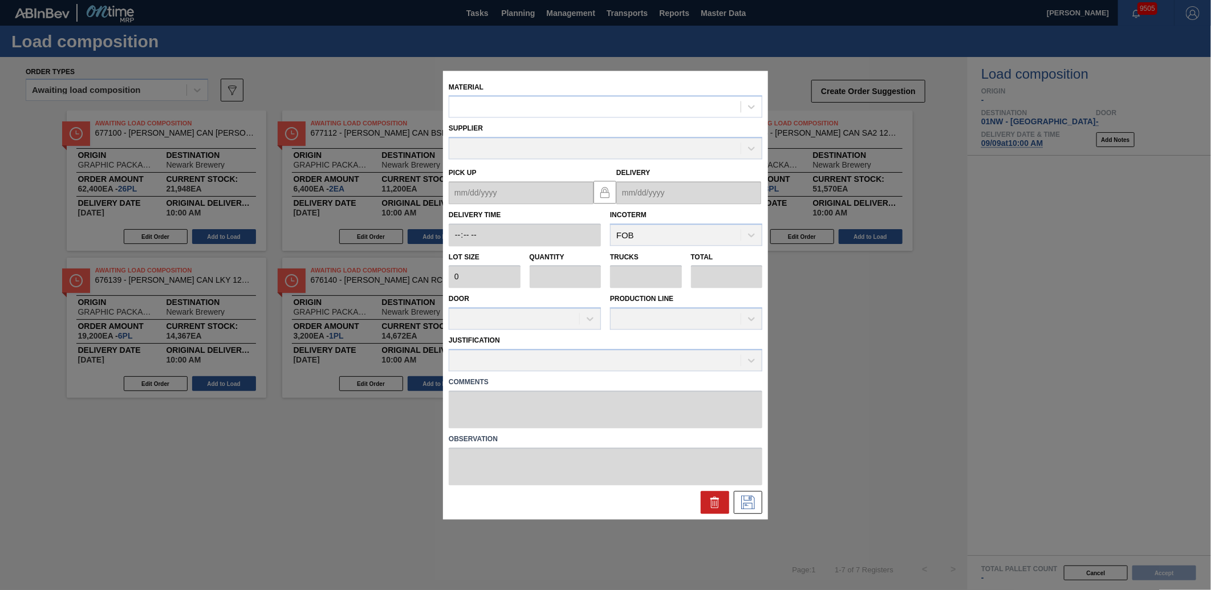
drag, startPoint x: 642, startPoint y: 130, endPoint x: 616, endPoint y: 111, distance: 31.8
click at [641, 130] on div "Supplier" at bounding box center [606, 140] width 314 height 39
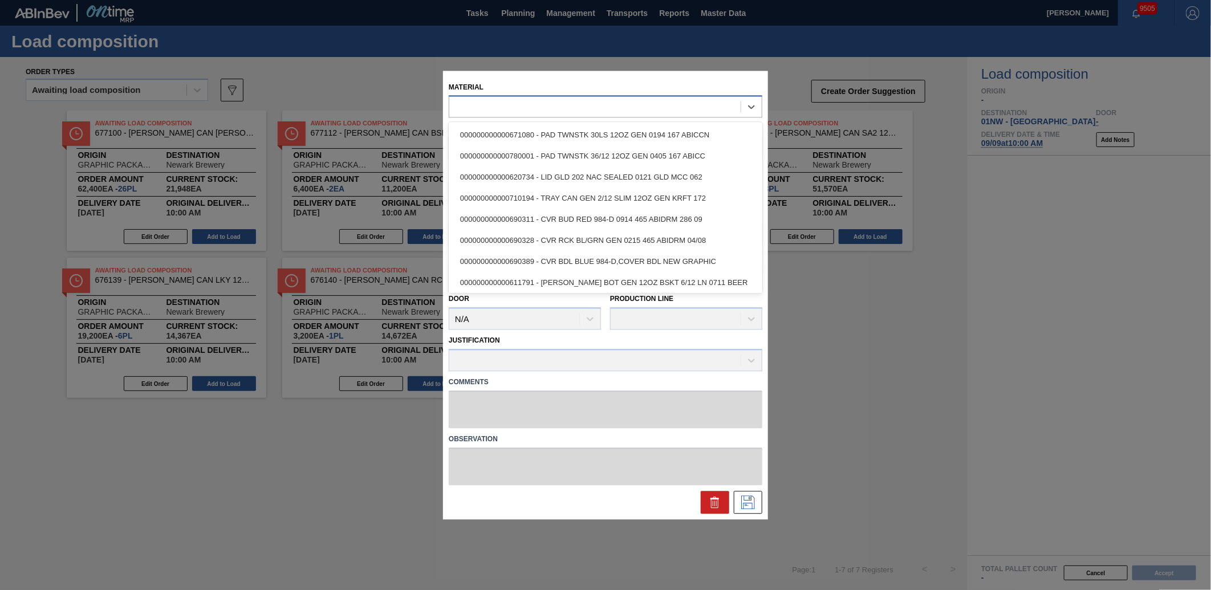
click at [616, 111] on div at bounding box center [594, 107] width 291 height 17
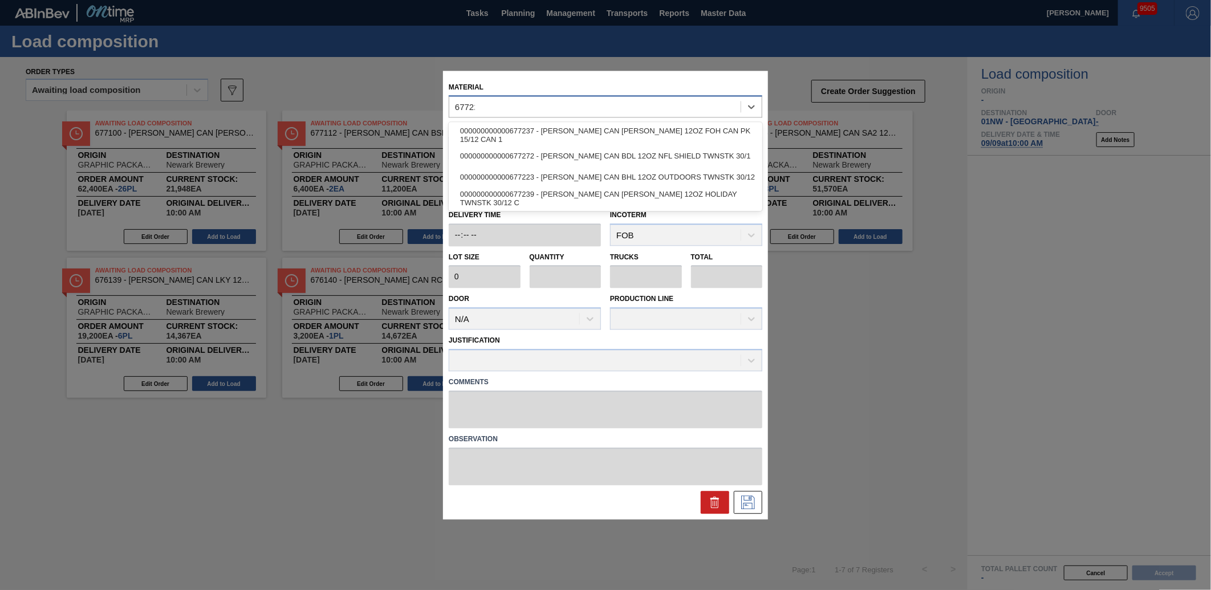
type input "677223"
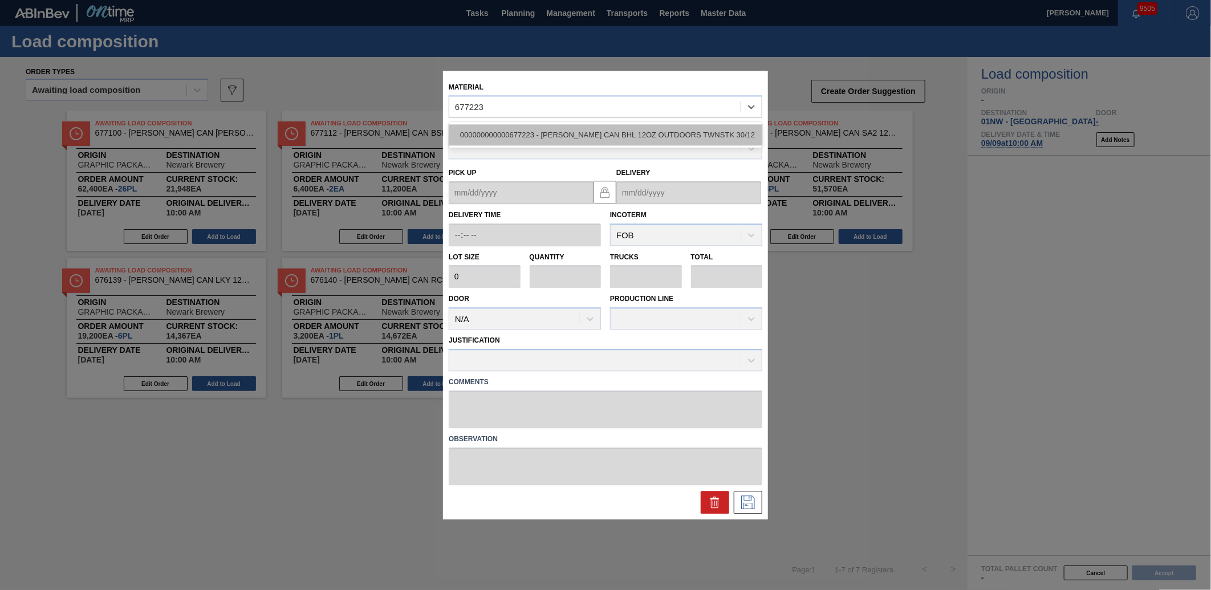
click at [622, 133] on div "000000000000677223 - [PERSON_NAME] CAN BHL 12OZ OUTDOORS TWNSTK 30/12" at bounding box center [606, 135] width 314 height 21
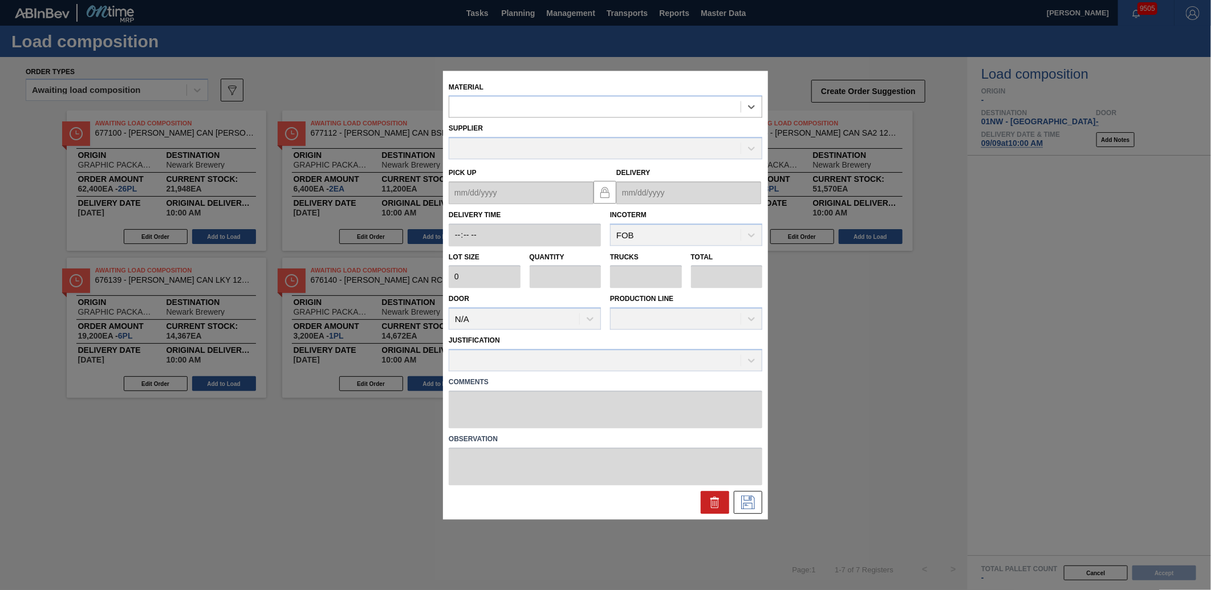
type input "3,200"
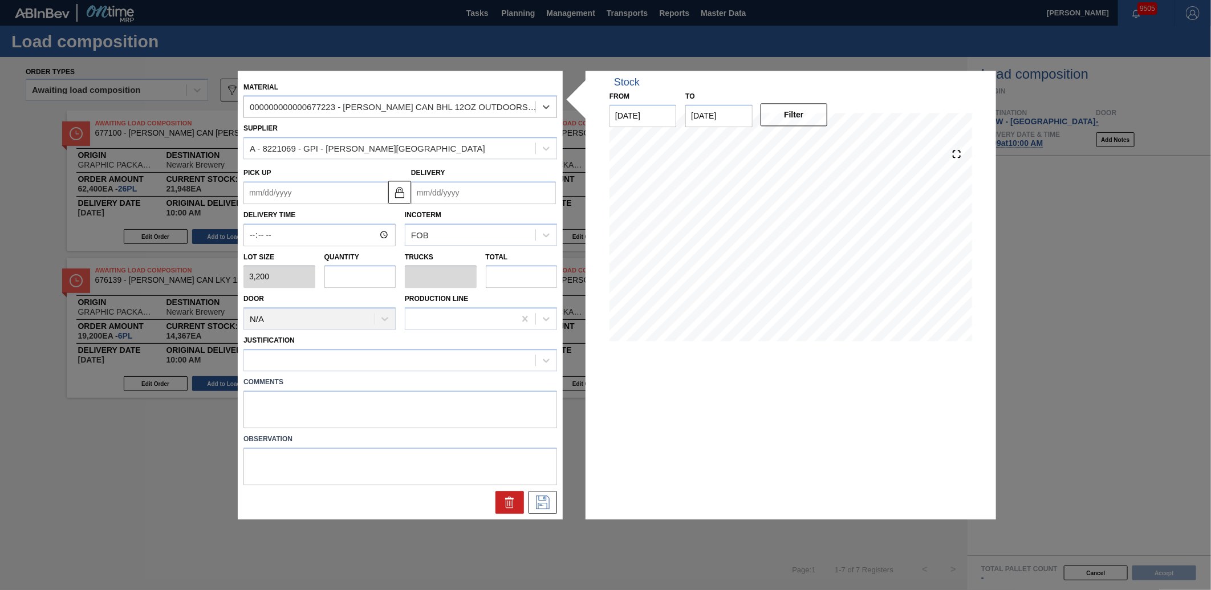
click at [367, 273] on input "text" at bounding box center [360, 277] width 72 height 23
type input "4"
type input "0.154"
type input "12,800"
click at [300, 273] on div "Lot size 3,200 Quantity 4 Trucks 0.154 Total 12,800" at bounding box center [400, 267] width 323 height 42
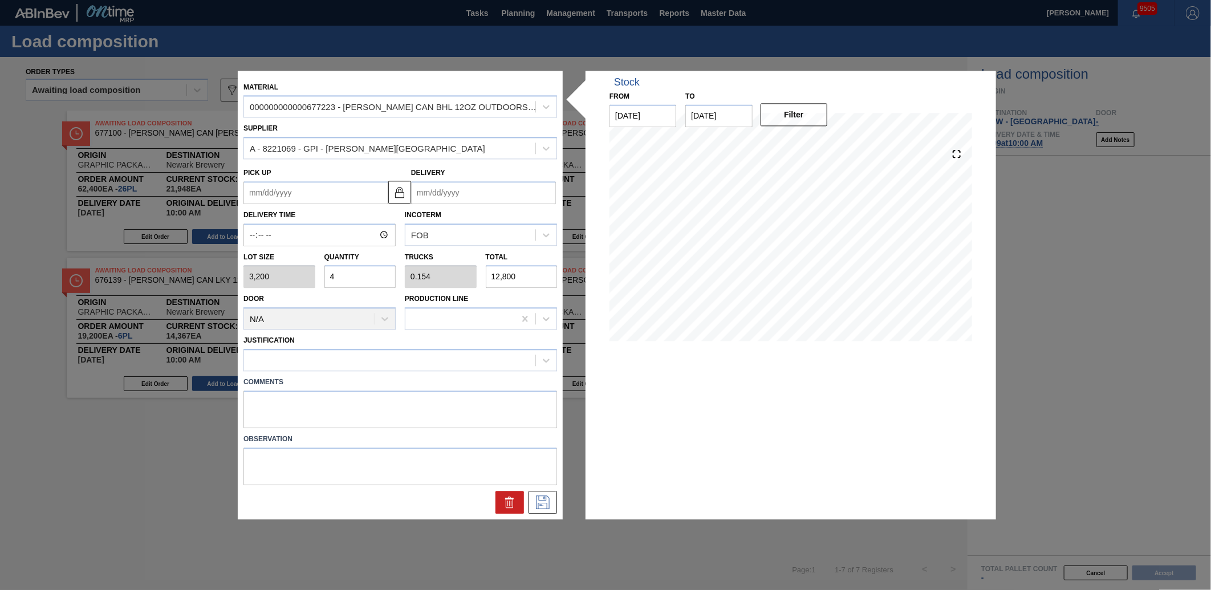
type input "5"
type input "0.192"
type input "16,000"
click at [417, 192] on input "Delivery" at bounding box center [483, 192] width 145 height 23
click at [291, 276] on div "Lot size 3,200 Quantity 5 Trucks 0.192 Total 16,000" at bounding box center [400, 267] width 323 height 42
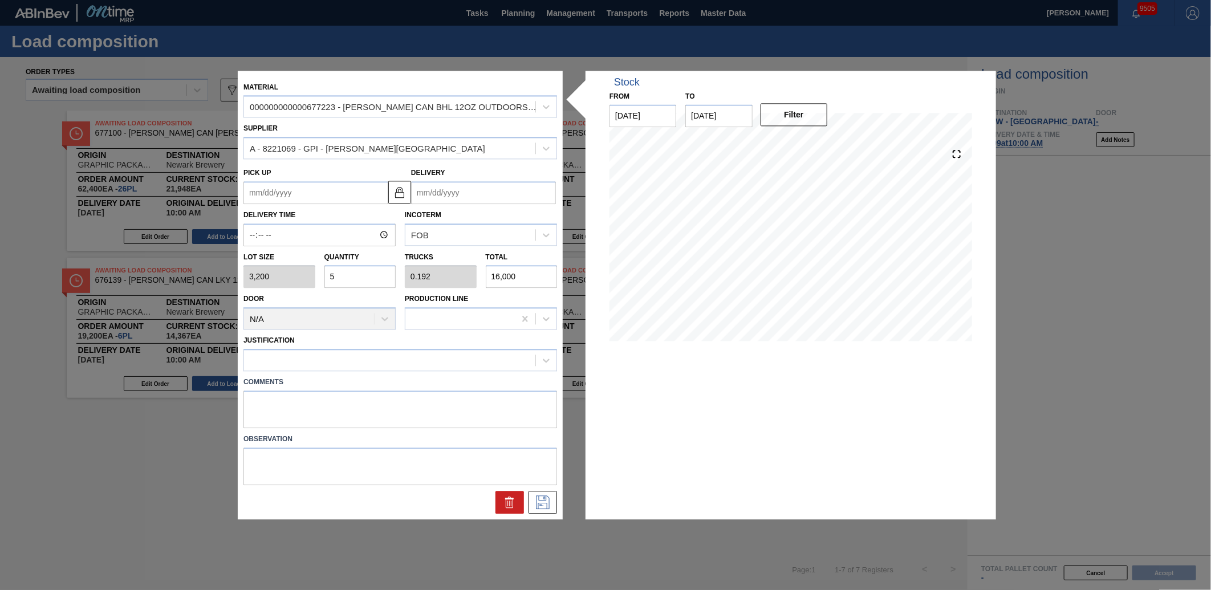
type input "4"
type input "0.154"
type input "12,800"
type input "4"
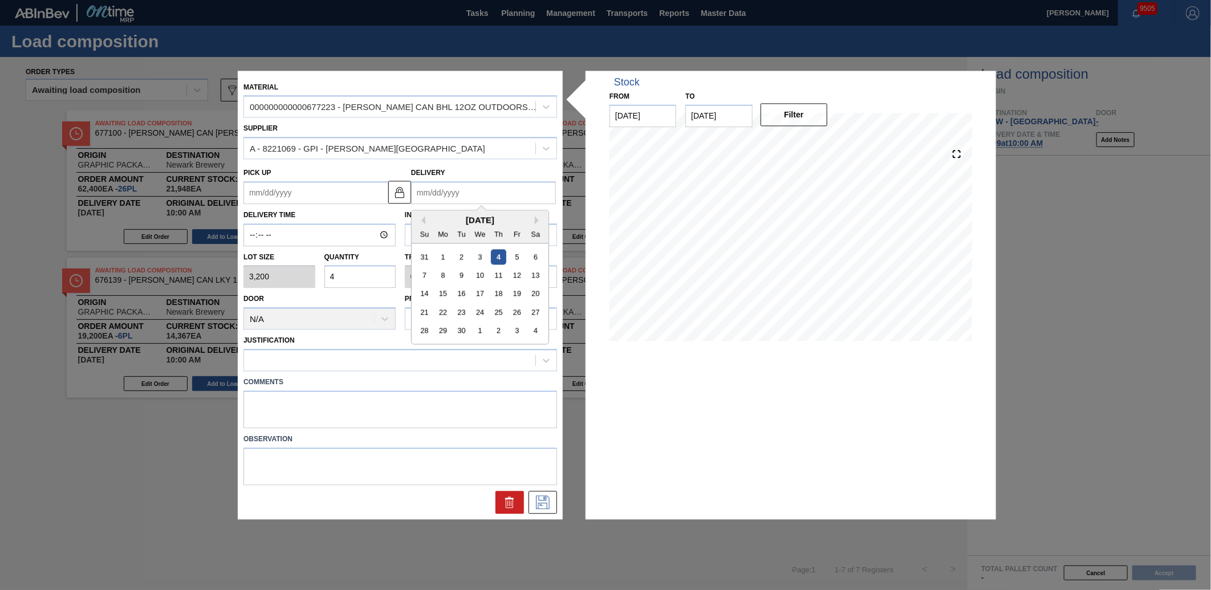
click at [432, 189] on input "Delivery" at bounding box center [483, 192] width 145 height 23
click at [458, 271] on div "9" at bounding box center [461, 274] width 15 height 15
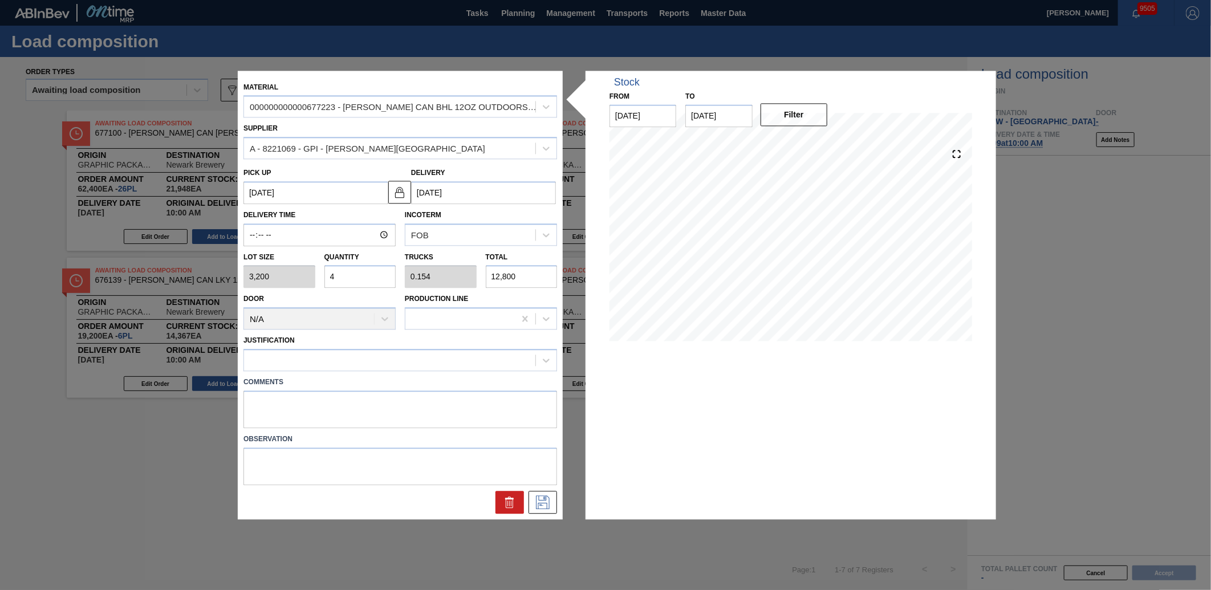
type up "[DATE]"
type input "[DATE]"
click at [254, 232] on input "Delivery Time" at bounding box center [319, 235] width 152 height 23
type input "09:00"
click at [310, 374] on label "Comments" at bounding box center [400, 382] width 314 height 17
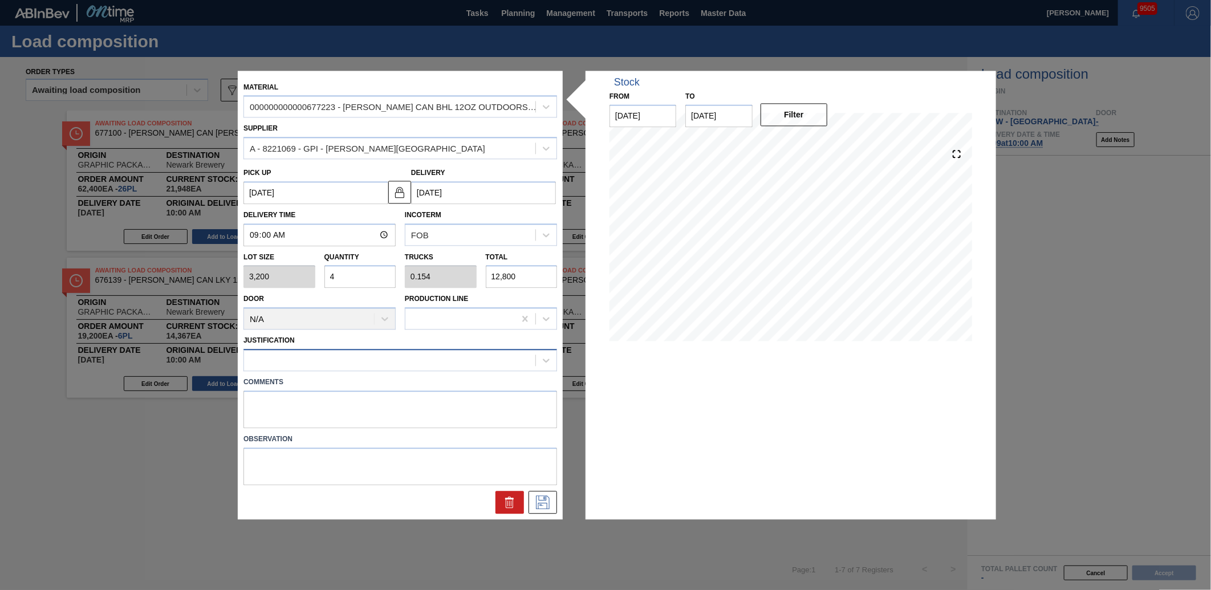
click at [322, 360] on div at bounding box center [389, 360] width 291 height 17
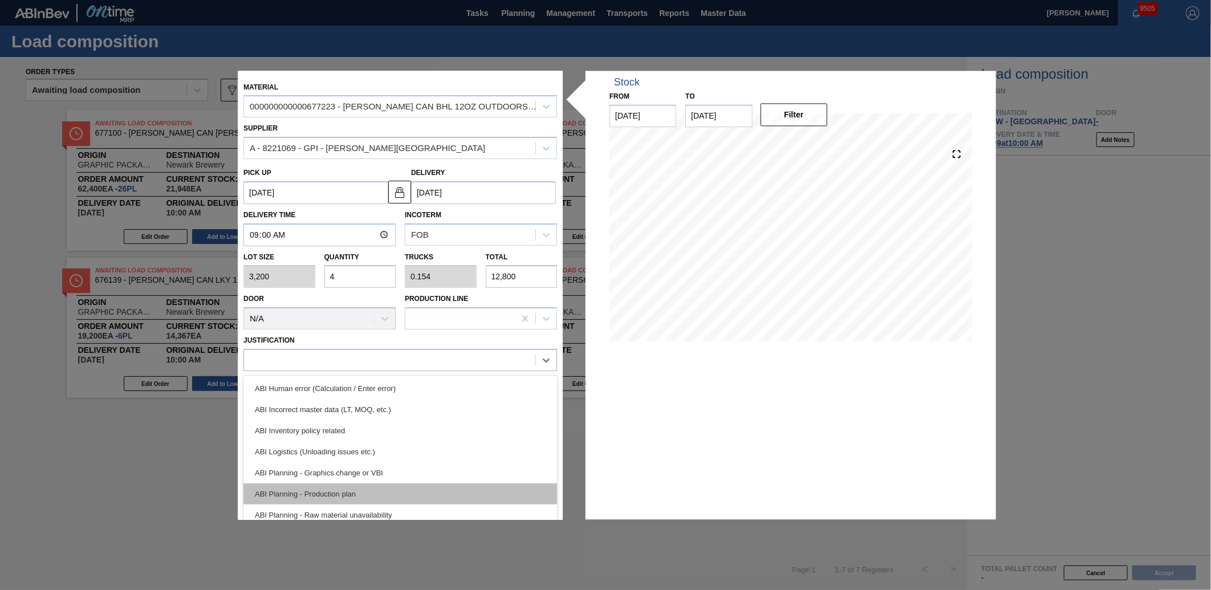
click at [318, 491] on div "ABI Planning - Production plan" at bounding box center [400, 494] width 314 height 21
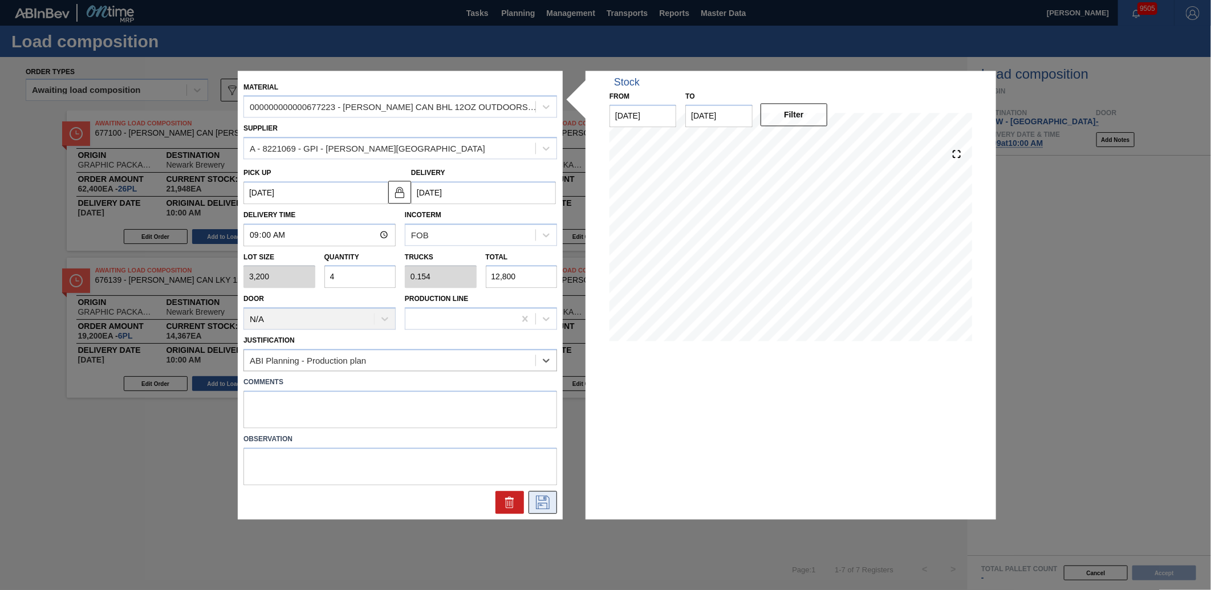
click at [539, 495] on icon at bounding box center [543, 502] width 14 height 14
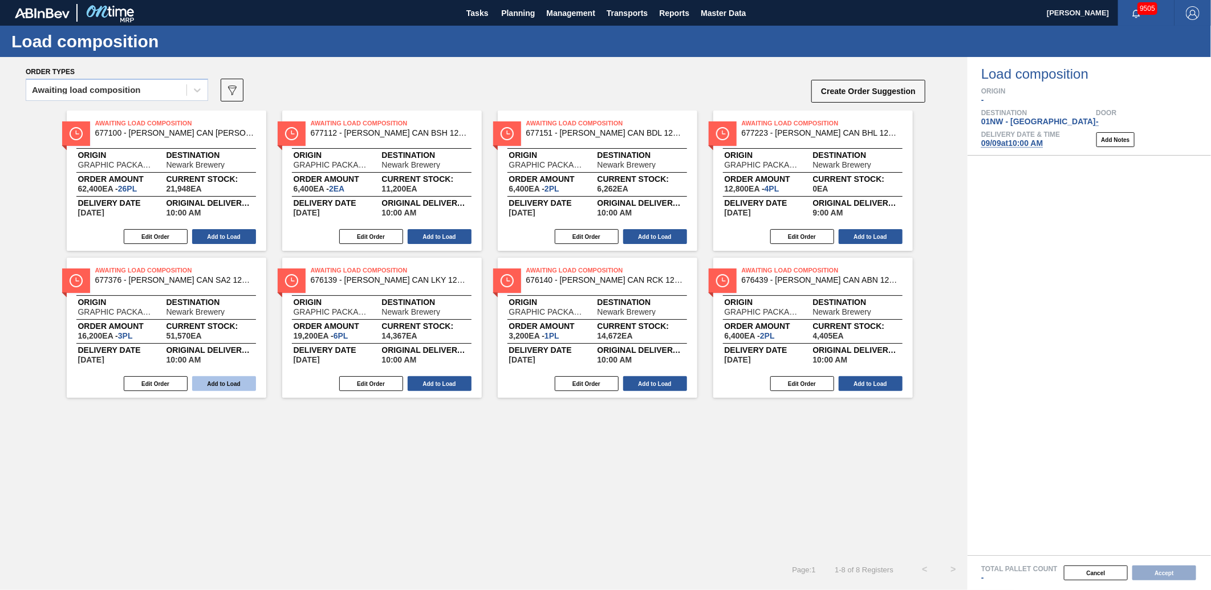
click at [220, 384] on button "Add to Load" at bounding box center [224, 383] width 64 height 15
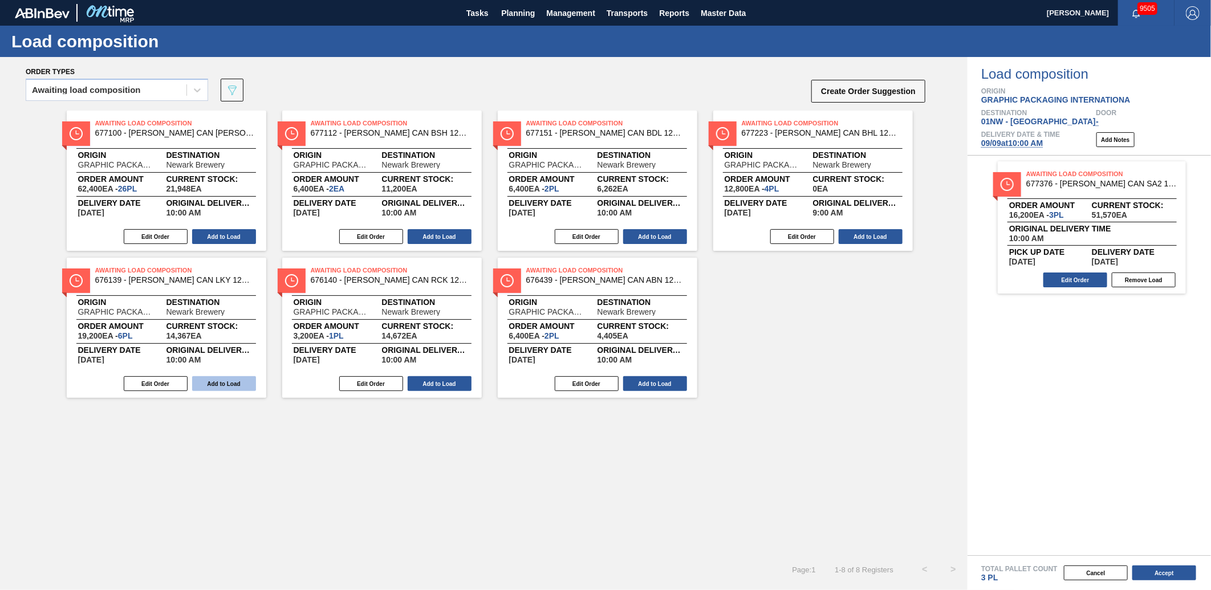
click at [223, 377] on button "Add to Load" at bounding box center [224, 383] width 64 height 15
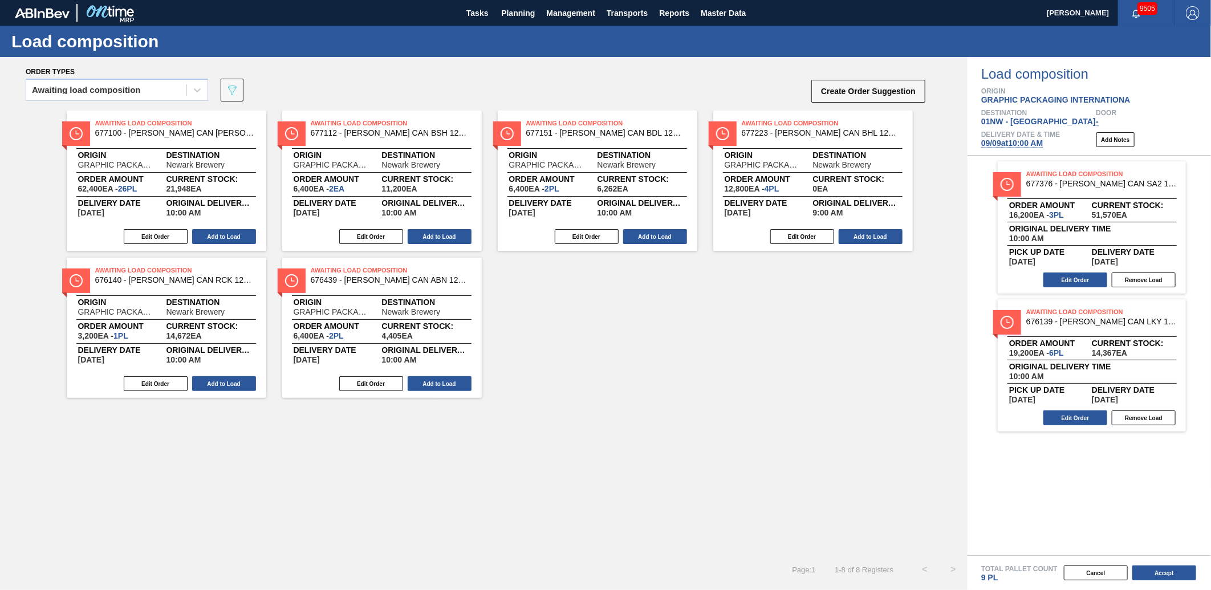
click at [223, 377] on button "Add to Load" at bounding box center [224, 383] width 64 height 15
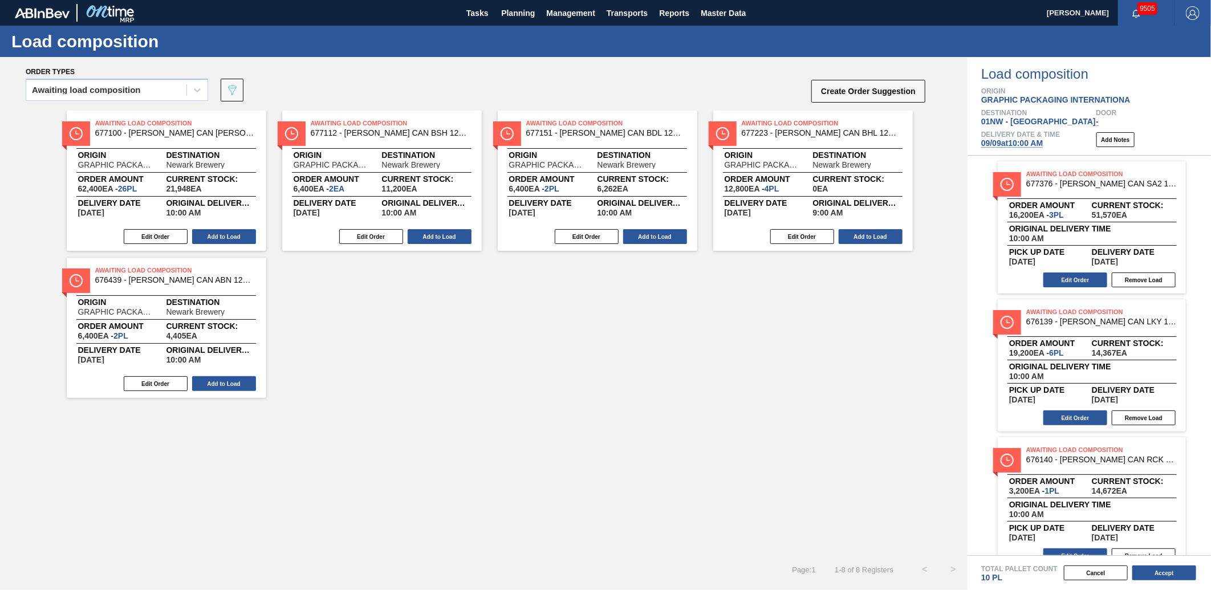
click at [223, 377] on button "Add to Load" at bounding box center [224, 383] width 64 height 15
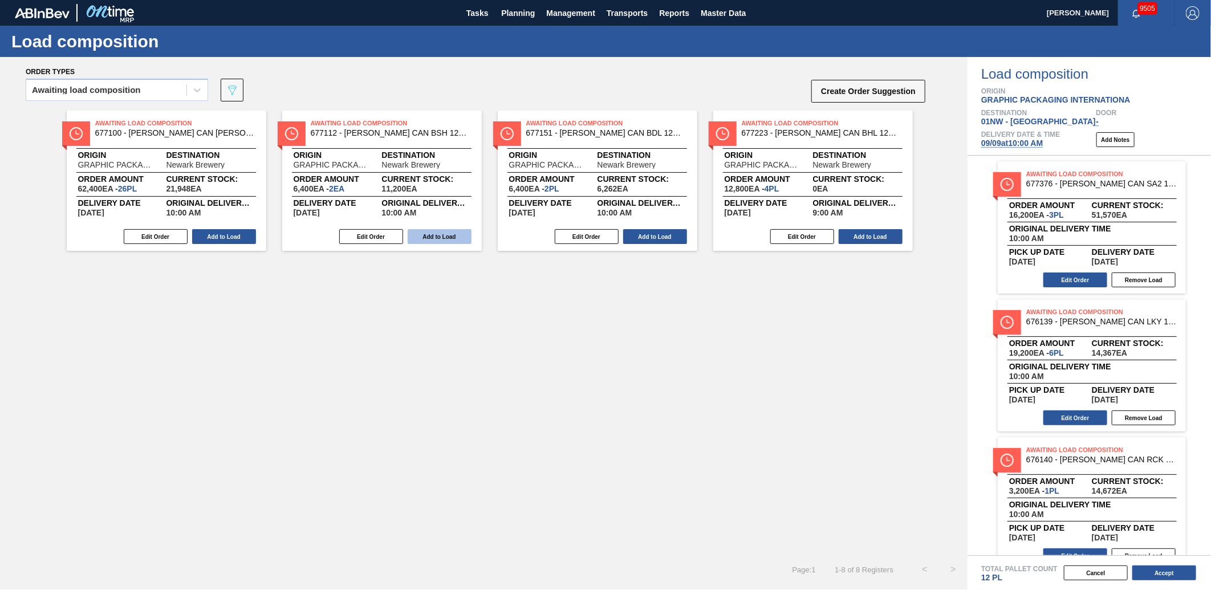
click at [465, 237] on button "Add to Load" at bounding box center [440, 236] width 64 height 15
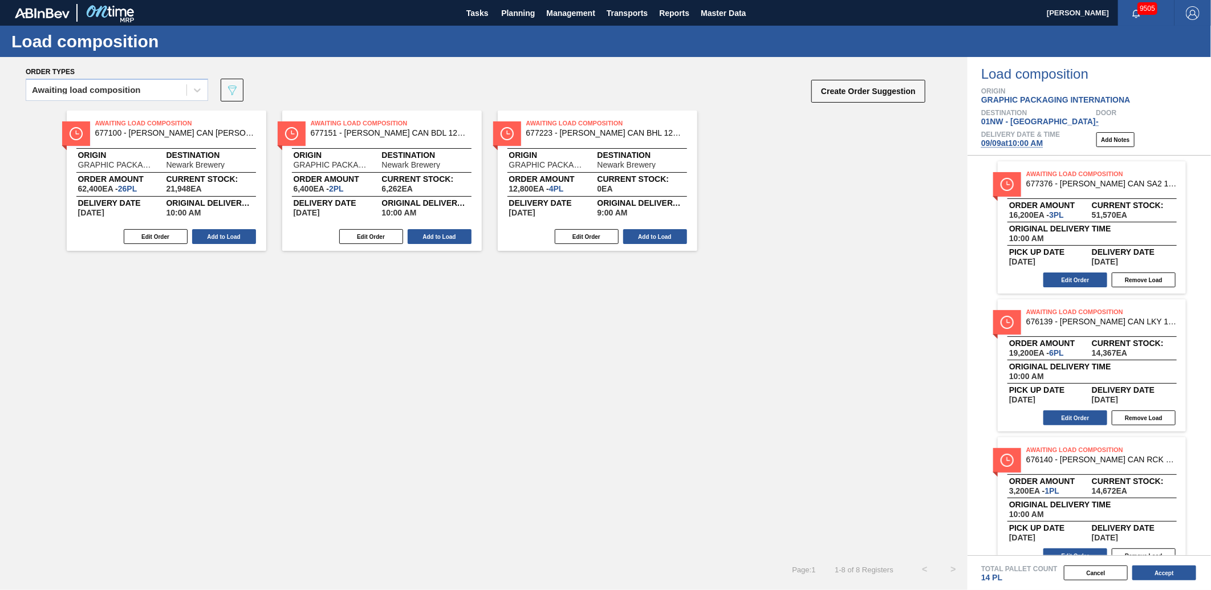
click at [465, 237] on button "Add to Load" at bounding box center [440, 236] width 64 height 15
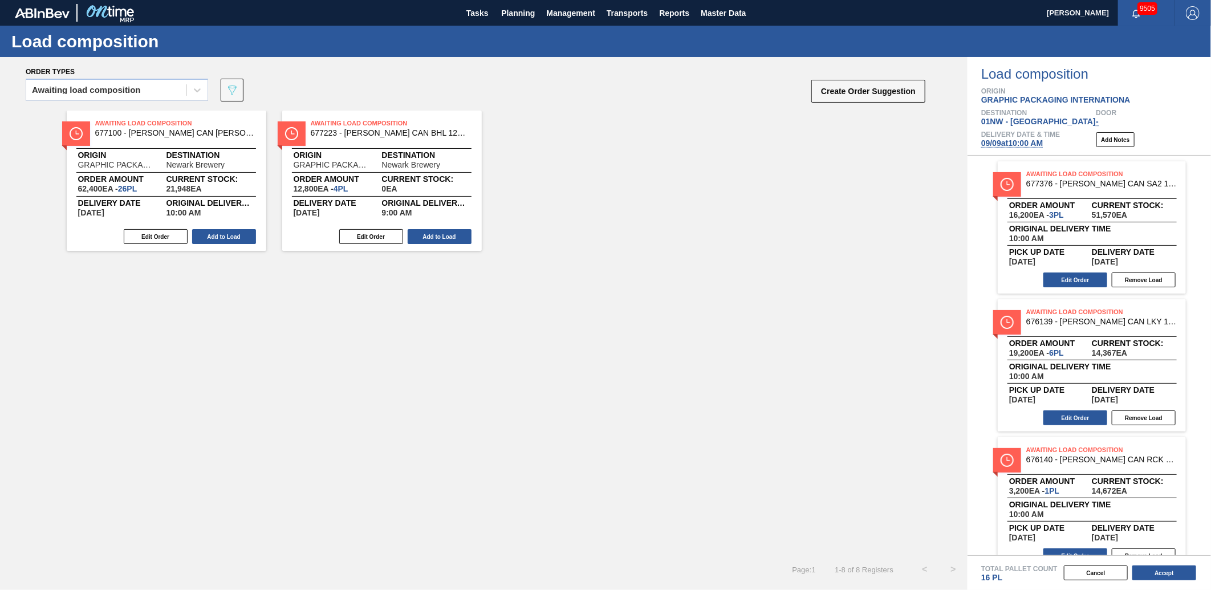
click at [465, 237] on button "Add to Load" at bounding box center [440, 236] width 64 height 15
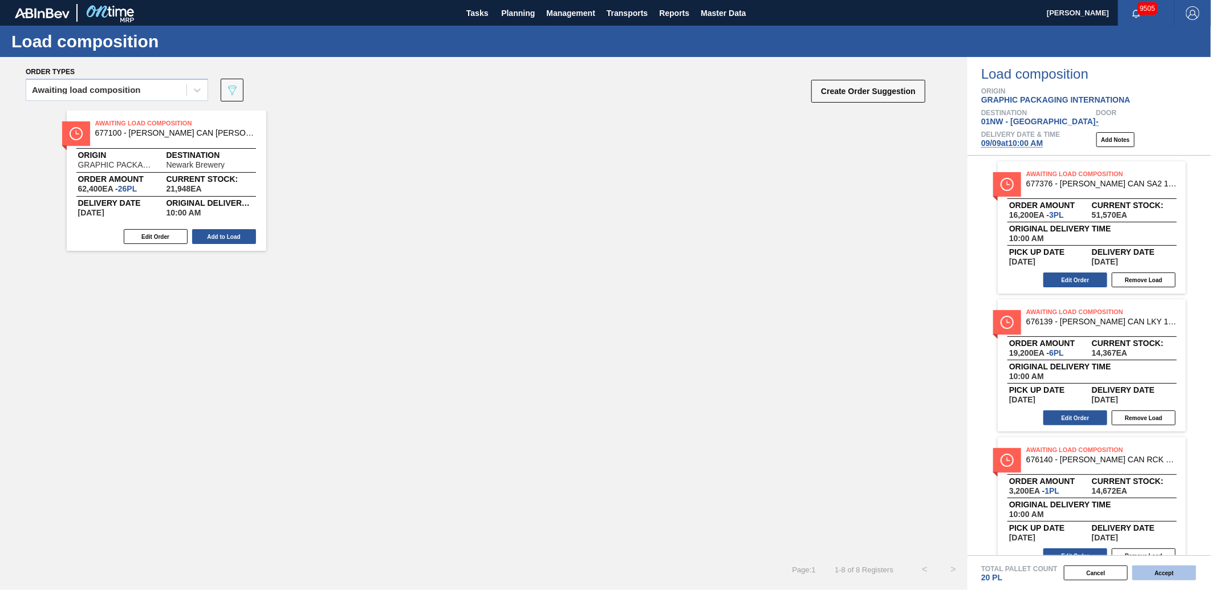
click at [1172, 573] on button "Accept" at bounding box center [1164, 573] width 64 height 15
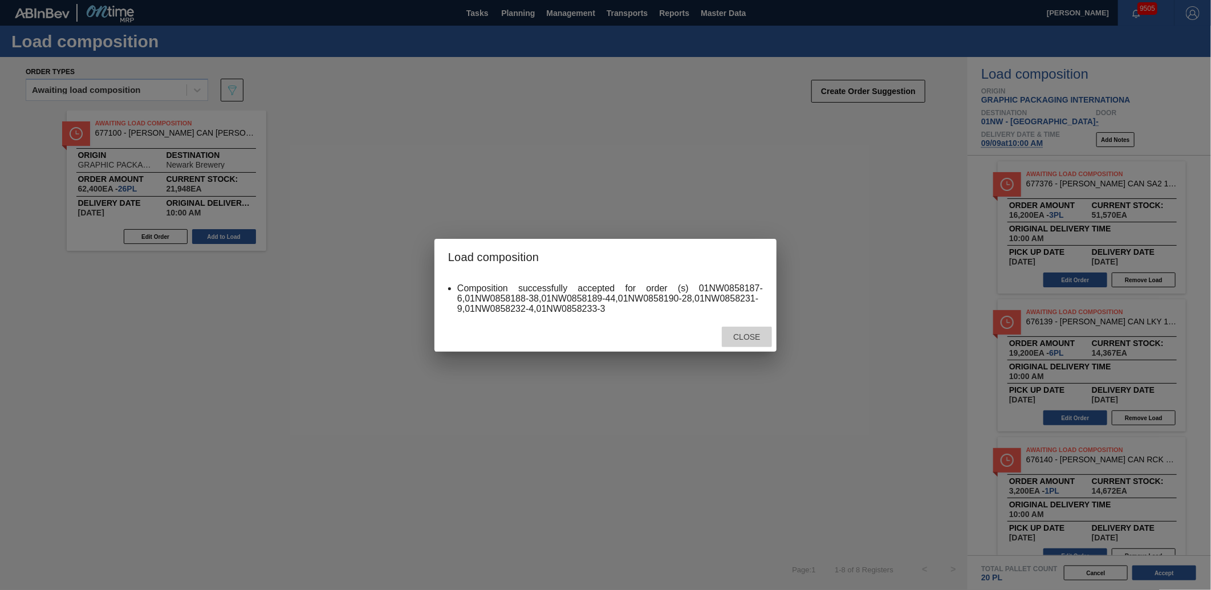
click at [750, 339] on span "Close" at bounding box center [746, 336] width 45 height 9
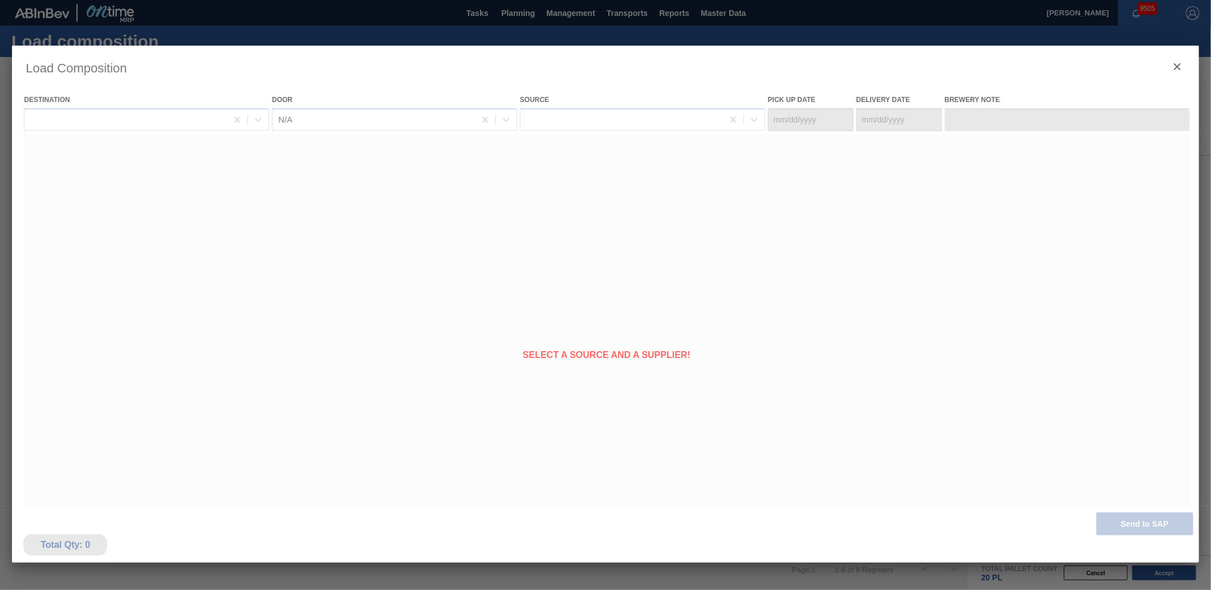
type Date "[DATE]"
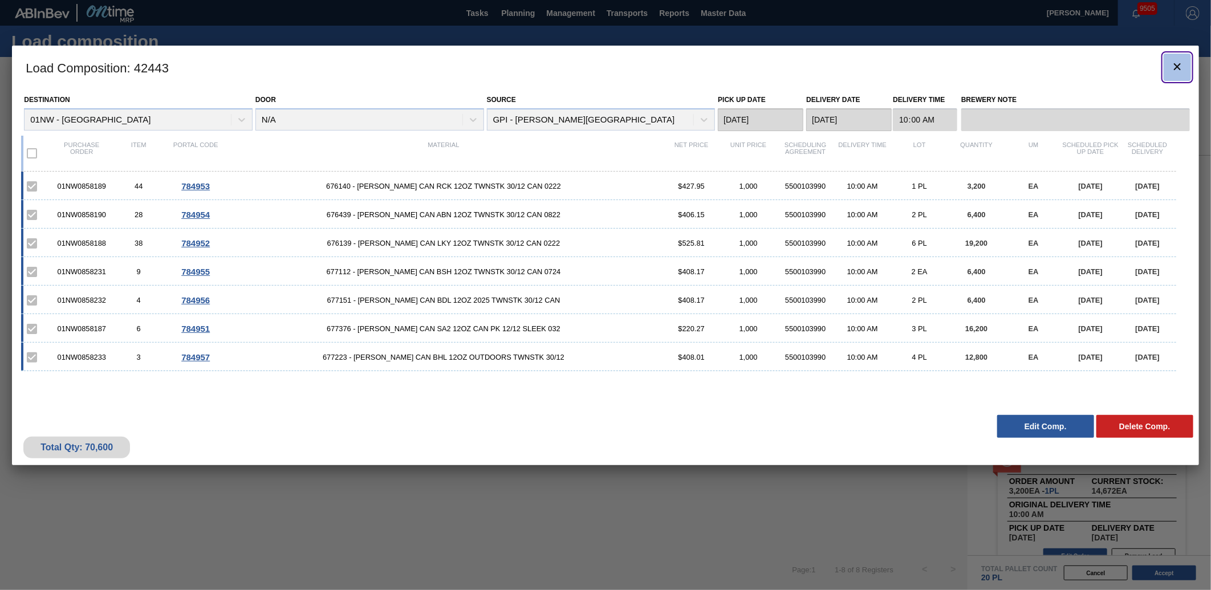
click at [1175, 60] on icon "botão de ícone" at bounding box center [1178, 67] width 14 height 14
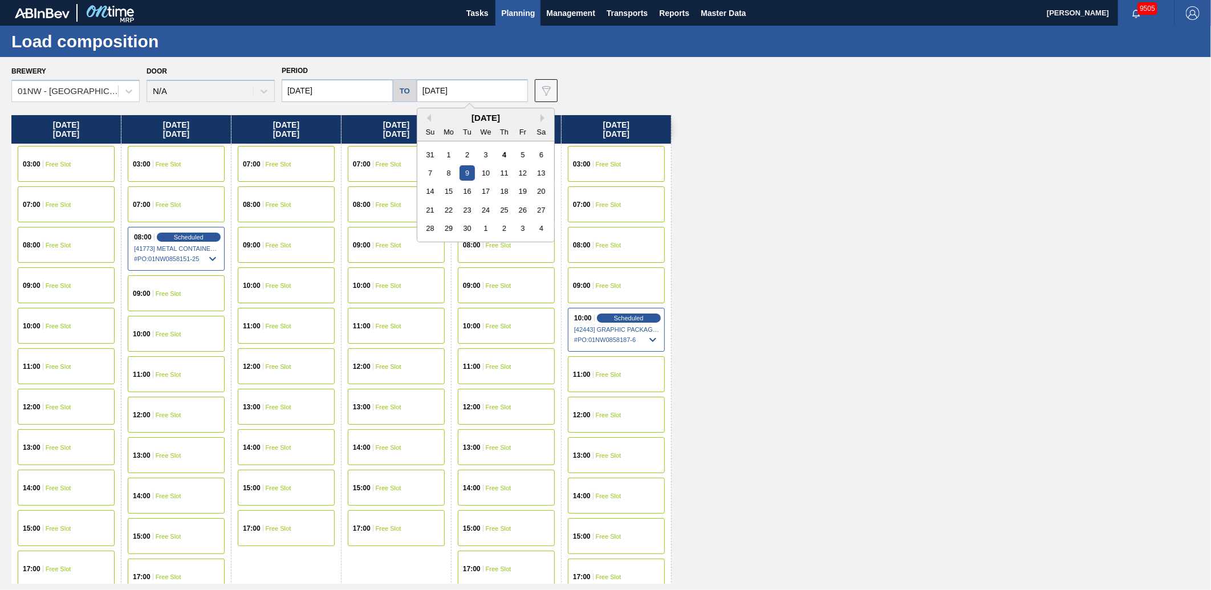
click at [452, 87] on input "[DATE]" at bounding box center [472, 90] width 111 height 23
click at [483, 171] on div "10" at bounding box center [485, 172] width 15 height 15
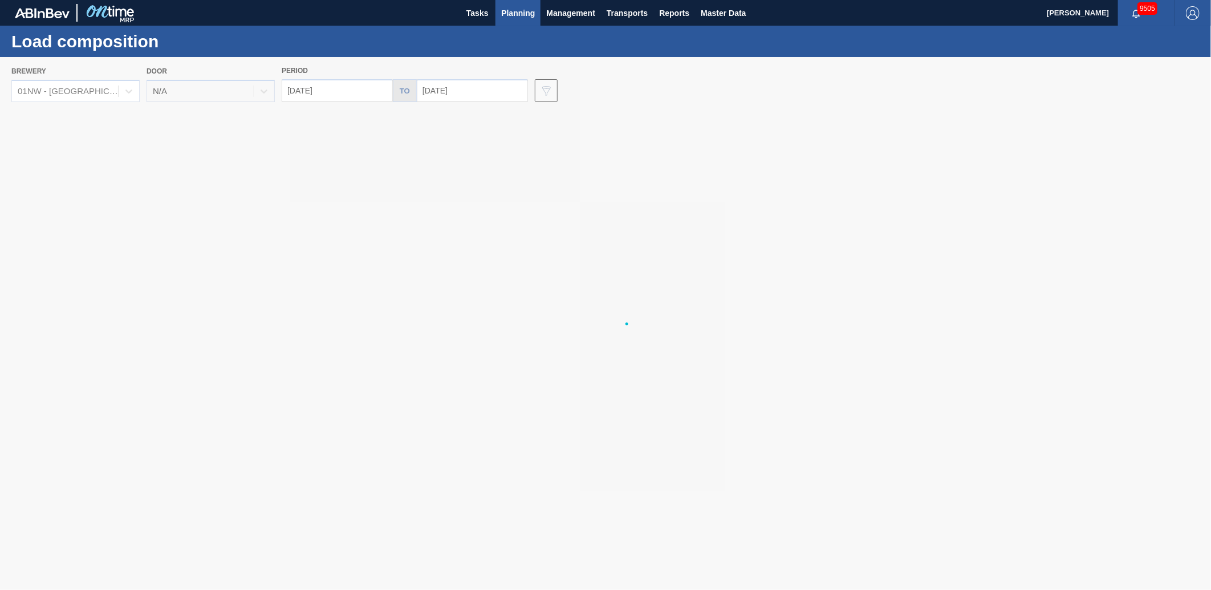
type input "[DATE]"
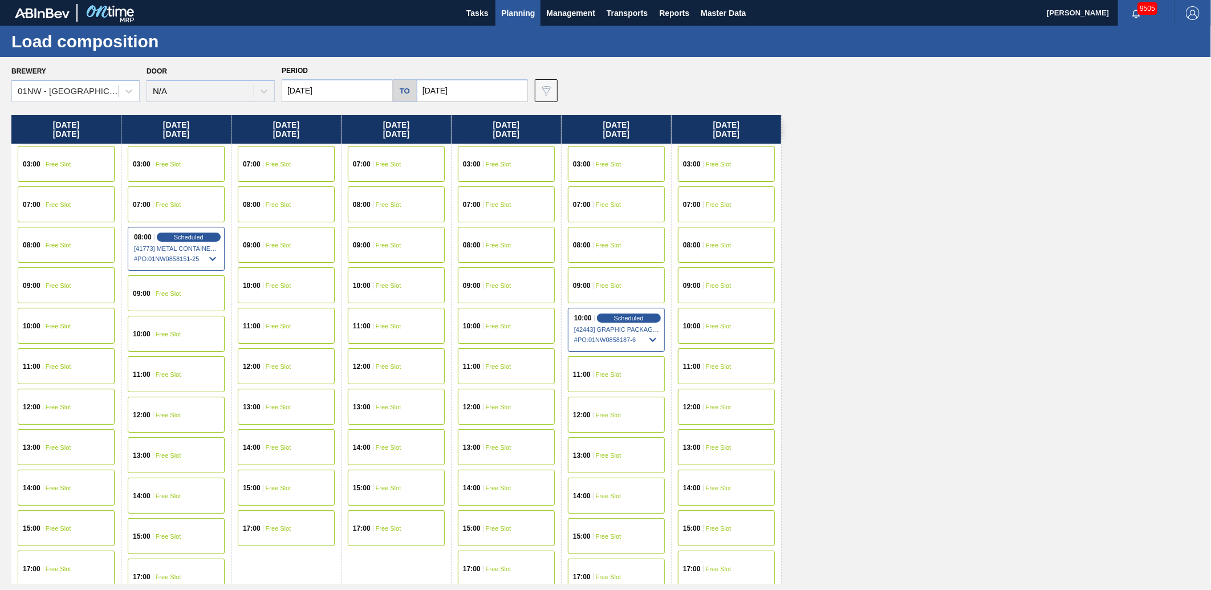
click at [729, 328] on div "10:00 Free Slot" at bounding box center [726, 326] width 97 height 36
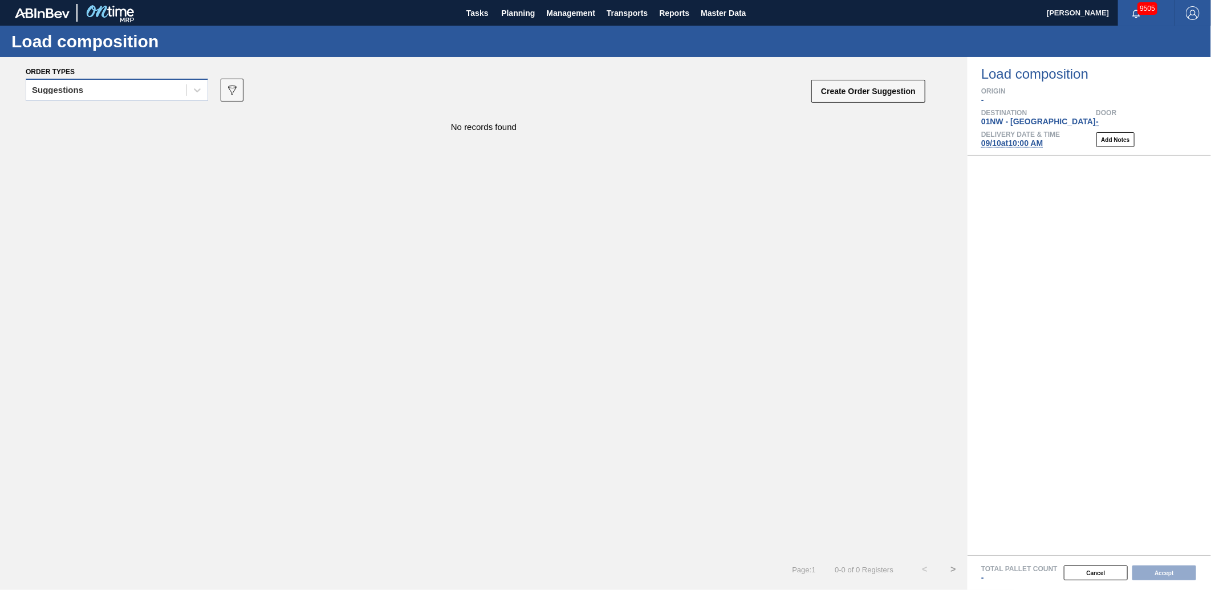
click at [154, 87] on div "Suggestions" at bounding box center [106, 90] width 160 height 17
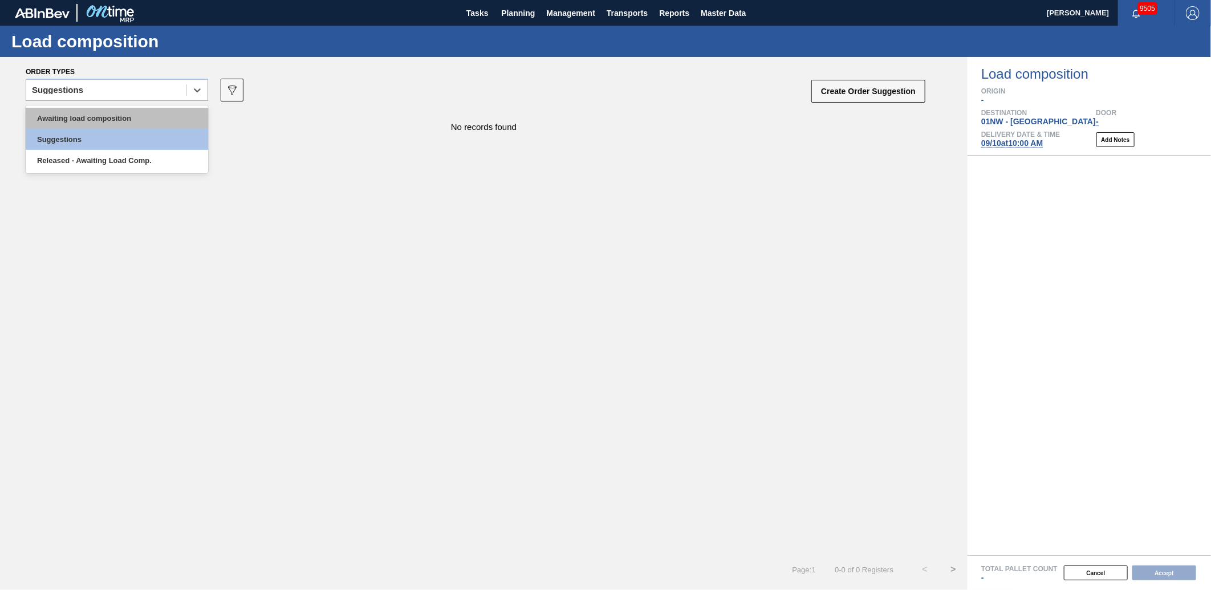
click at [126, 115] on div "Awaiting load composition" at bounding box center [117, 118] width 182 height 21
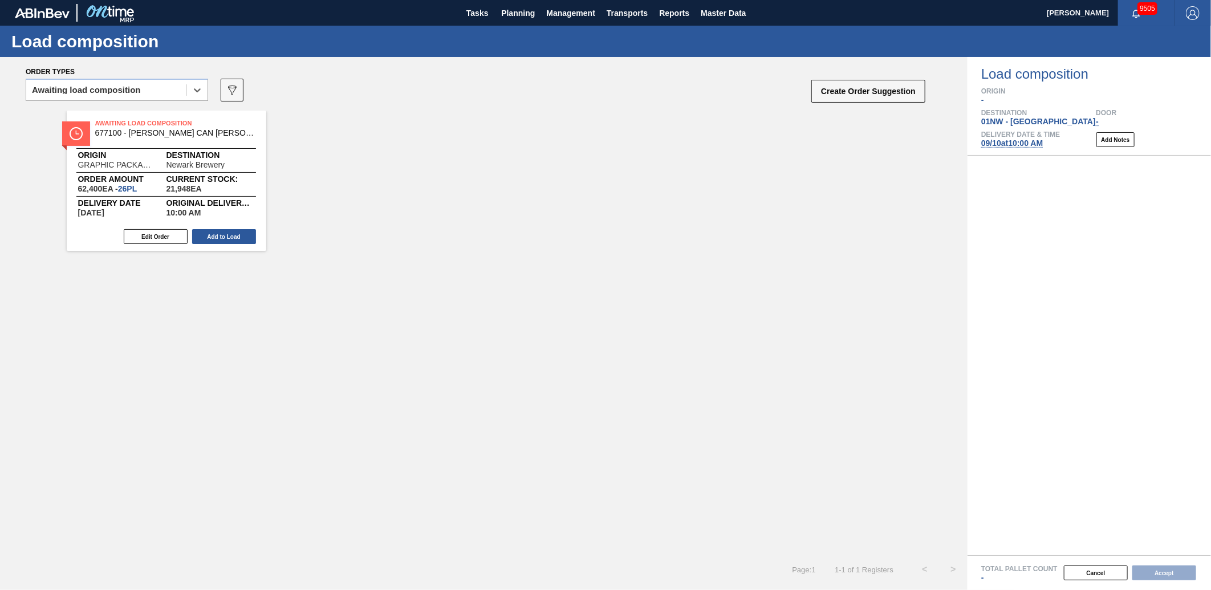
click at [214, 244] on div "Edit Order Add to Load" at bounding box center [162, 236] width 190 height 17
click at [225, 234] on button "Add to Load" at bounding box center [224, 236] width 64 height 15
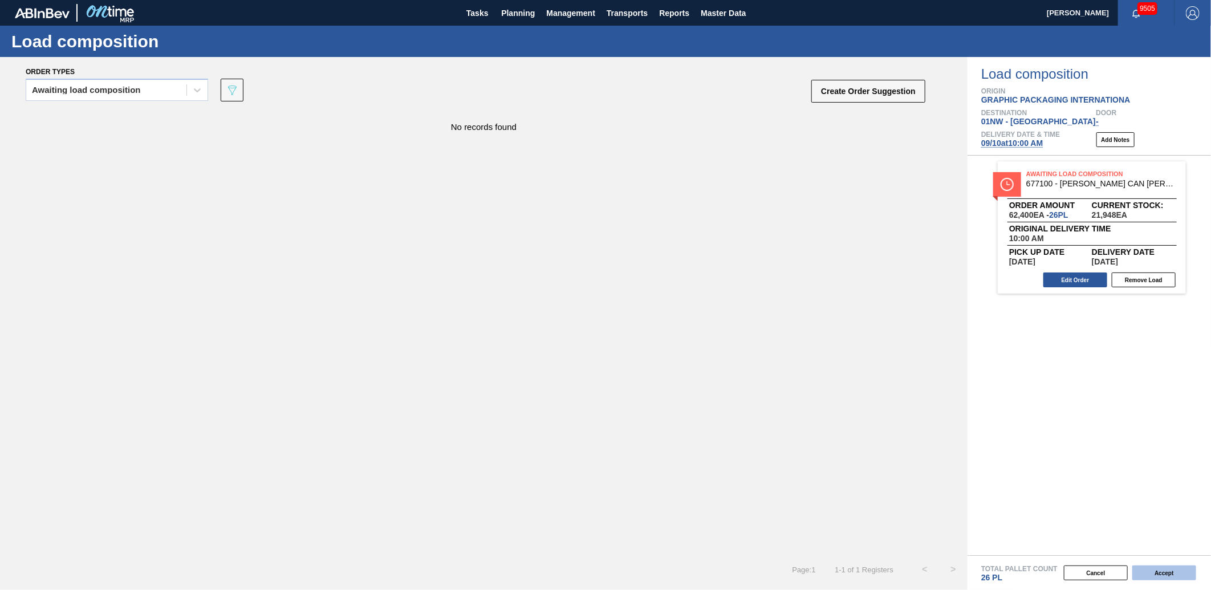
click at [1169, 578] on button "Accept" at bounding box center [1164, 573] width 64 height 15
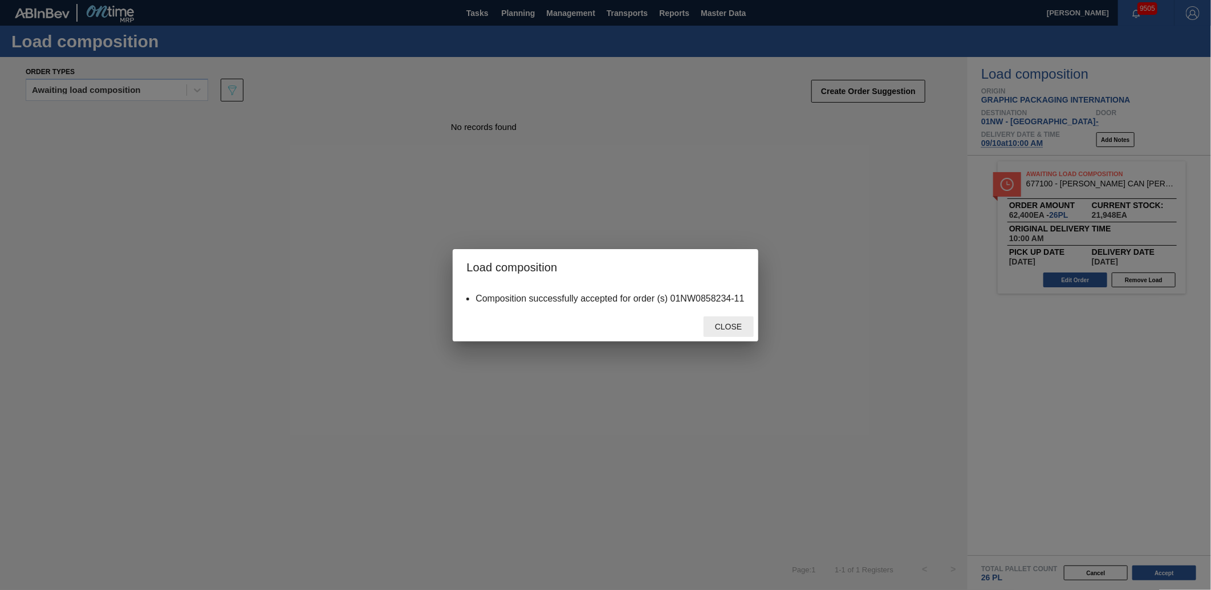
click at [742, 323] on span "Close" at bounding box center [728, 326] width 45 height 9
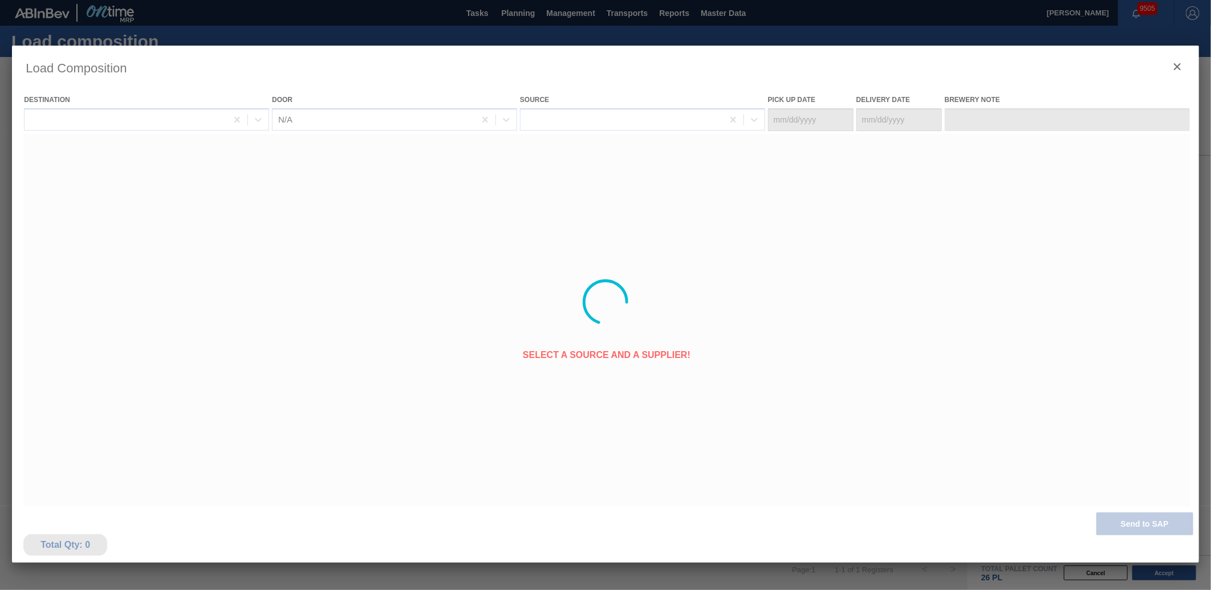
type Date "[DATE]"
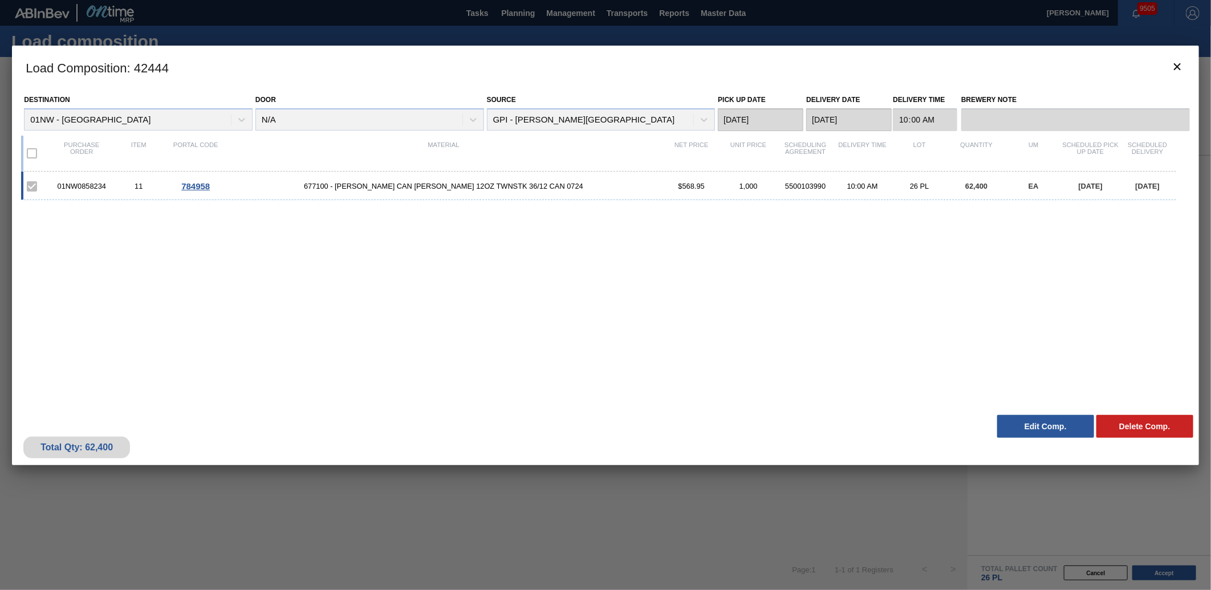
drag, startPoint x: 411, startPoint y: 480, endPoint x: 463, endPoint y: 438, distance: 67.3
click at [411, 480] on div "Load Composition : 42444 Destination 01NW - [GEOGRAPHIC_DATA] Brewery Door N/A …" at bounding box center [605, 302] width 1187 height 513
click at [1169, 64] on button "botão de ícone" at bounding box center [1177, 67] width 27 height 27
